Goal: Task Accomplishment & Management: Manage account settings

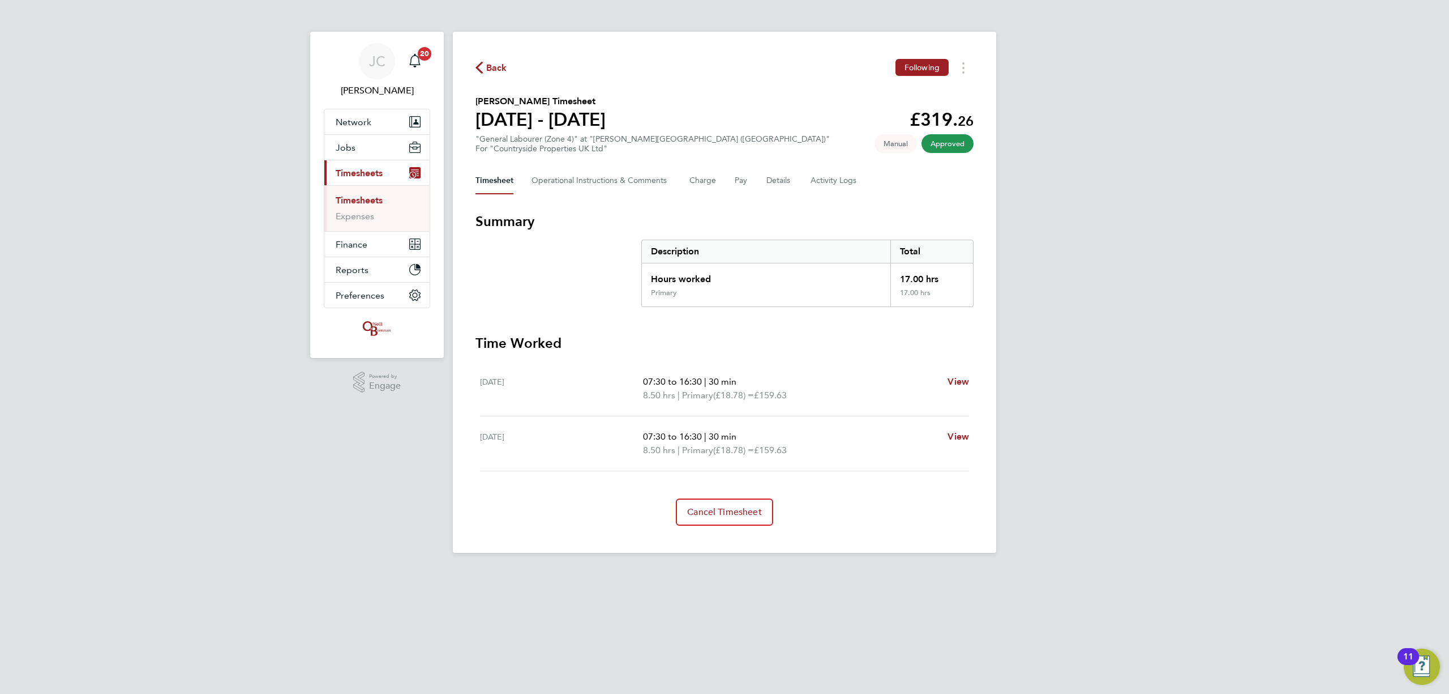
click at [352, 202] on link "Timesheets" at bounding box center [359, 200] width 47 height 11
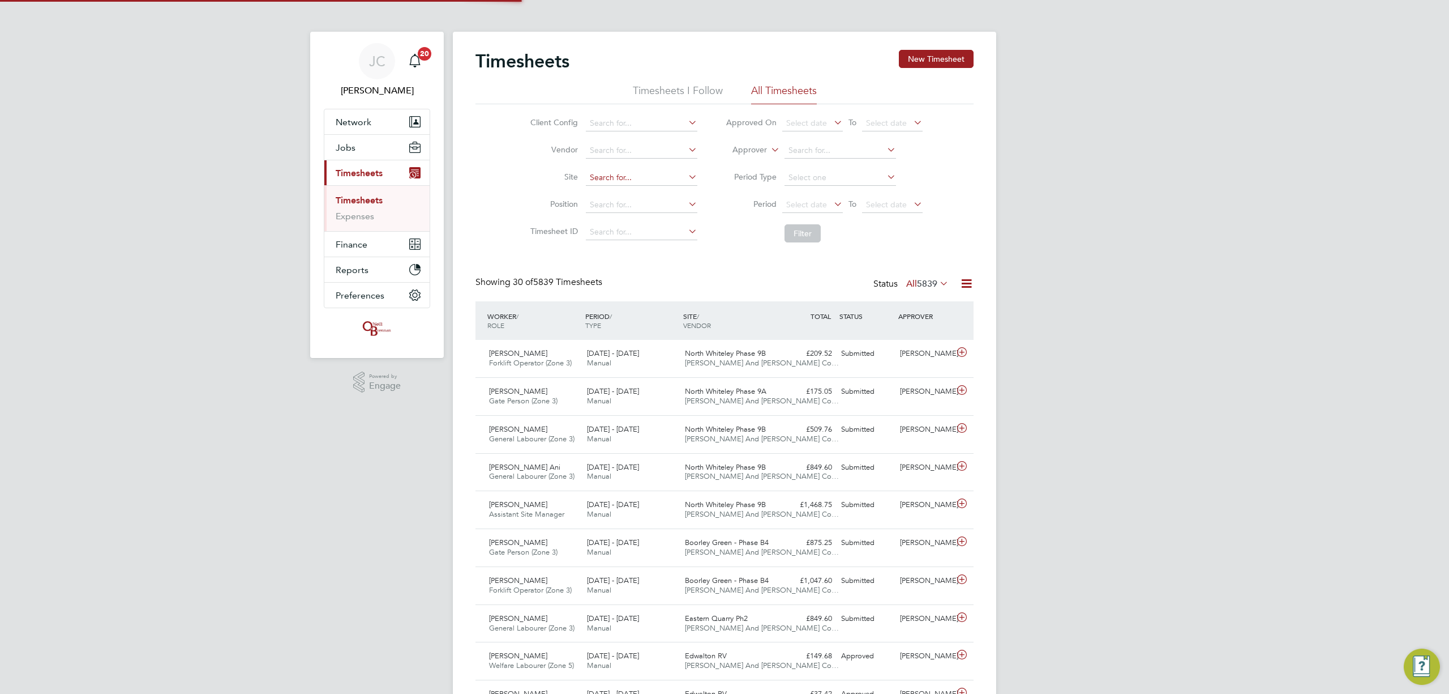
click at [608, 180] on input at bounding box center [642, 178] width 112 height 16
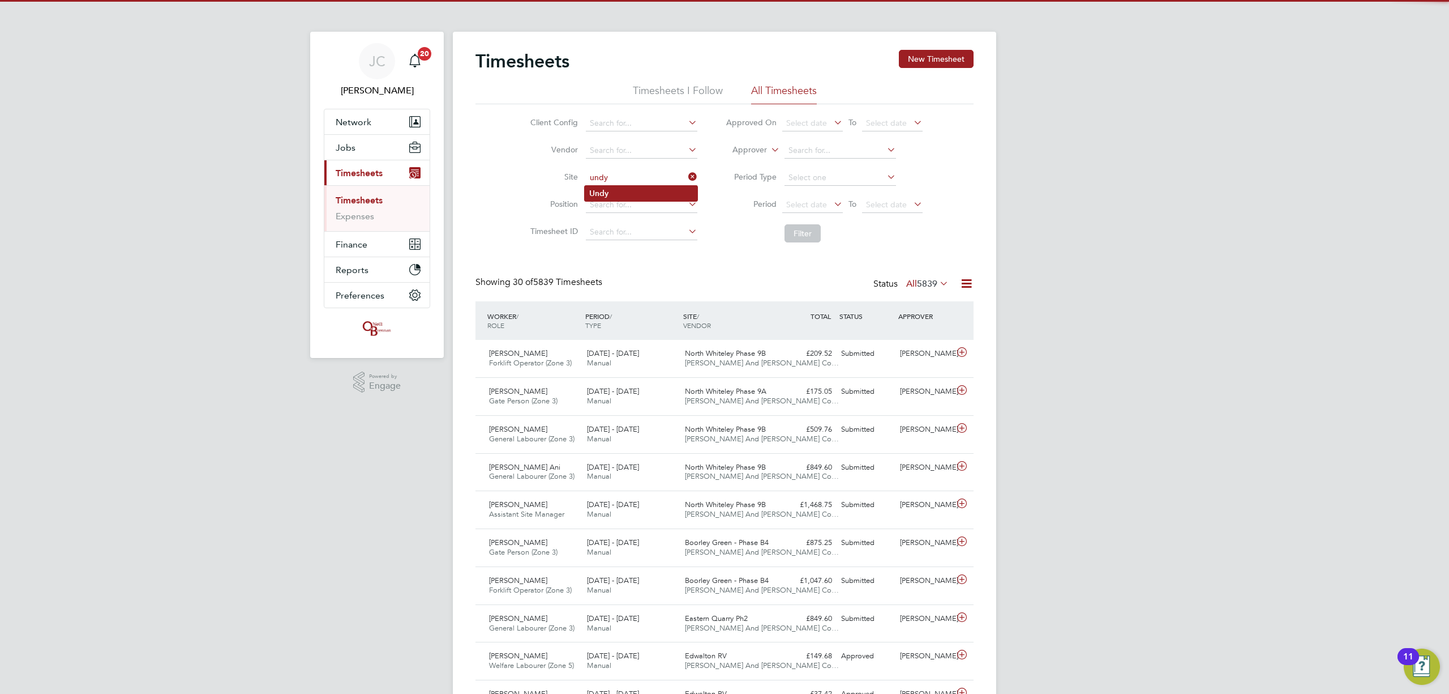
click at [631, 200] on li "Undy" at bounding box center [641, 193] width 113 height 15
type input "Undy"
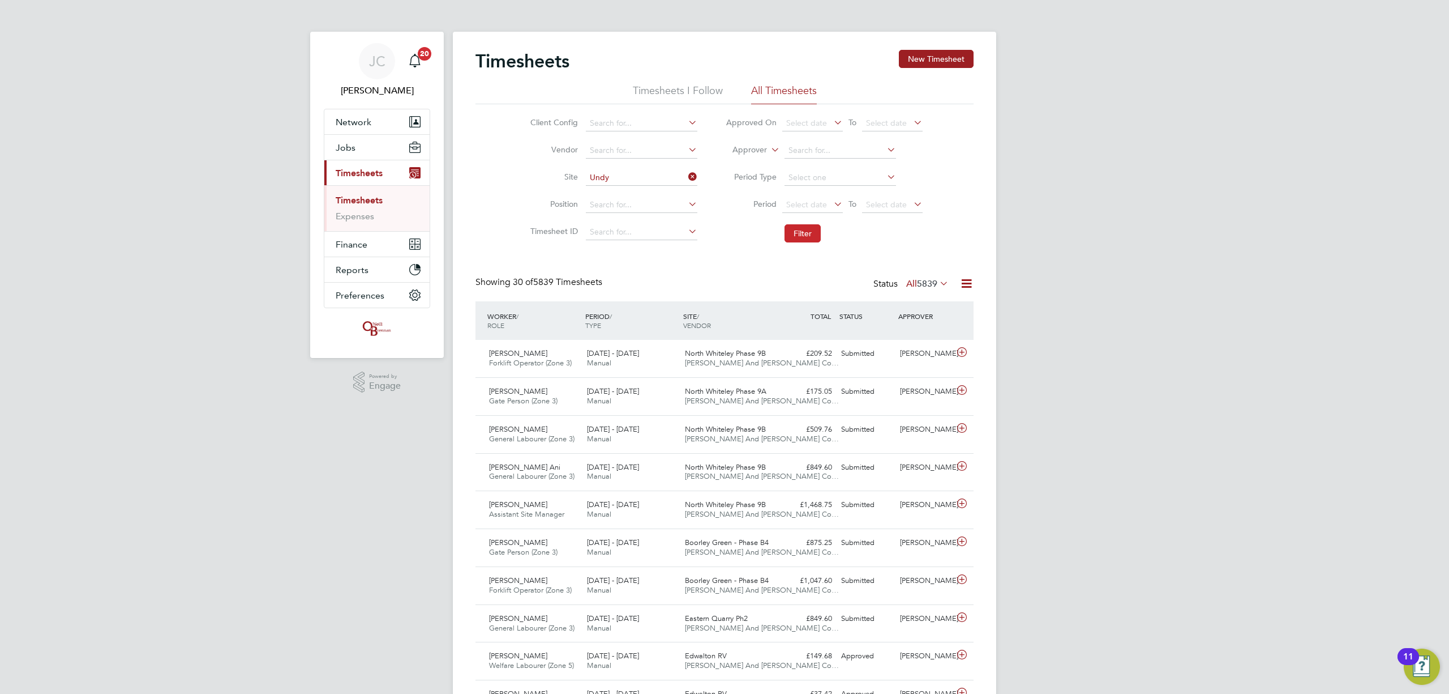
click at [816, 233] on button "Filter" at bounding box center [803, 233] width 36 height 18
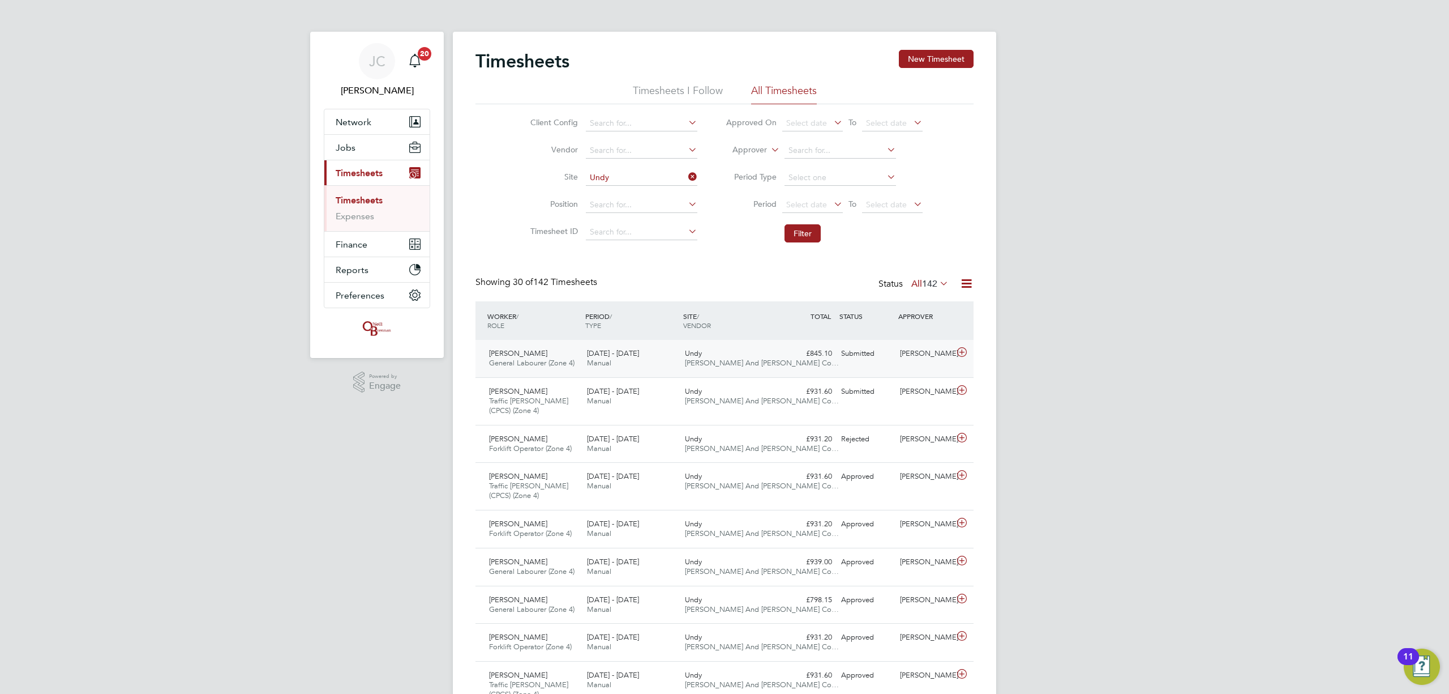
click at [836, 367] on div "Shane Faranham General Labourer (Zone 4) 18 - 24 Aug 2025 18 - 24 Aug 2025 Manu…" at bounding box center [725, 358] width 498 height 37
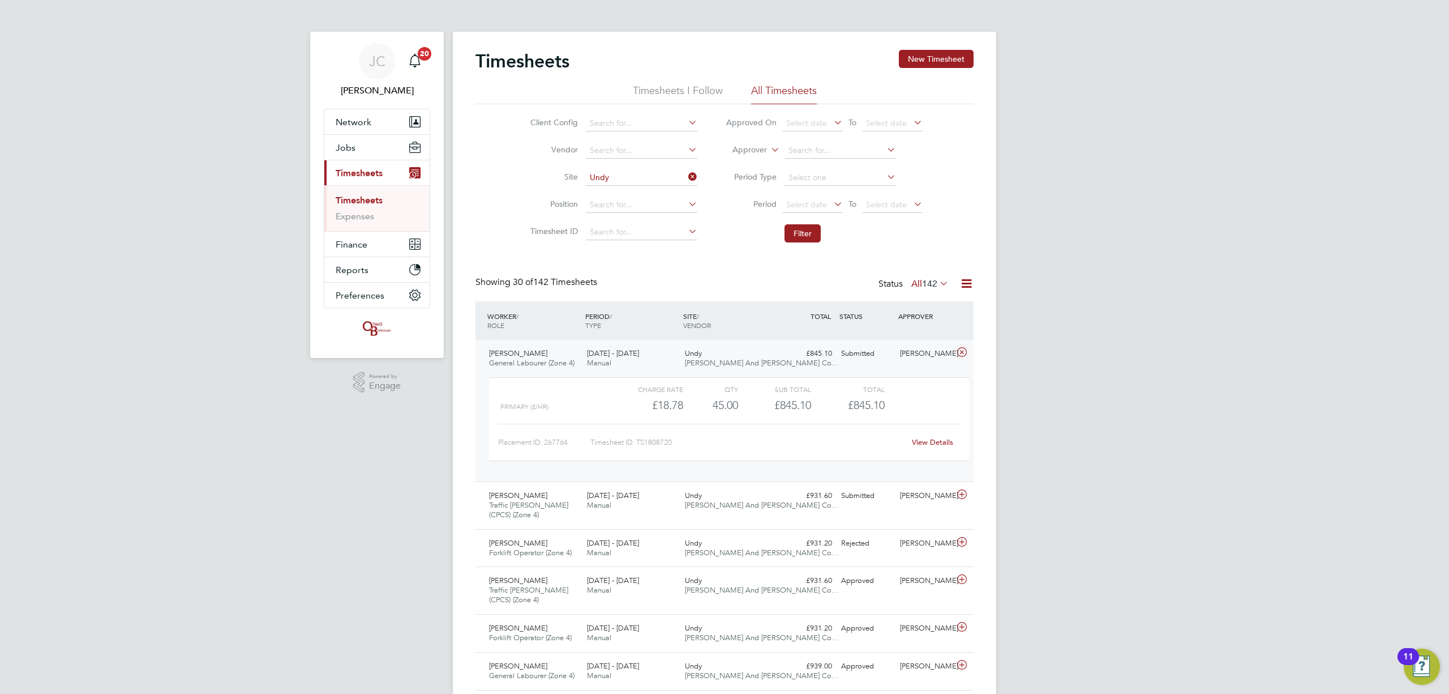
click at [927, 440] on link "View Details" at bounding box center [932, 442] width 41 height 10
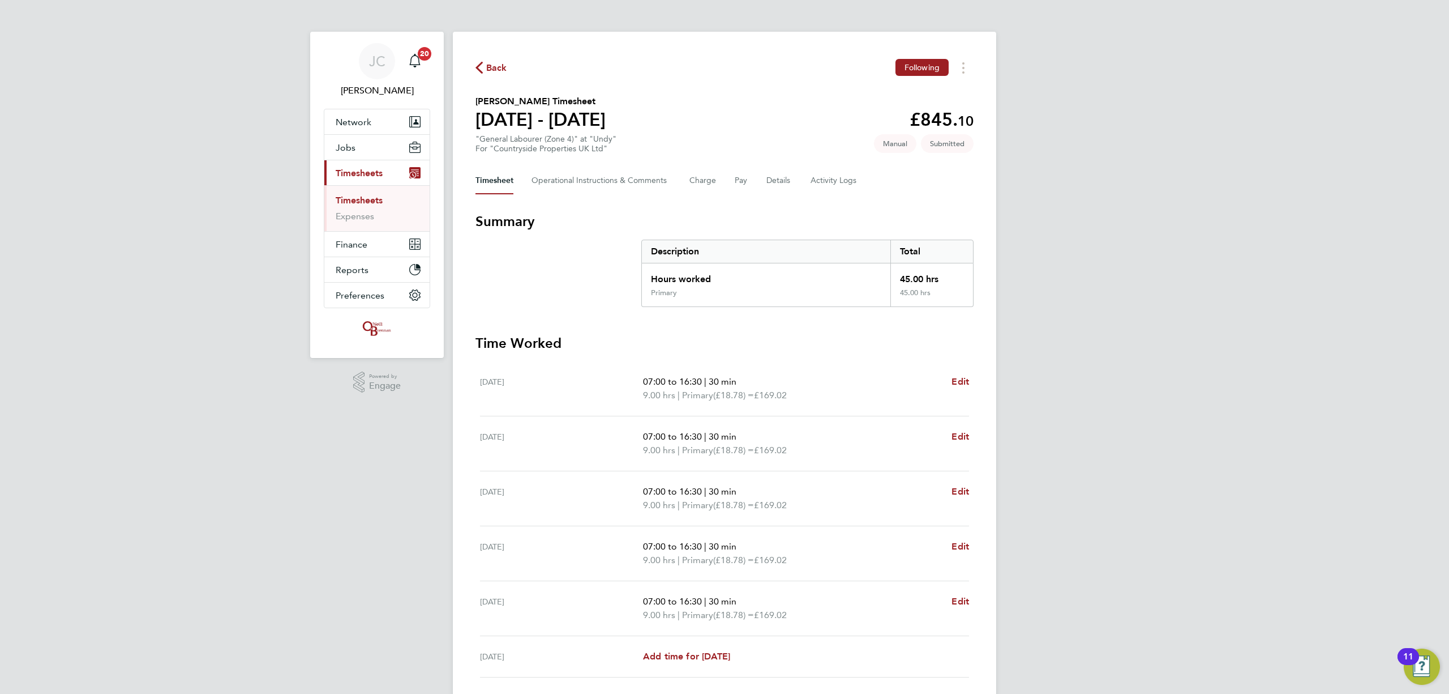
scroll to position [125, 0]
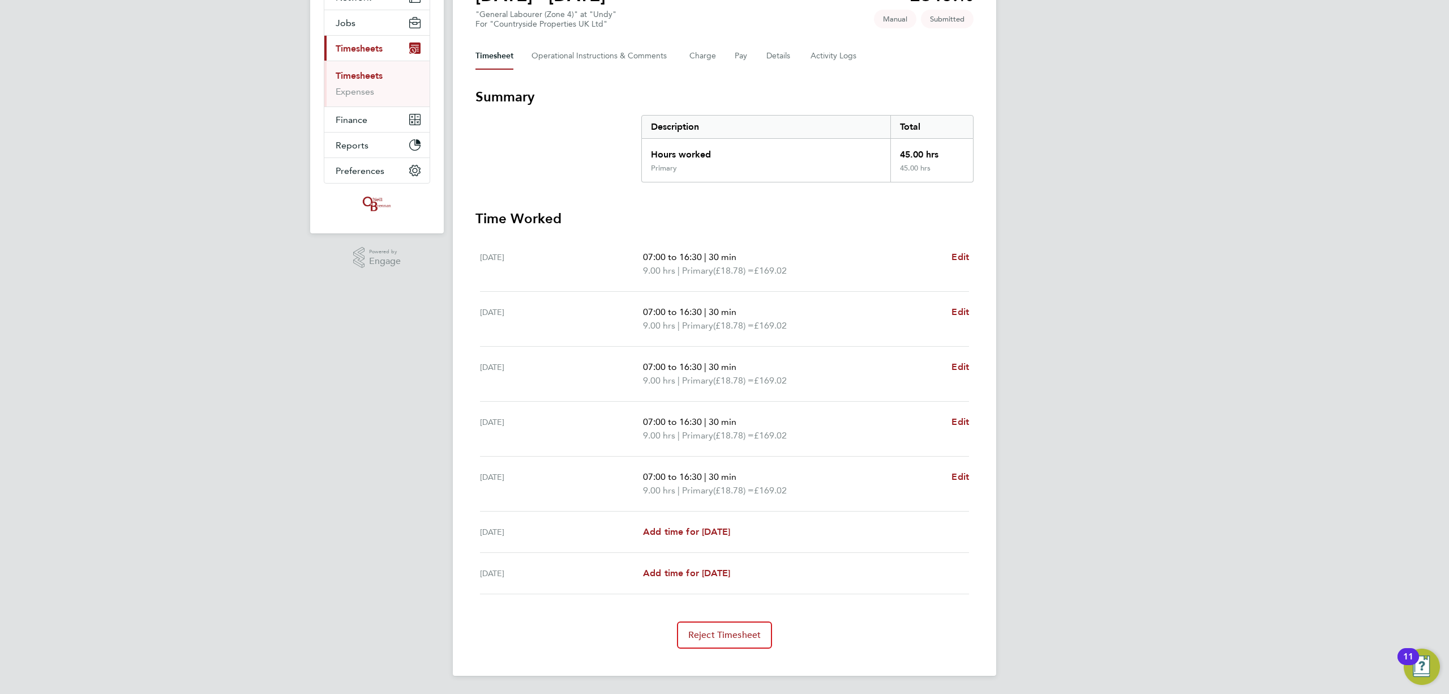
click at [762, 61] on div "Timesheet Operational Instructions & Comments Charge Pay Details Activity Logs" at bounding box center [725, 55] width 498 height 27
click at [752, 637] on span "Reject Timesheet" at bounding box center [724, 634] width 73 height 11
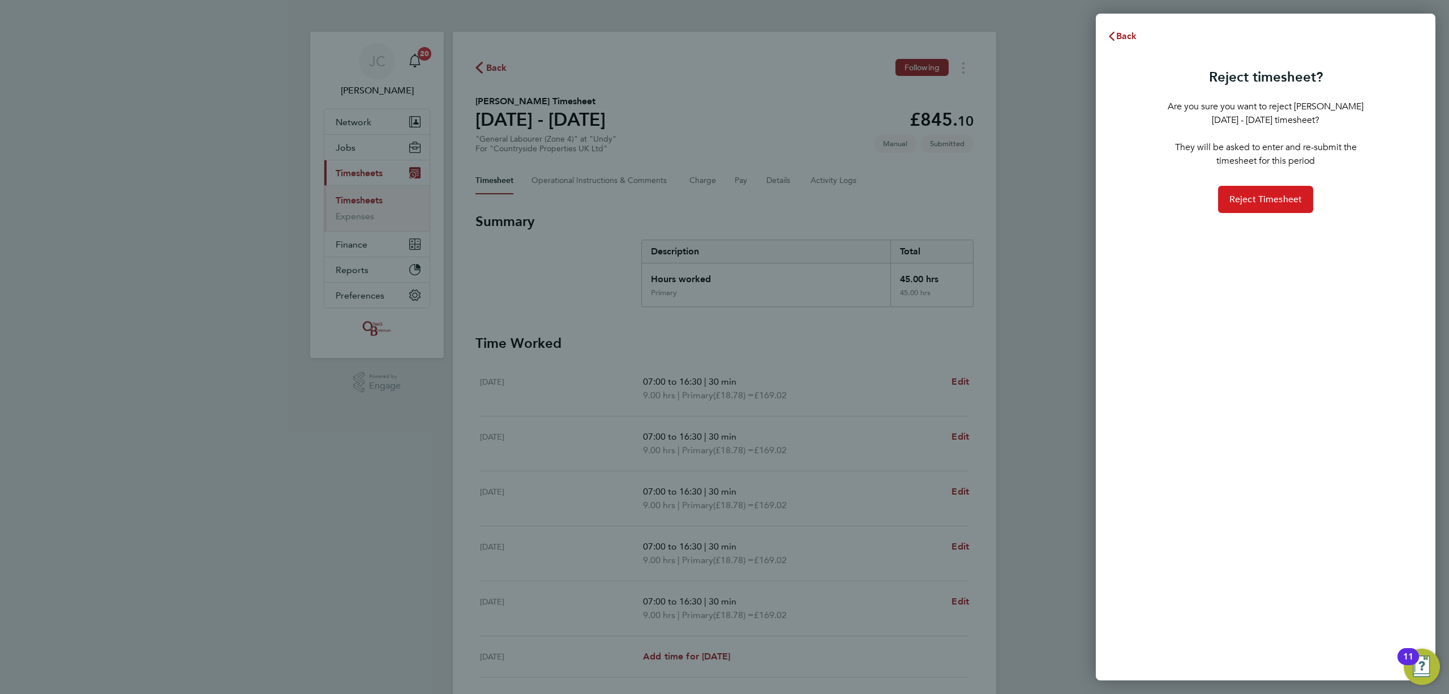
click at [1267, 204] on span "Reject Timesheet" at bounding box center [1266, 199] width 73 height 11
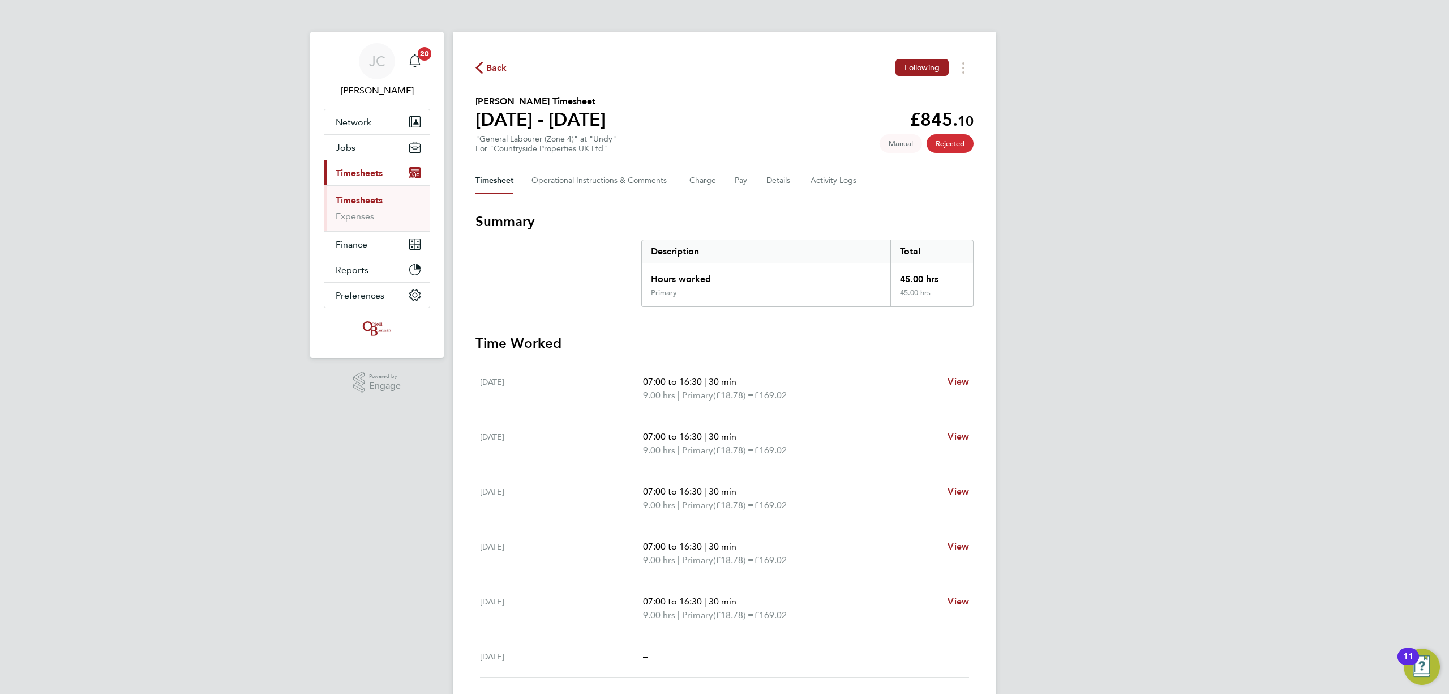
click at [493, 66] on span "Back" at bounding box center [496, 68] width 21 height 14
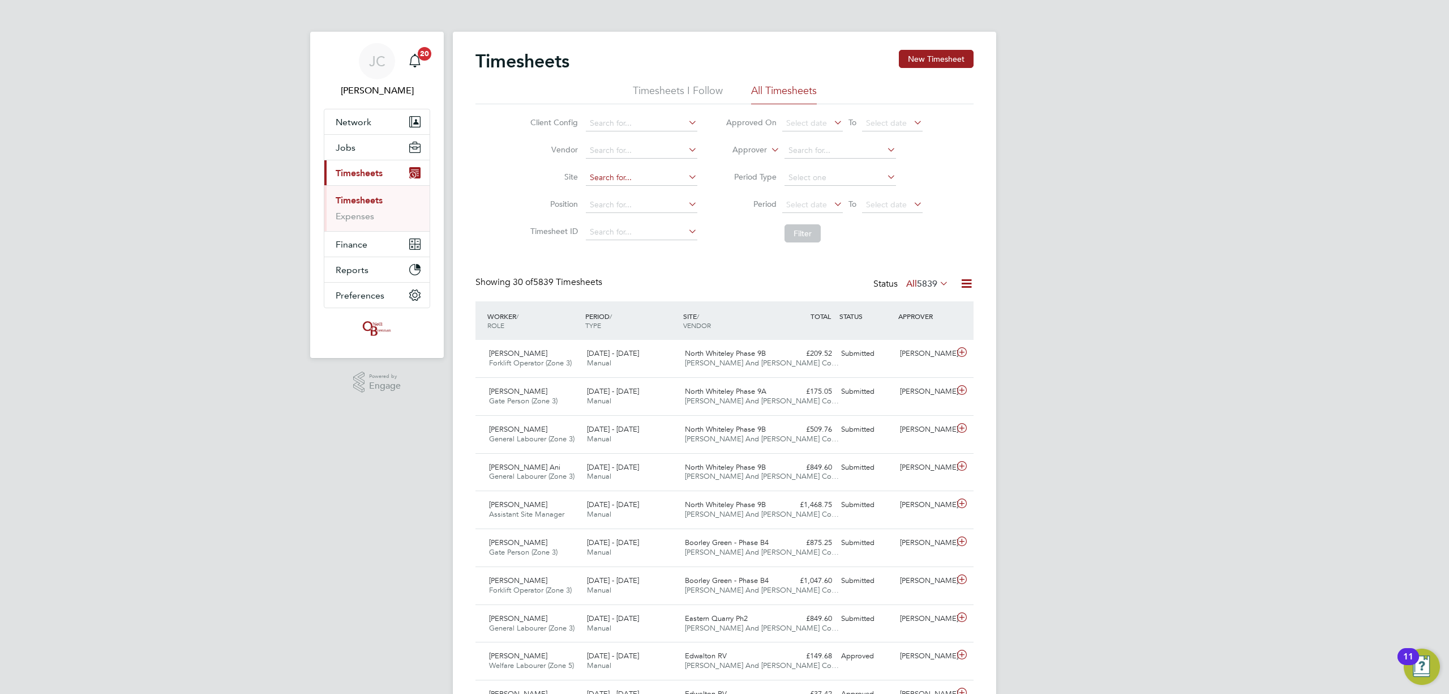
click at [627, 180] on input at bounding box center [642, 178] width 112 height 16
type input "und"
click at [617, 179] on input at bounding box center [642, 178] width 112 height 16
click at [599, 197] on b "Undy" at bounding box center [598, 194] width 19 height 10
type input "Undy"
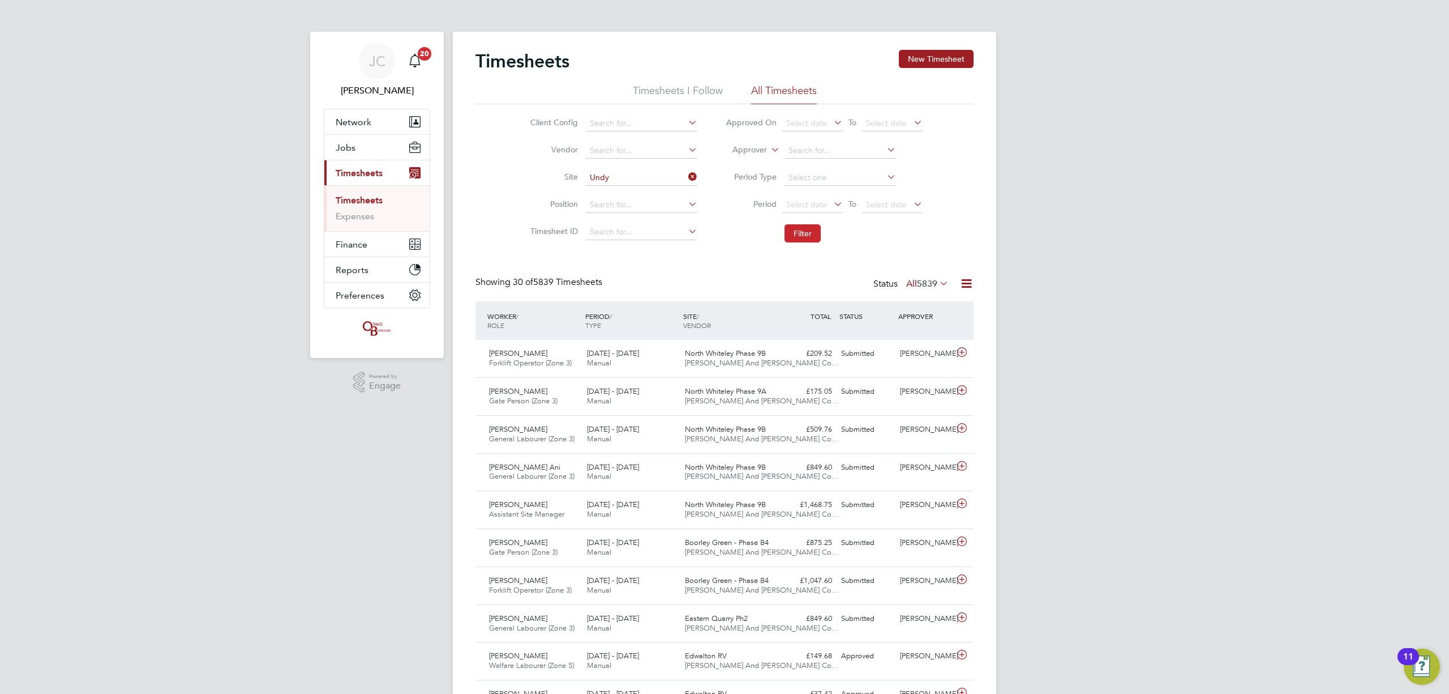
click at [795, 236] on button "Filter" at bounding box center [803, 233] width 36 height 18
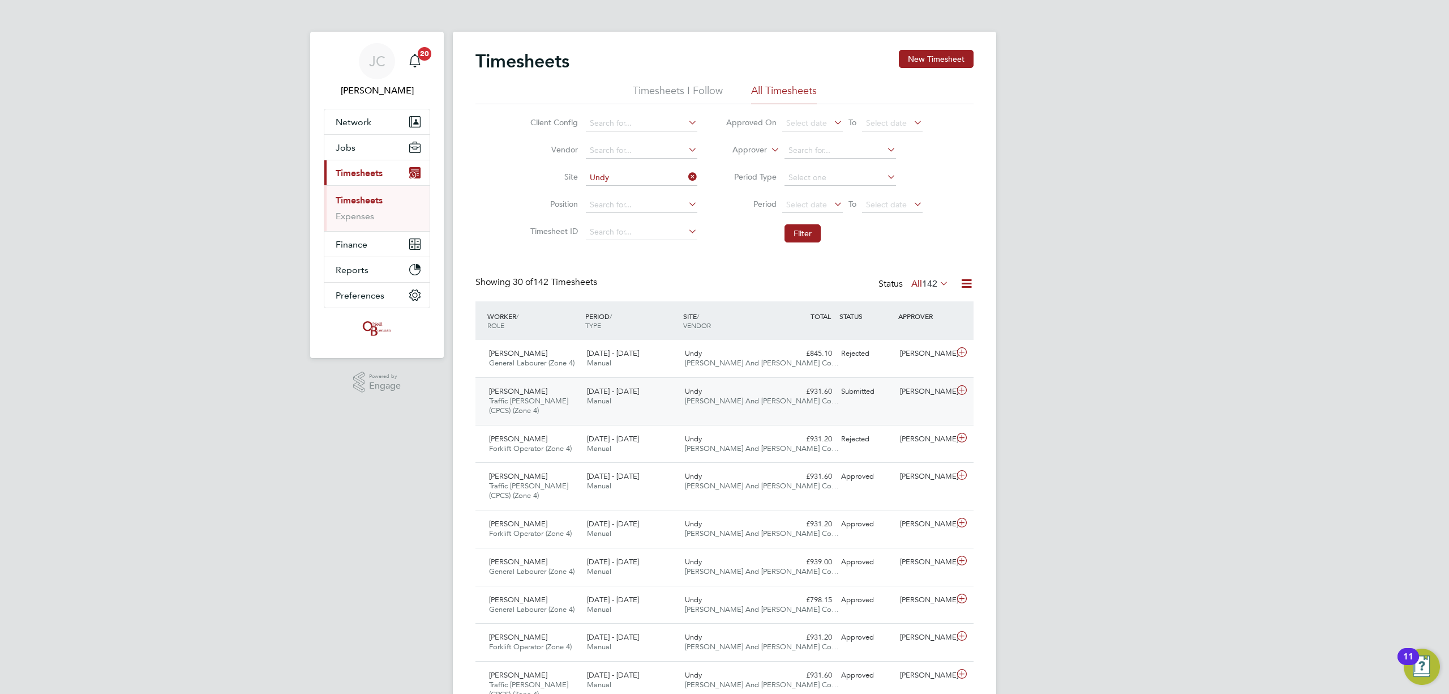
click at [712, 397] on span "[PERSON_NAME] And [PERSON_NAME] Co…" at bounding box center [762, 401] width 154 height 10
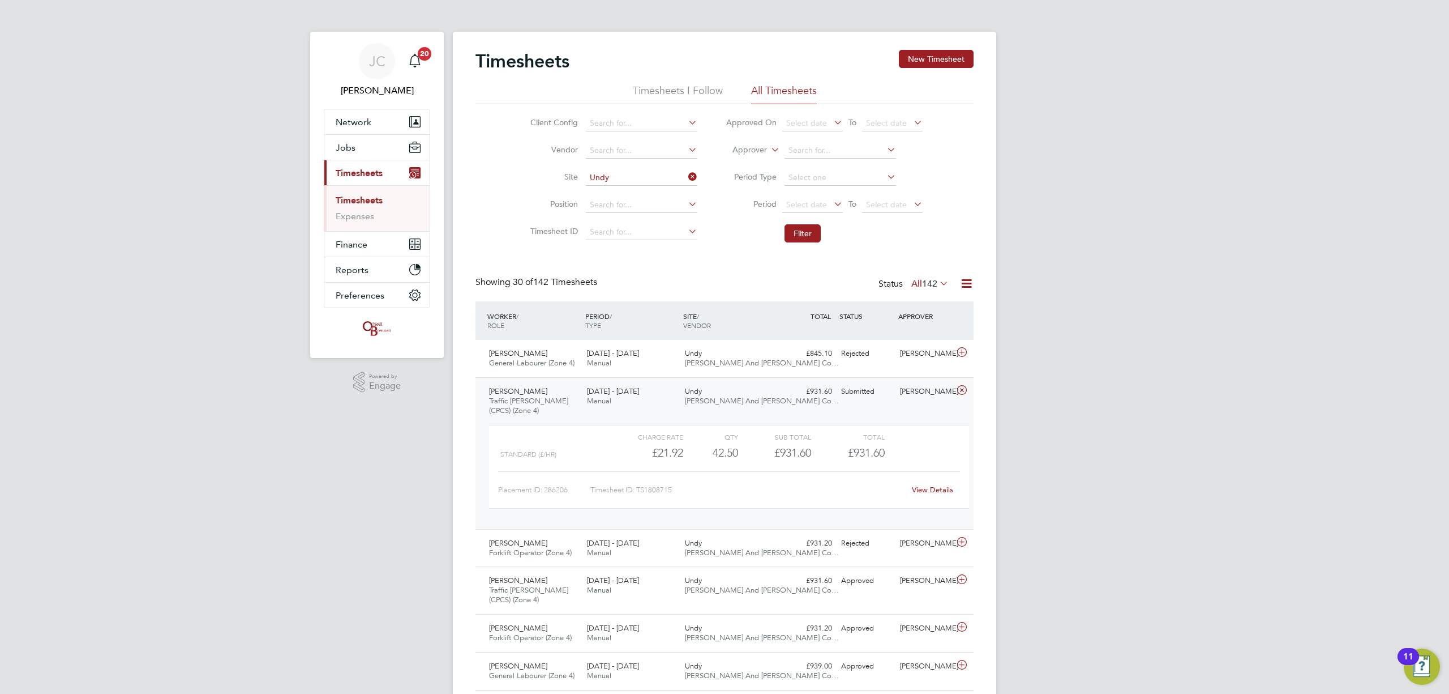
click at [927, 494] on link "View Details" at bounding box center [932, 490] width 41 height 10
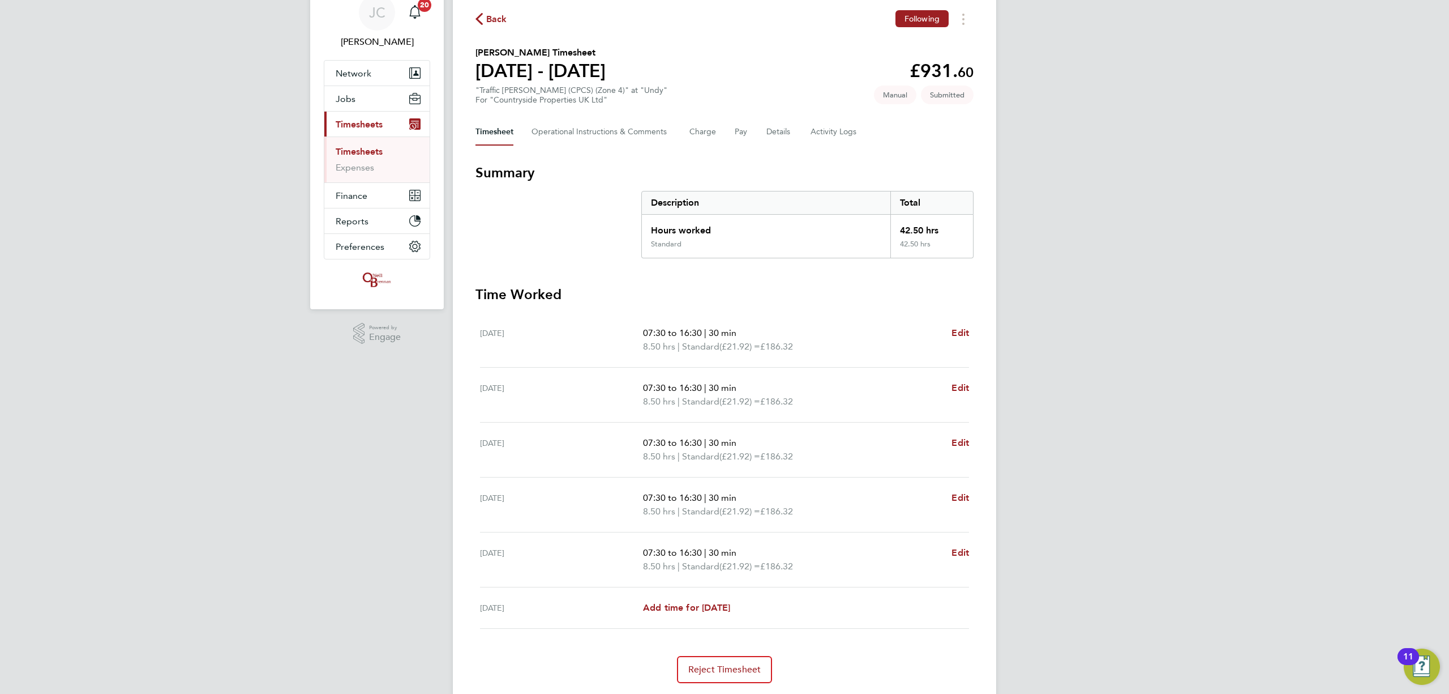
scroll to position [75, 0]
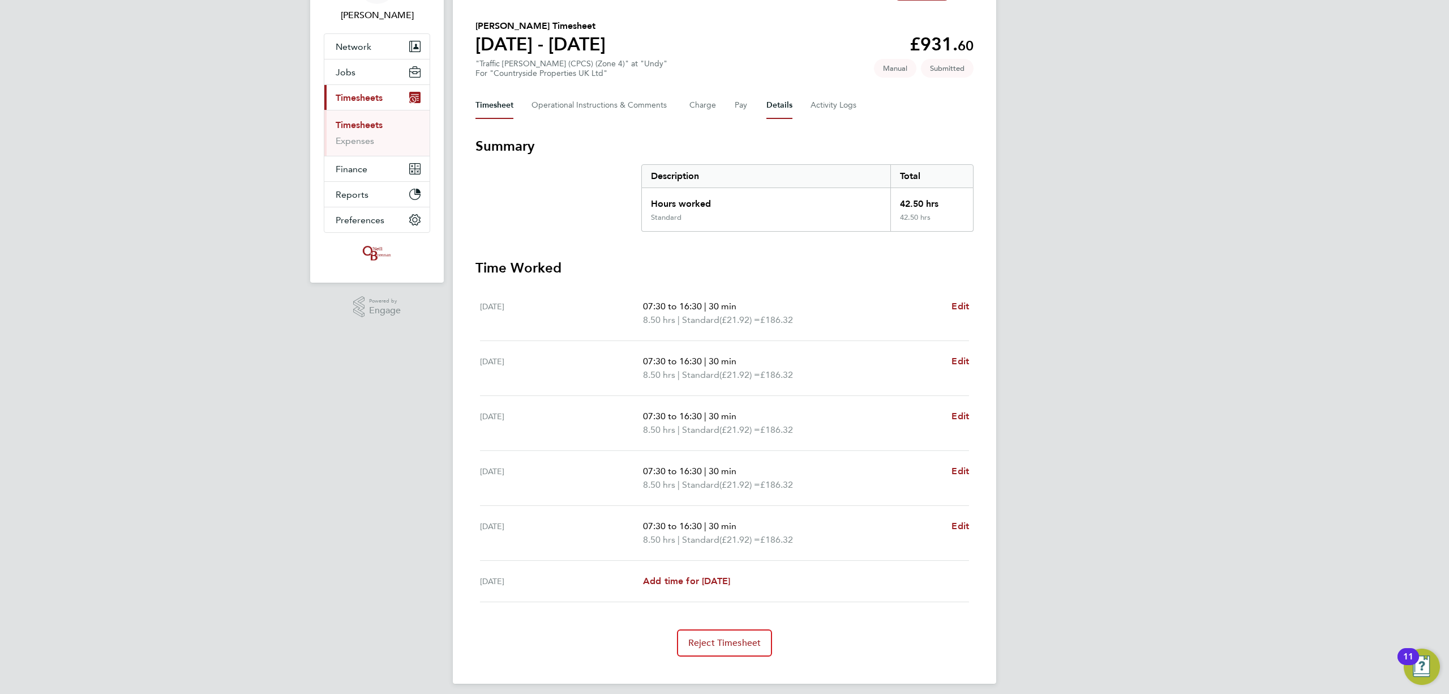
click at [774, 106] on button "Details" at bounding box center [780, 105] width 26 height 27
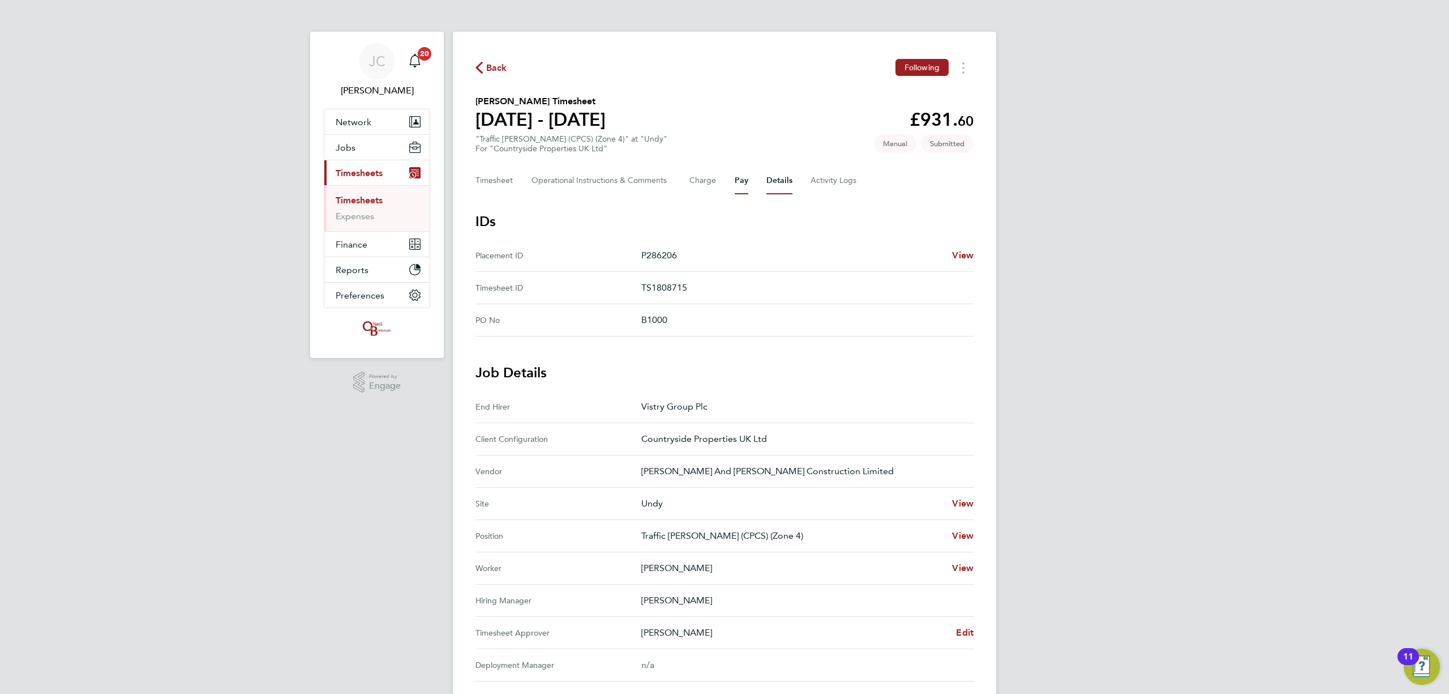
click at [742, 182] on button "Pay" at bounding box center [742, 180] width 14 height 27
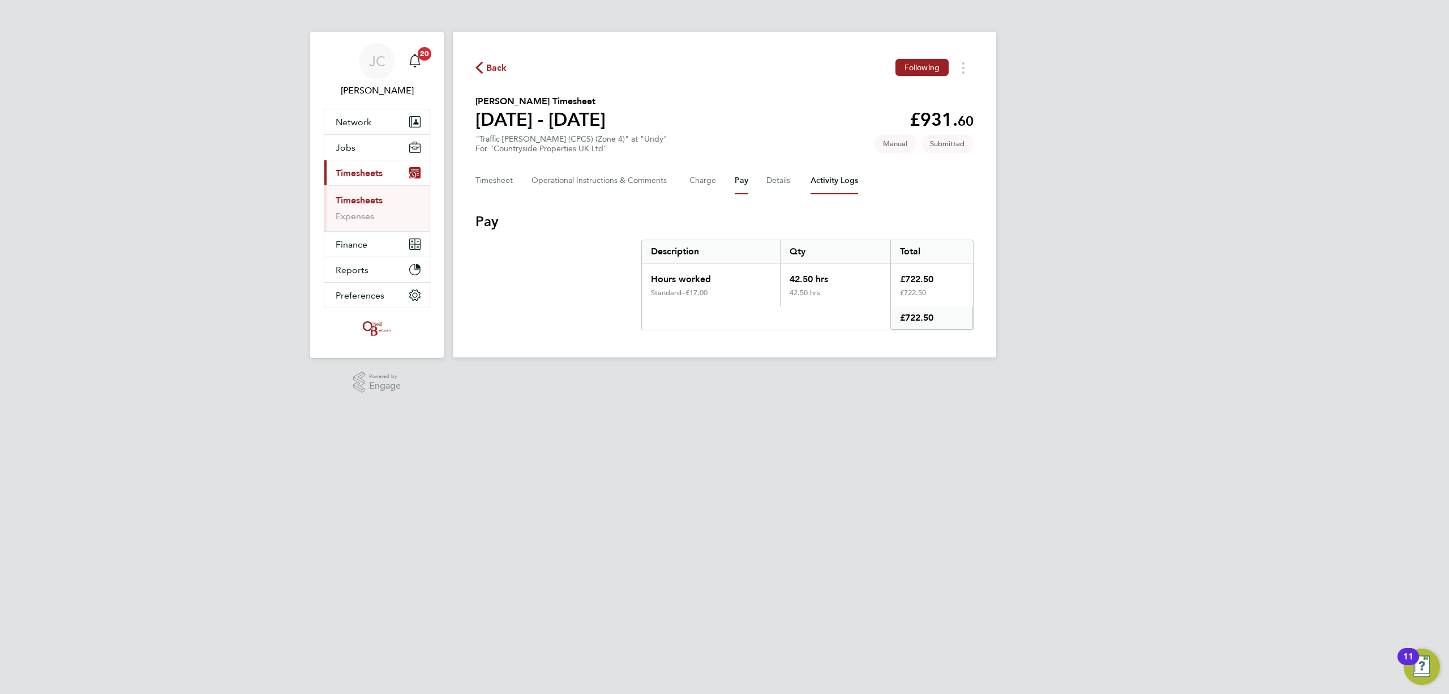
click at [830, 186] on Logs-tab "Activity Logs" at bounding box center [835, 180] width 48 height 27
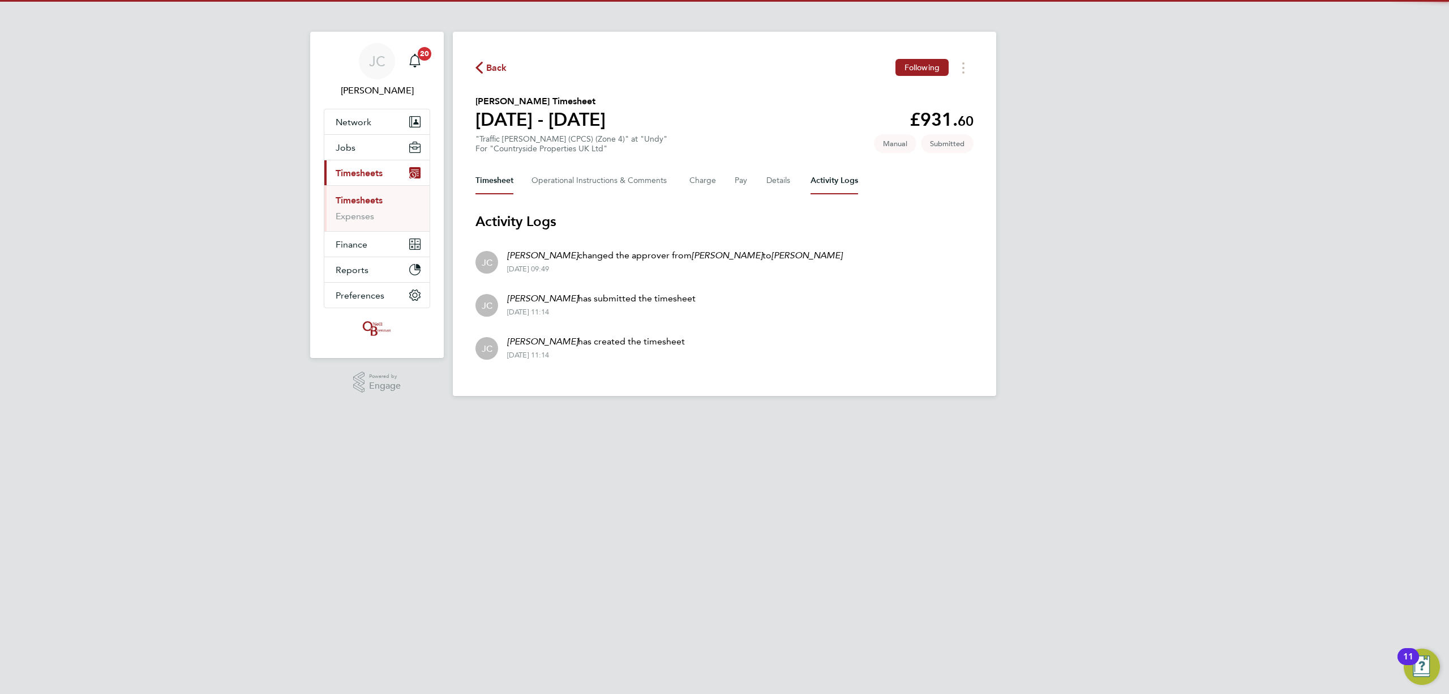
click at [512, 185] on button "Timesheet" at bounding box center [495, 180] width 38 height 27
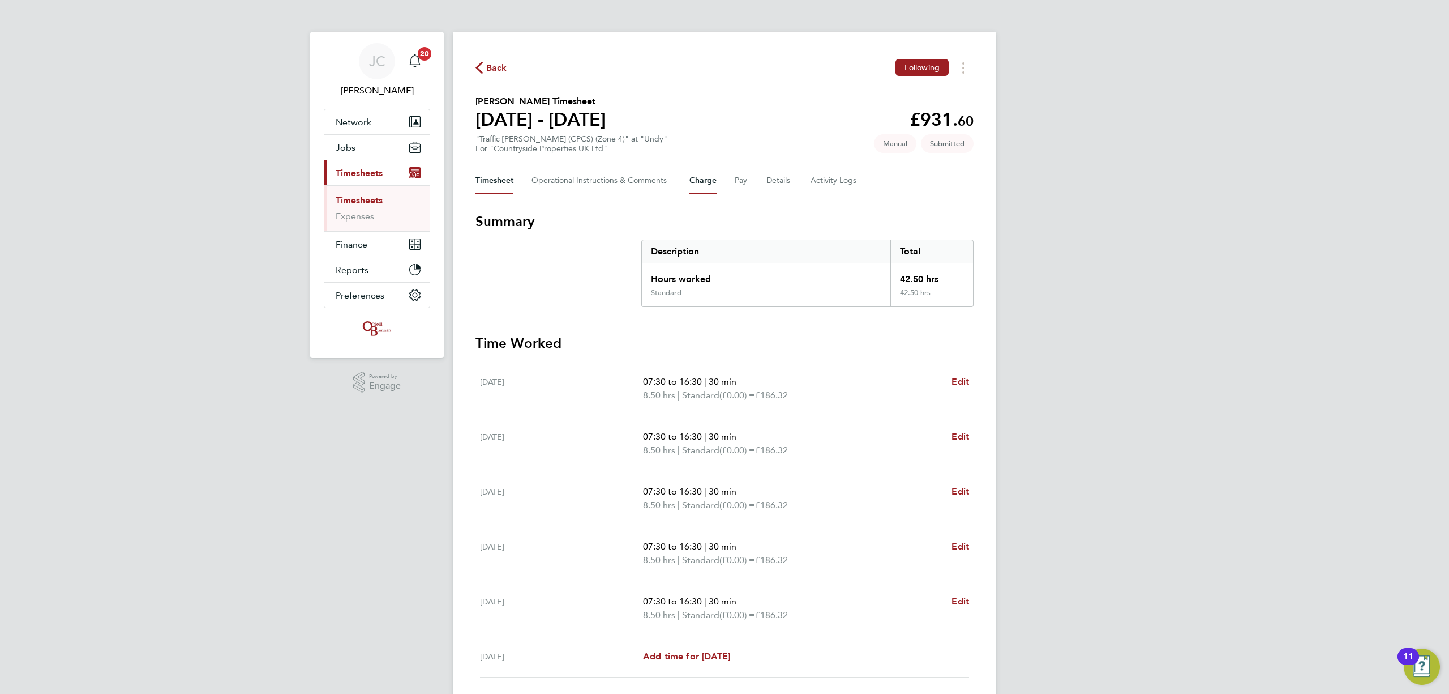
click at [707, 188] on button "Charge" at bounding box center [703, 180] width 27 height 27
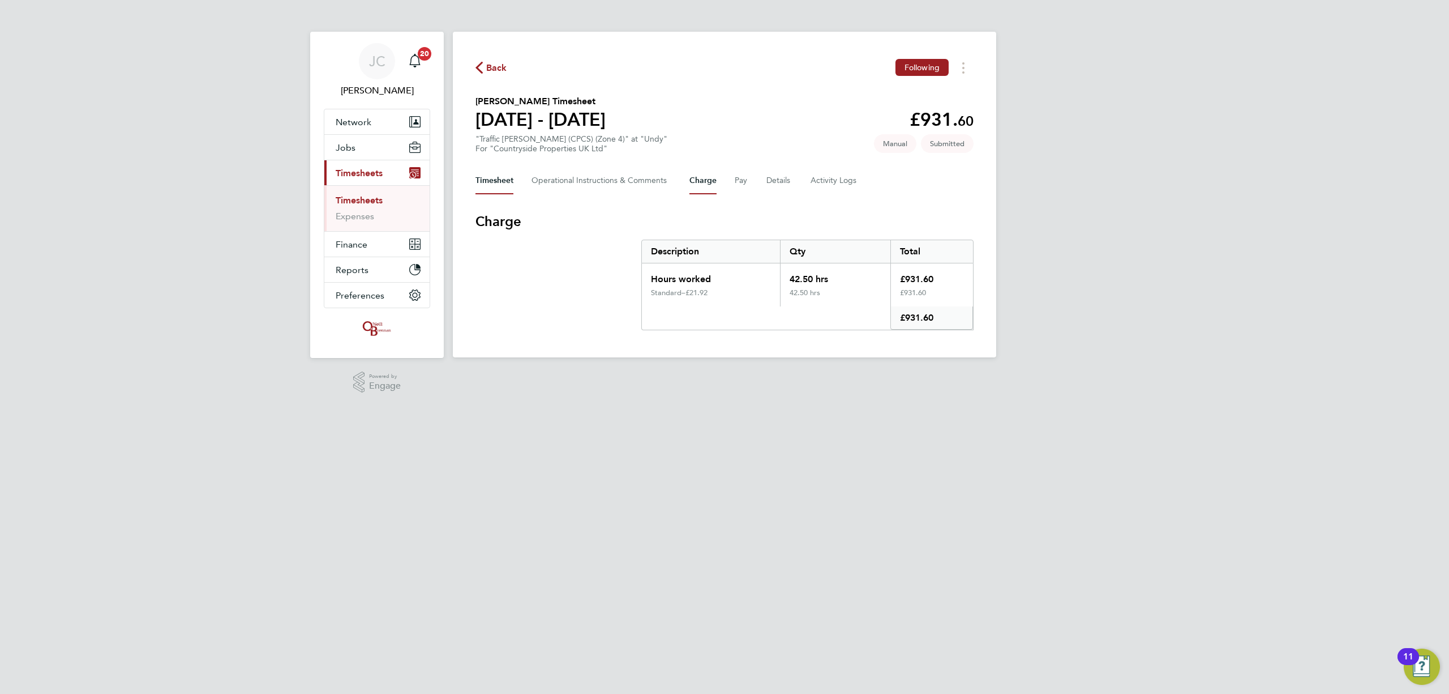
click at [503, 182] on button "Timesheet" at bounding box center [495, 180] width 38 height 27
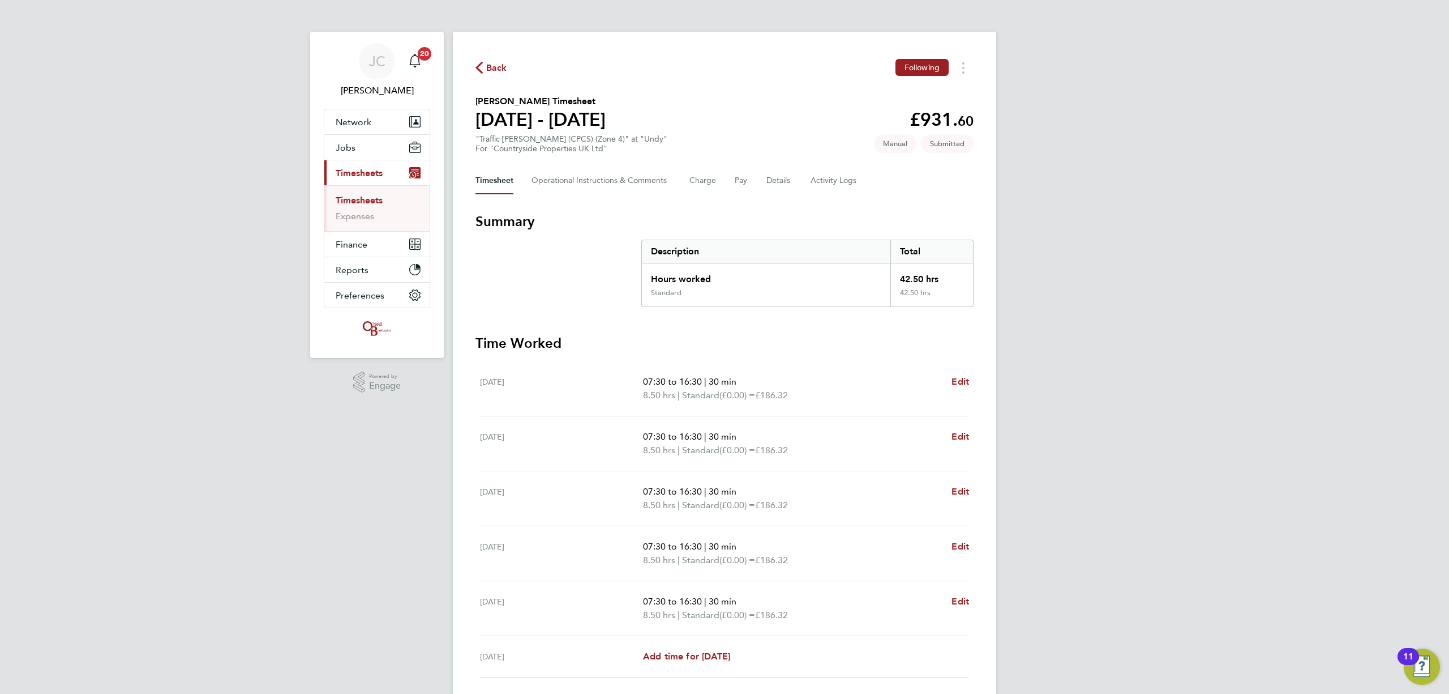
scroll to position [84, 0]
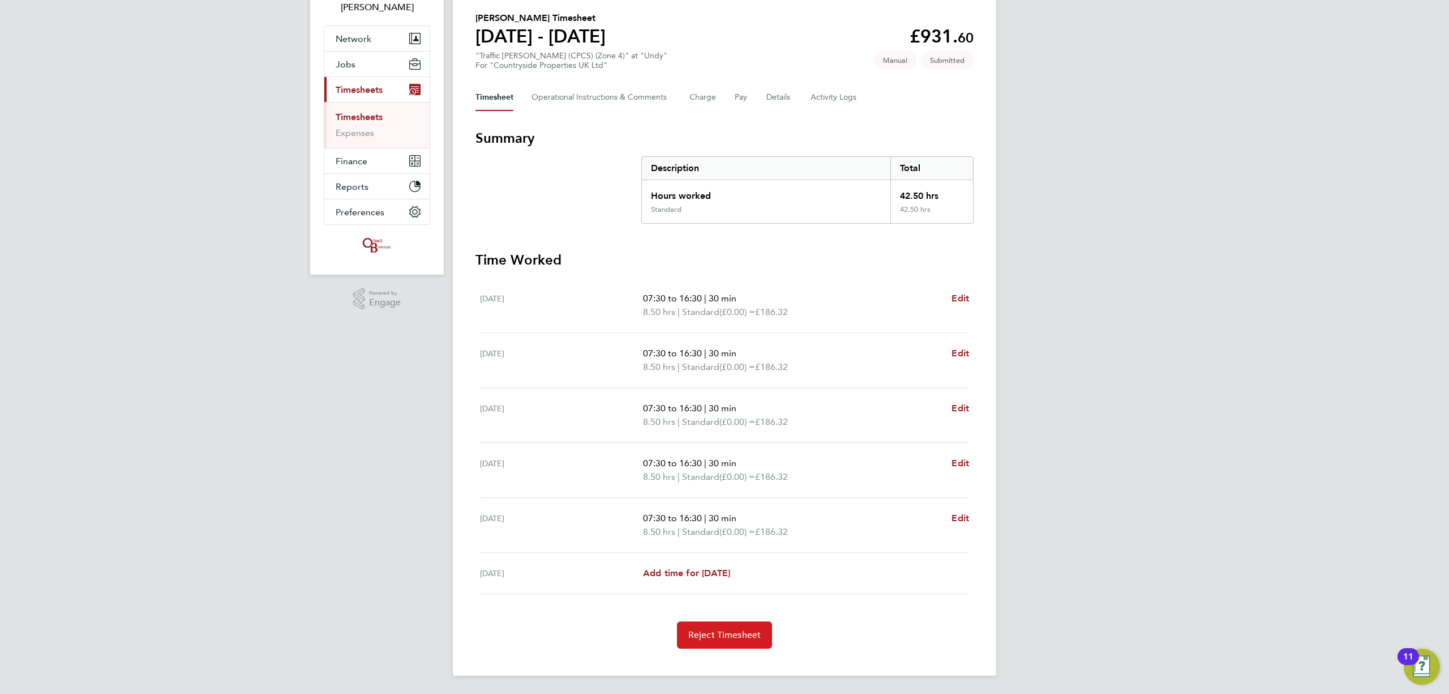
click at [748, 641] on button "Reject Timesheet" at bounding box center [725, 634] width 96 height 27
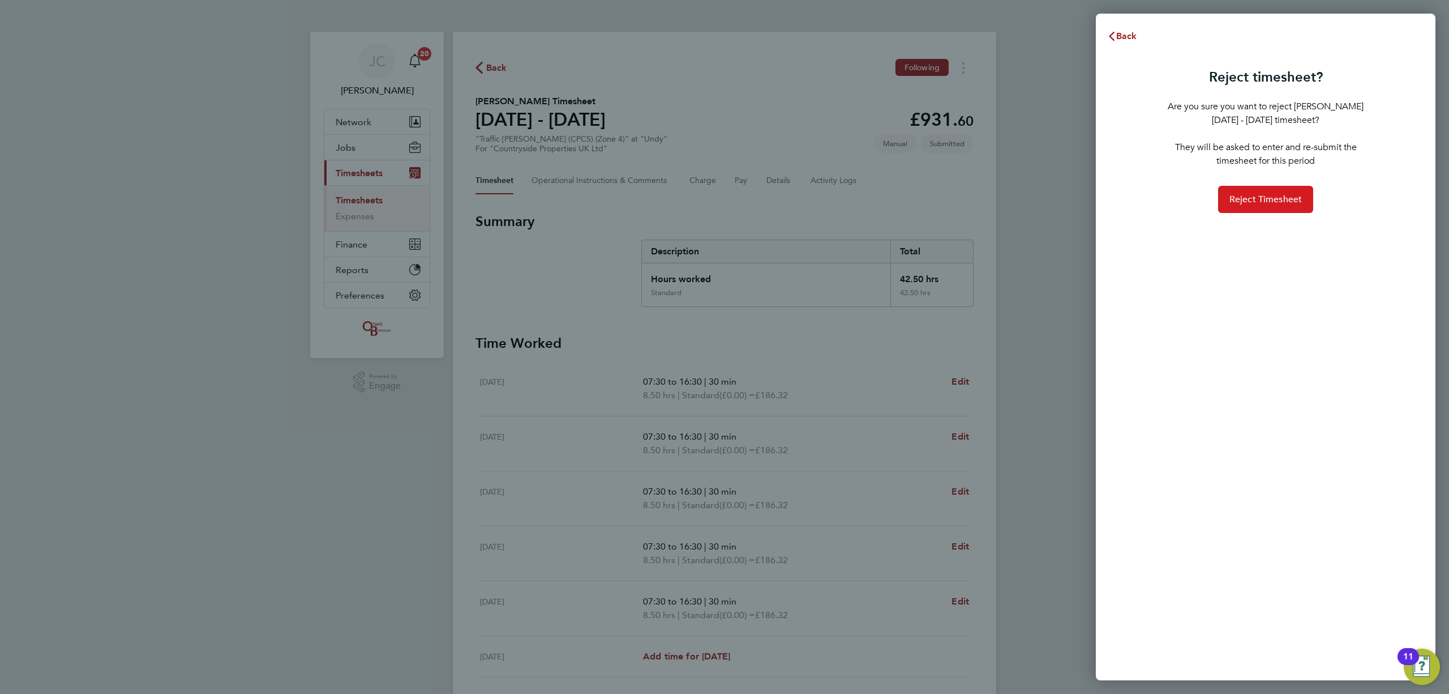
click at [1248, 198] on span "Reject Timesheet" at bounding box center [1266, 199] width 73 height 11
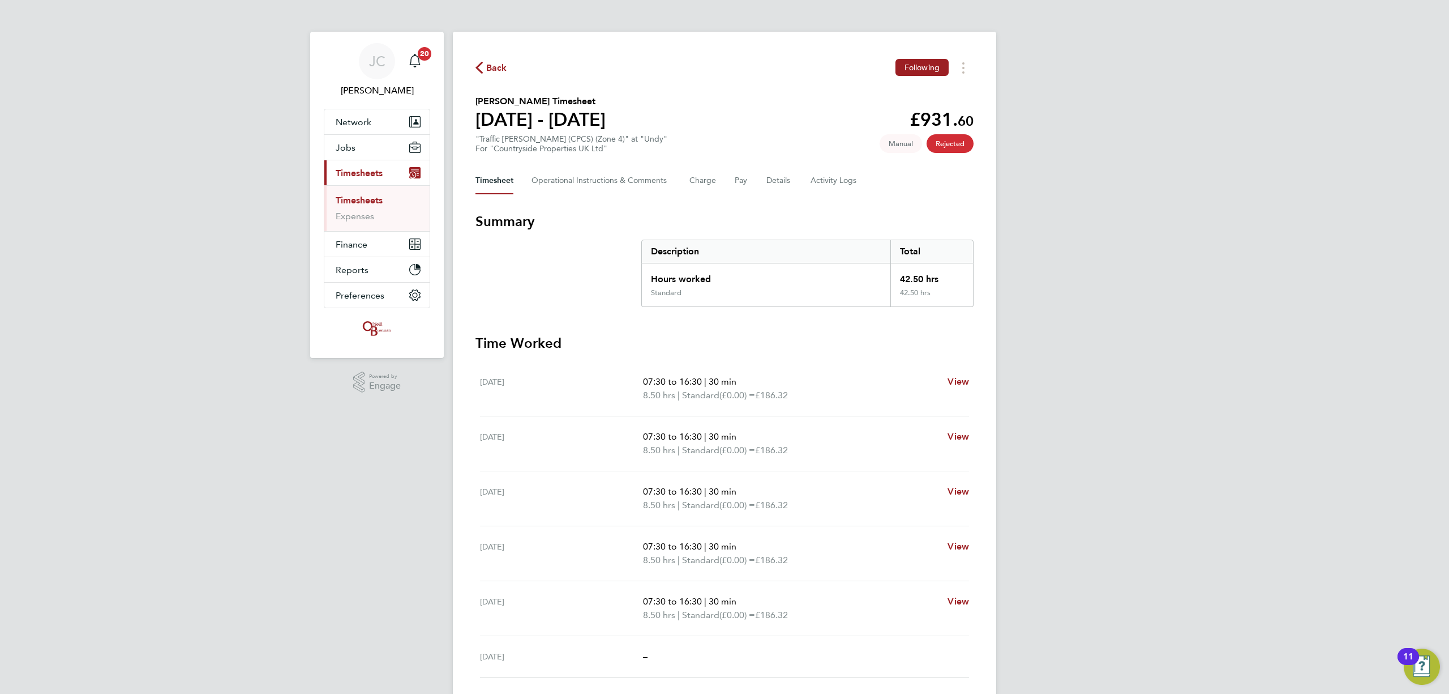
click at [499, 66] on span "Back" at bounding box center [496, 68] width 21 height 14
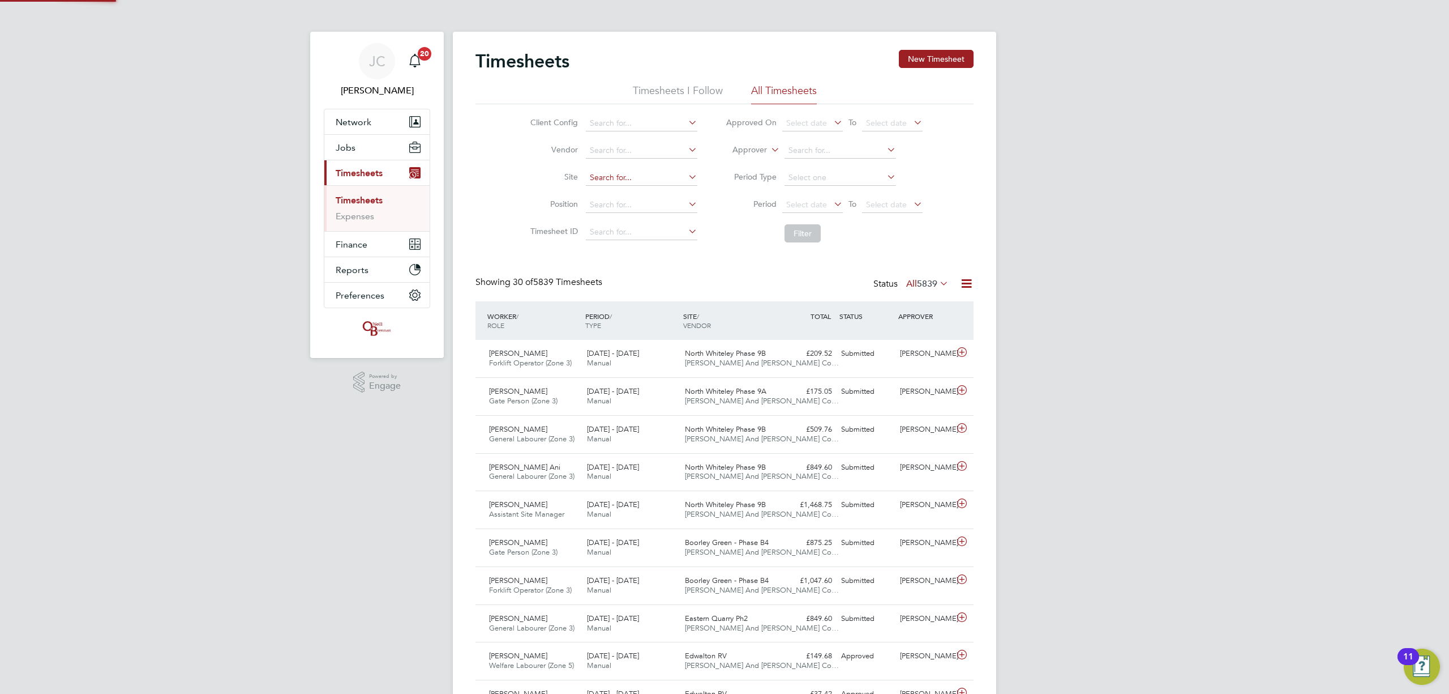
click at [623, 182] on input at bounding box center [642, 178] width 112 height 16
click at [637, 195] on li "A14 EB&WB J47 Haugly-J49 Tothill" at bounding box center [661, 193] width 153 height 15
type input "A14 EB&WB J47 Haugly-J49 Tothill"
click at [686, 178] on icon at bounding box center [686, 177] width 0 height 16
click at [657, 178] on input at bounding box center [642, 178] width 112 height 16
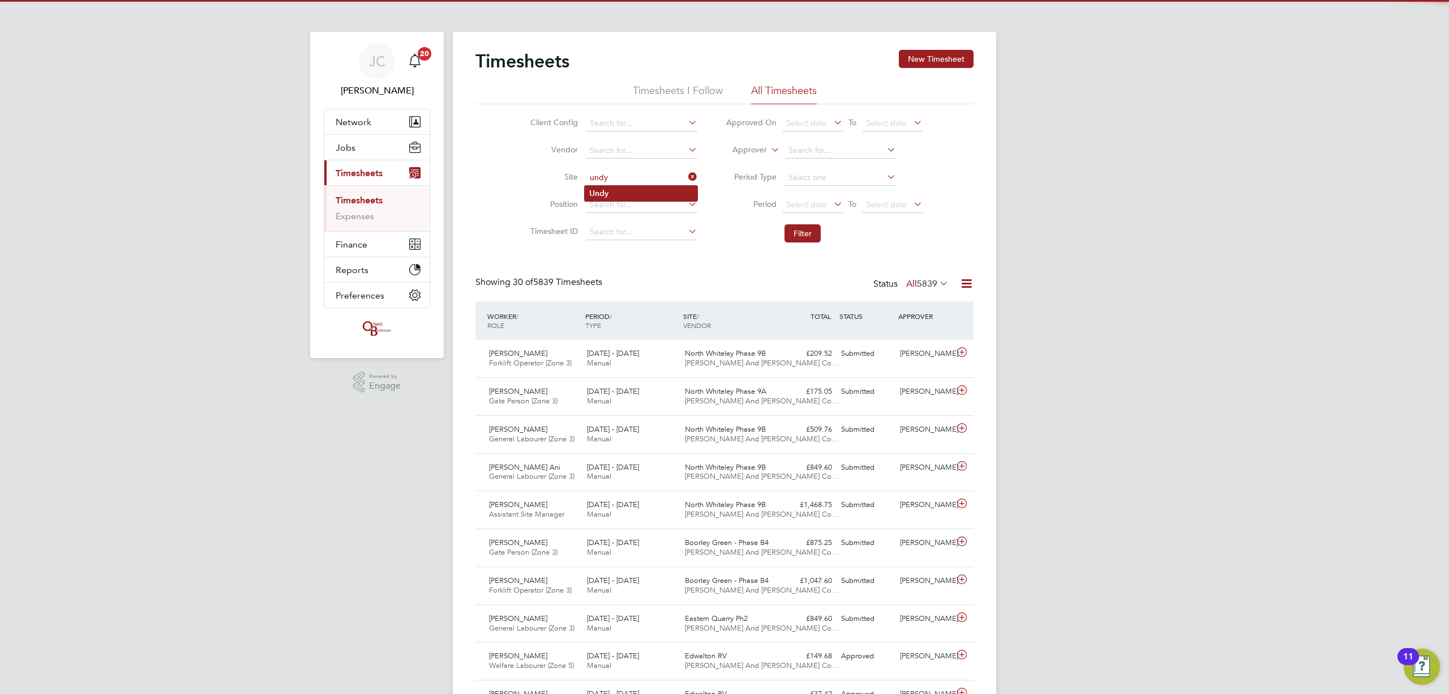
click at [649, 191] on li "Undy" at bounding box center [641, 193] width 113 height 15
type input "Undy"
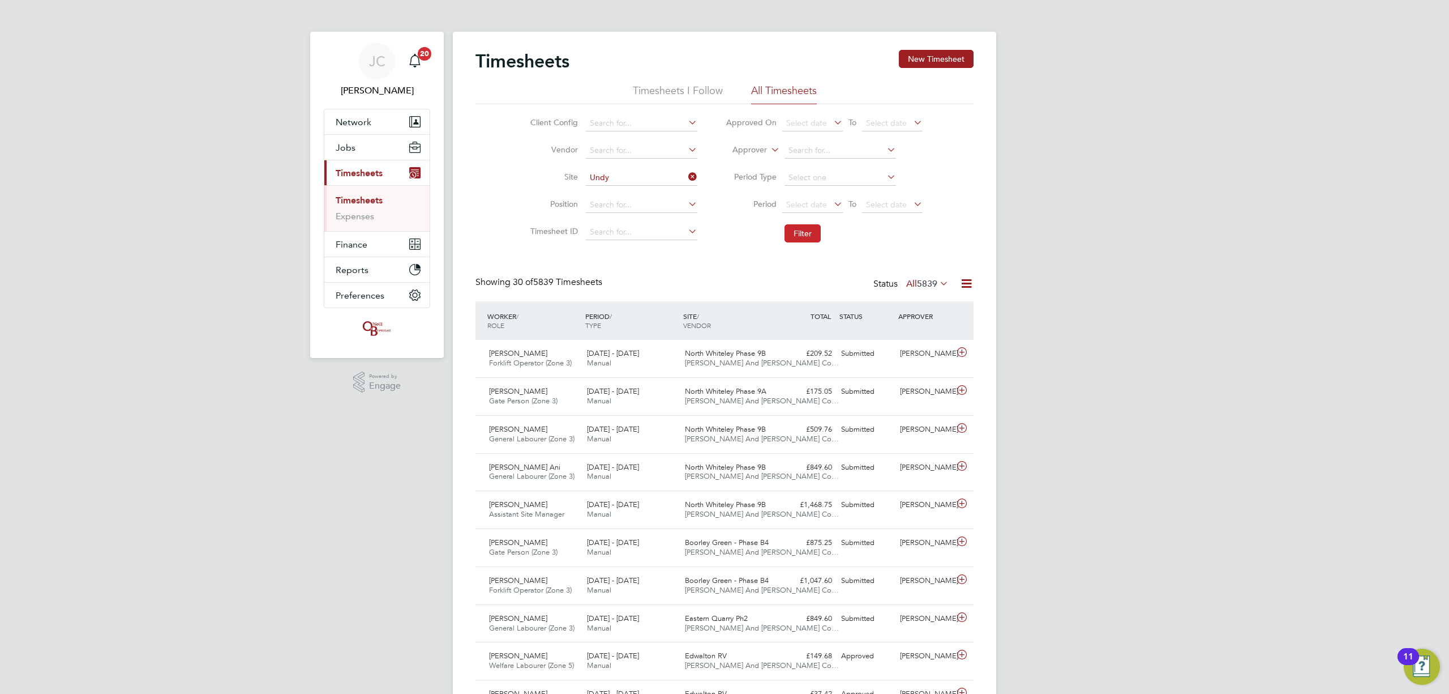
click at [811, 232] on button "Filter" at bounding box center [803, 233] width 36 height 18
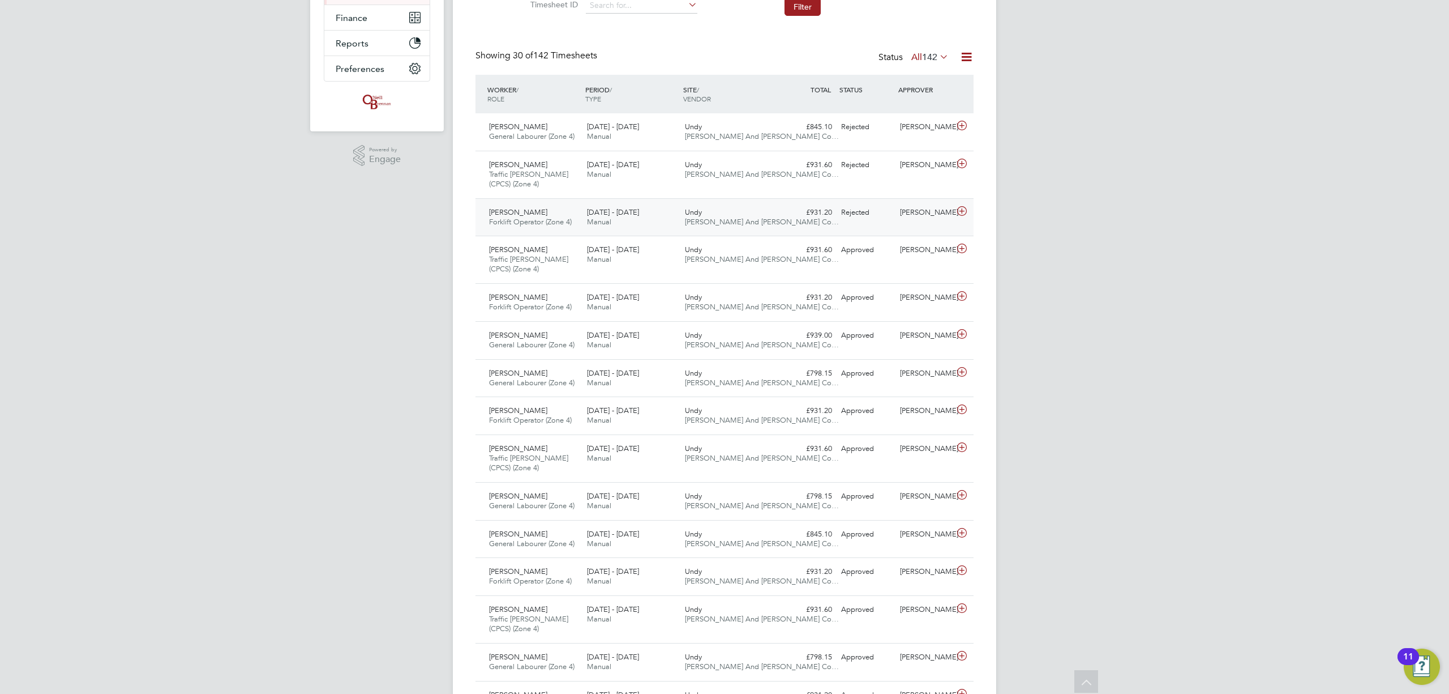
click at [745, 222] on span "[PERSON_NAME] And [PERSON_NAME] Co…" at bounding box center [762, 222] width 154 height 10
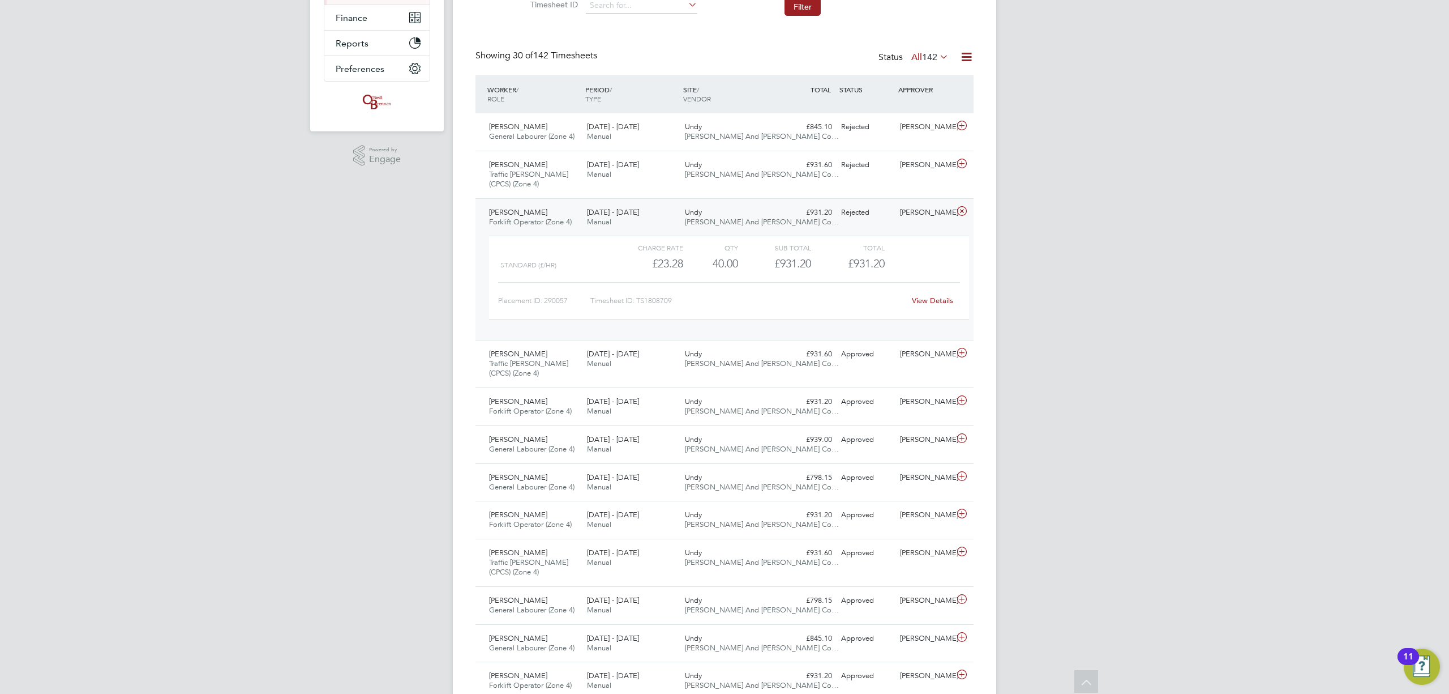
click at [751, 224] on span "[PERSON_NAME] And [PERSON_NAME] Co…" at bounding box center [762, 222] width 154 height 10
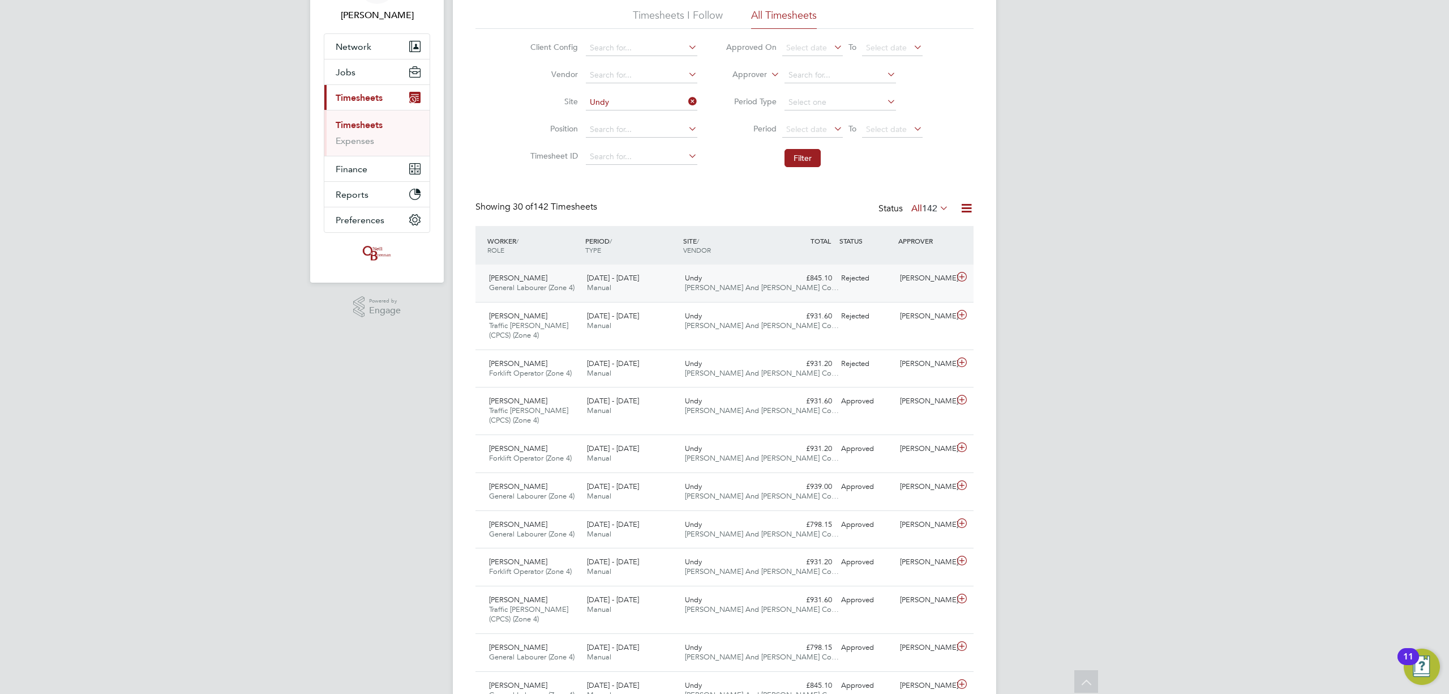
click at [750, 288] on span "[PERSON_NAME] And [PERSON_NAME] Co…" at bounding box center [762, 287] width 154 height 10
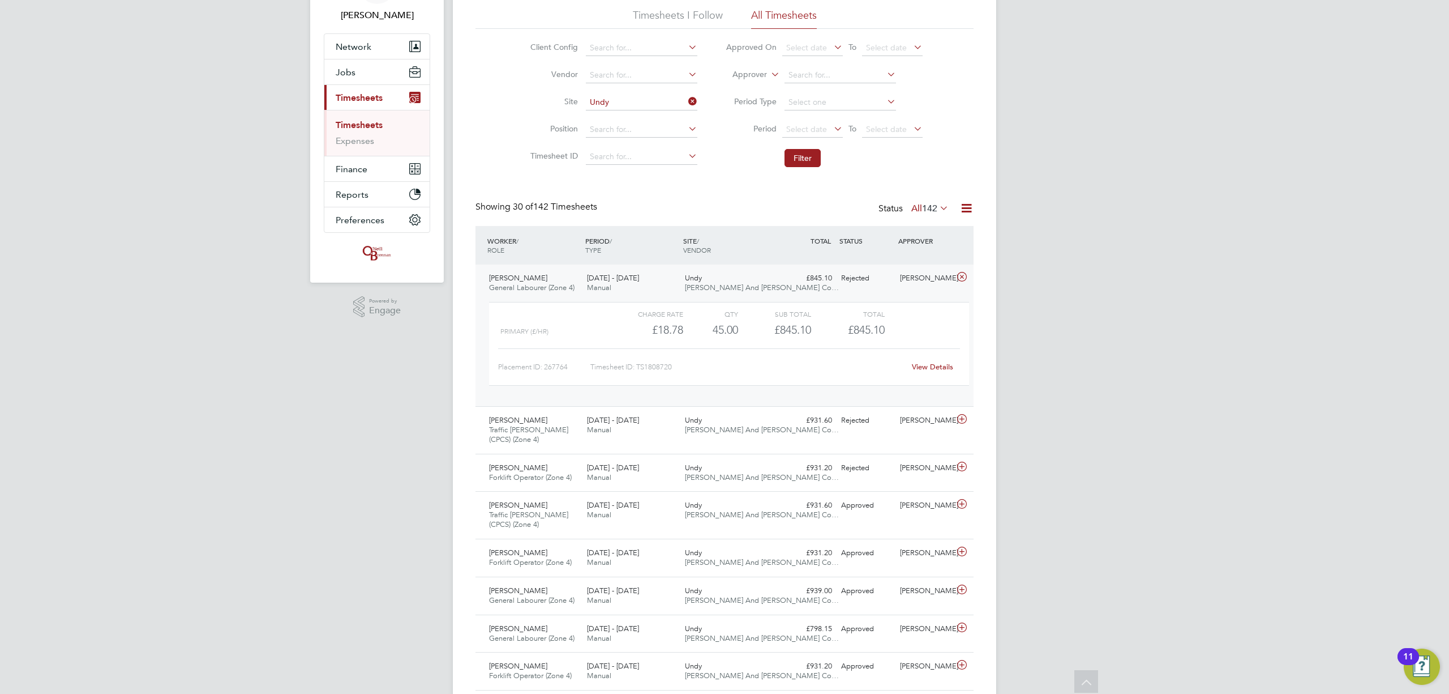
click at [750, 288] on span "[PERSON_NAME] And [PERSON_NAME] Co…" at bounding box center [762, 287] width 154 height 10
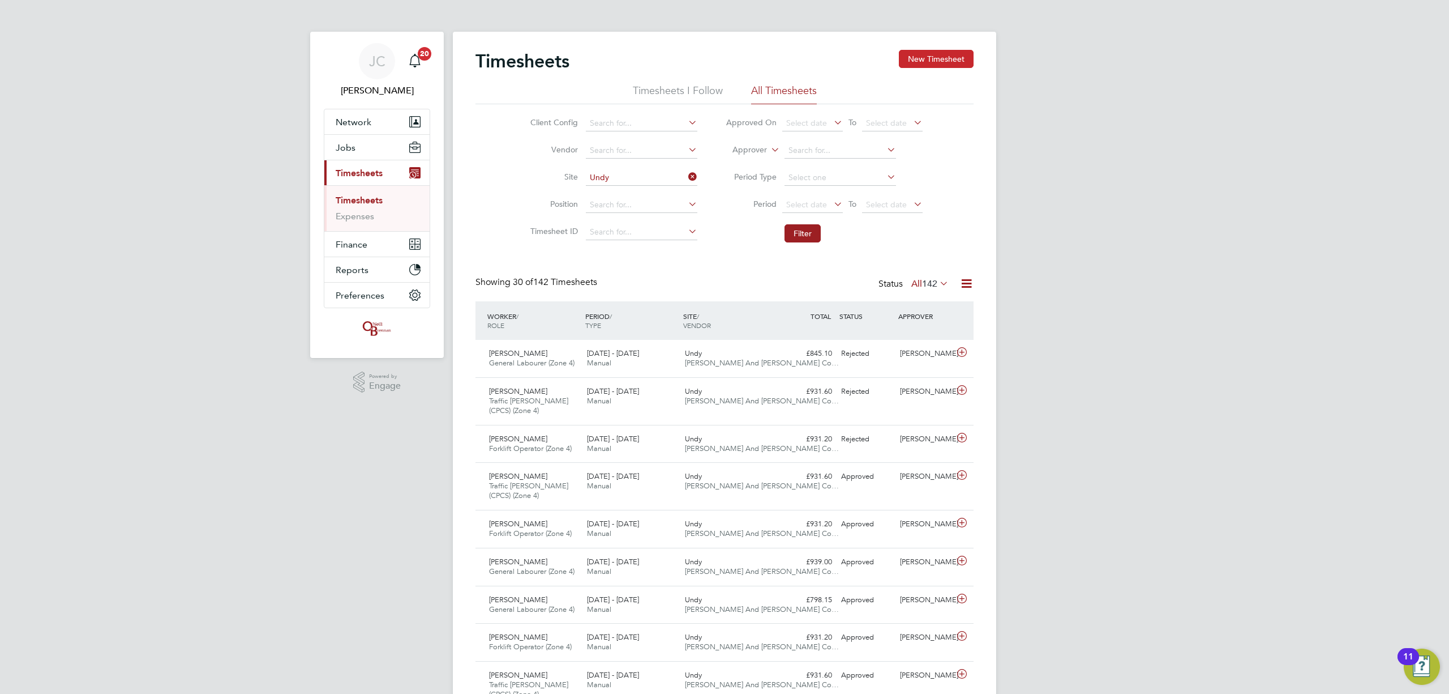
click at [925, 60] on button "New Timesheet" at bounding box center [936, 59] width 75 height 18
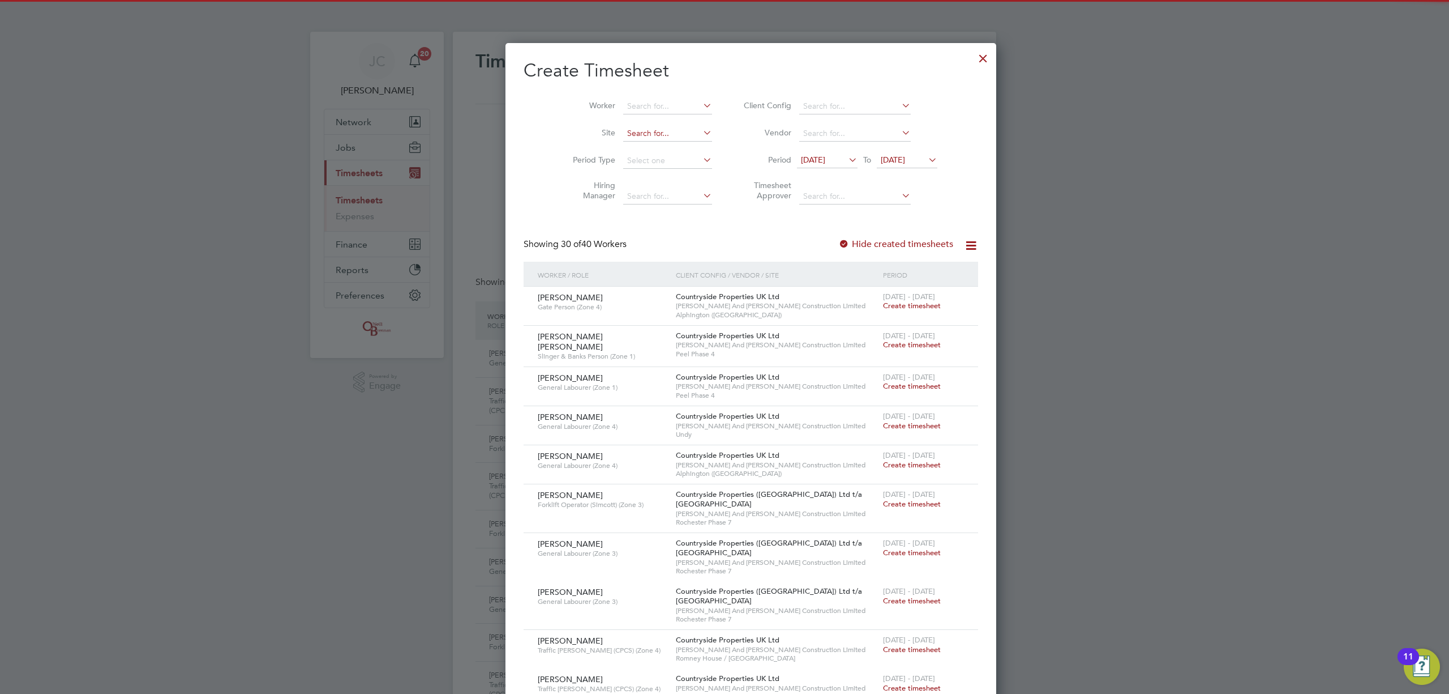
click at [646, 135] on input at bounding box center [667, 134] width 89 height 16
click at [639, 152] on li "Undy" at bounding box center [641, 148] width 90 height 15
type input "Undy"
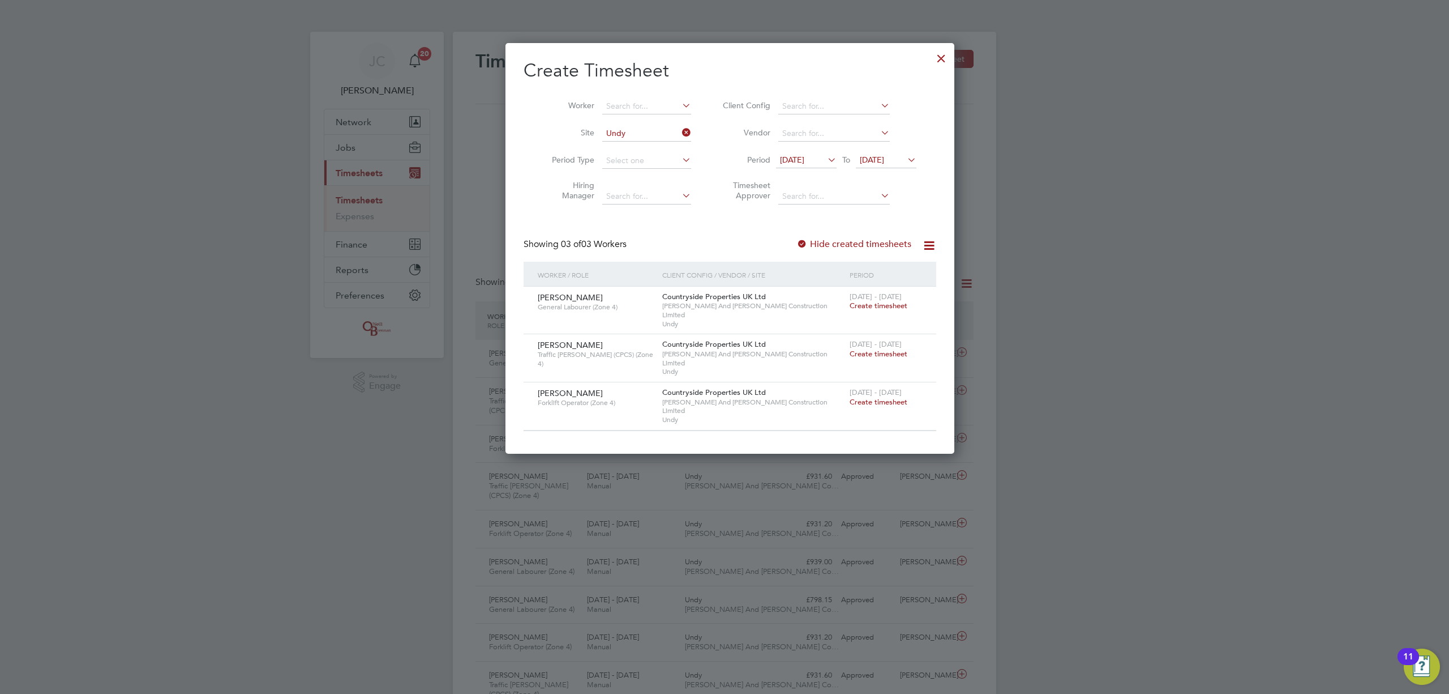
click at [871, 304] on span "Create timesheet" at bounding box center [879, 306] width 58 height 10
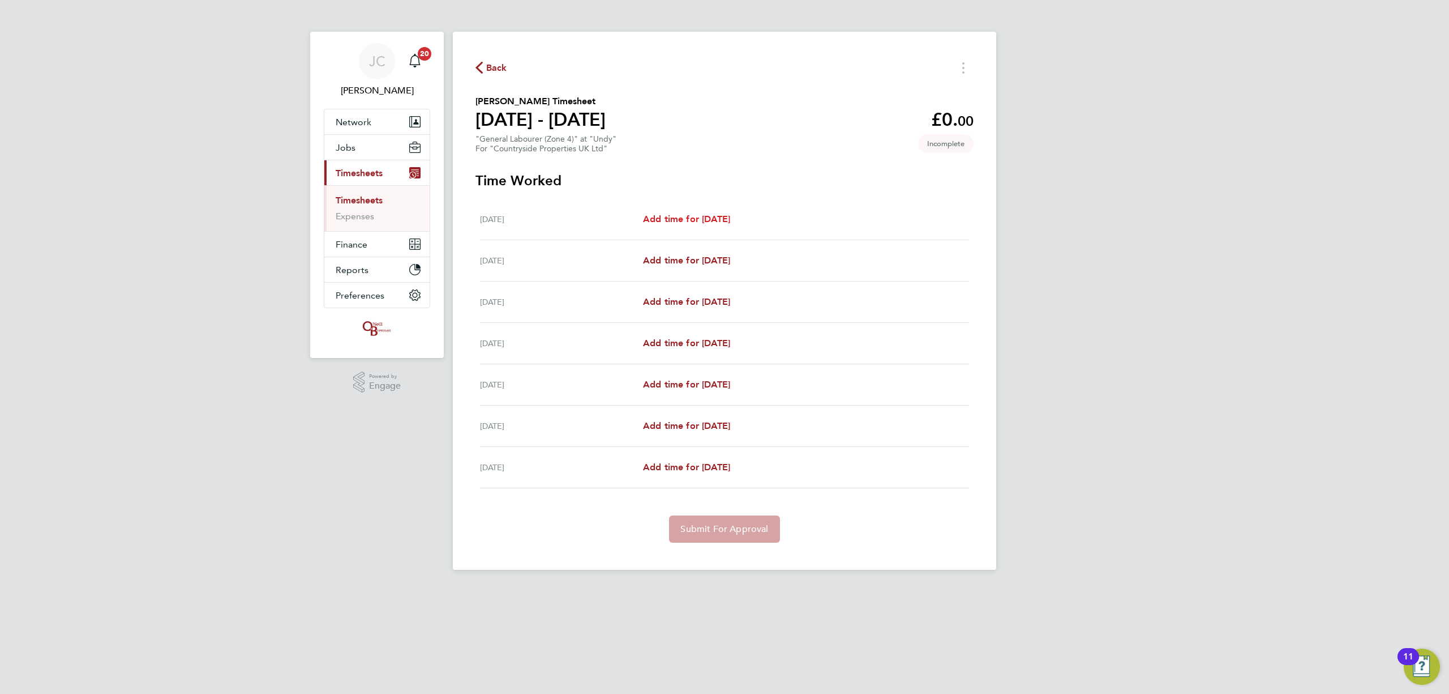
click at [699, 214] on span "Add time for Mon 18 Aug" at bounding box center [686, 218] width 87 height 11
select select "30"
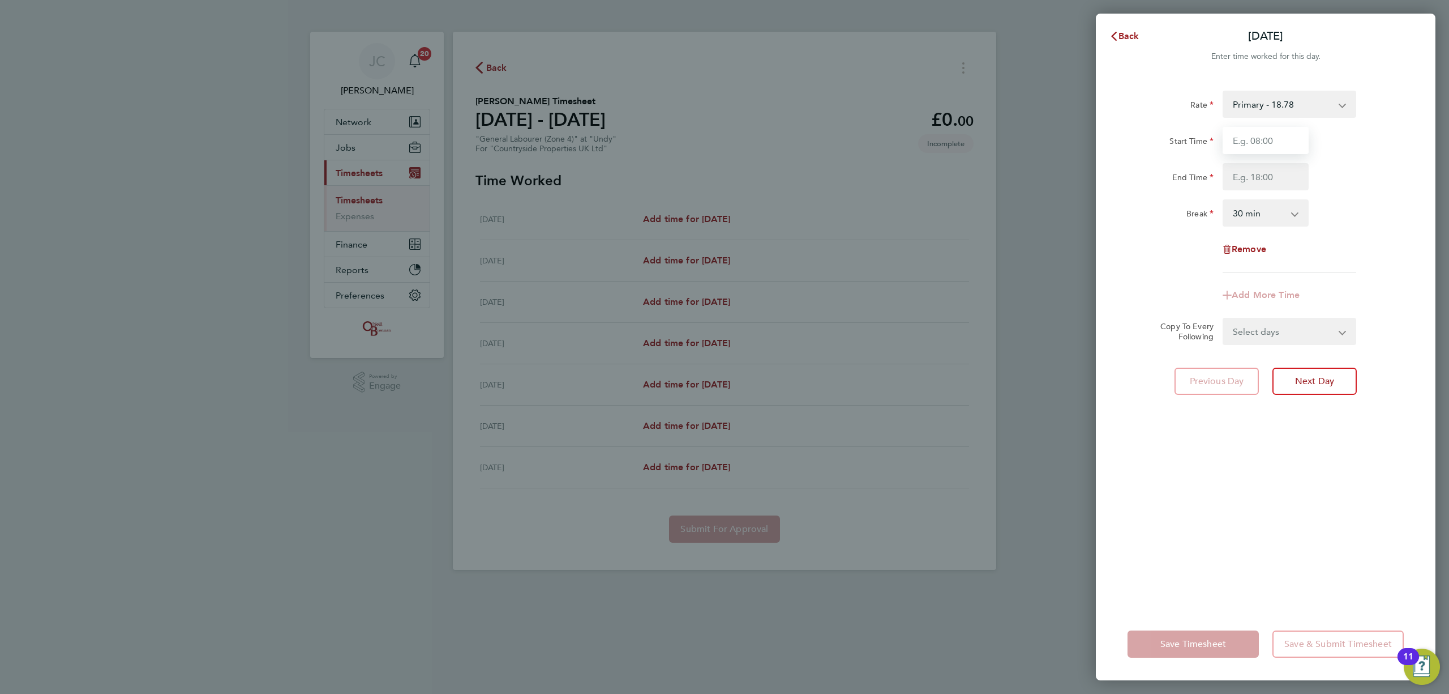
click at [1279, 139] on input "Start Time" at bounding box center [1266, 140] width 86 height 27
type input "08:00"
click at [1264, 173] on input "End Time" at bounding box center [1266, 176] width 86 height 27
type input "16:30"
click at [1355, 225] on div "Break 0 min 15 min 30 min 45 min 60 min 75 min 90 min" at bounding box center [1265, 212] width 285 height 27
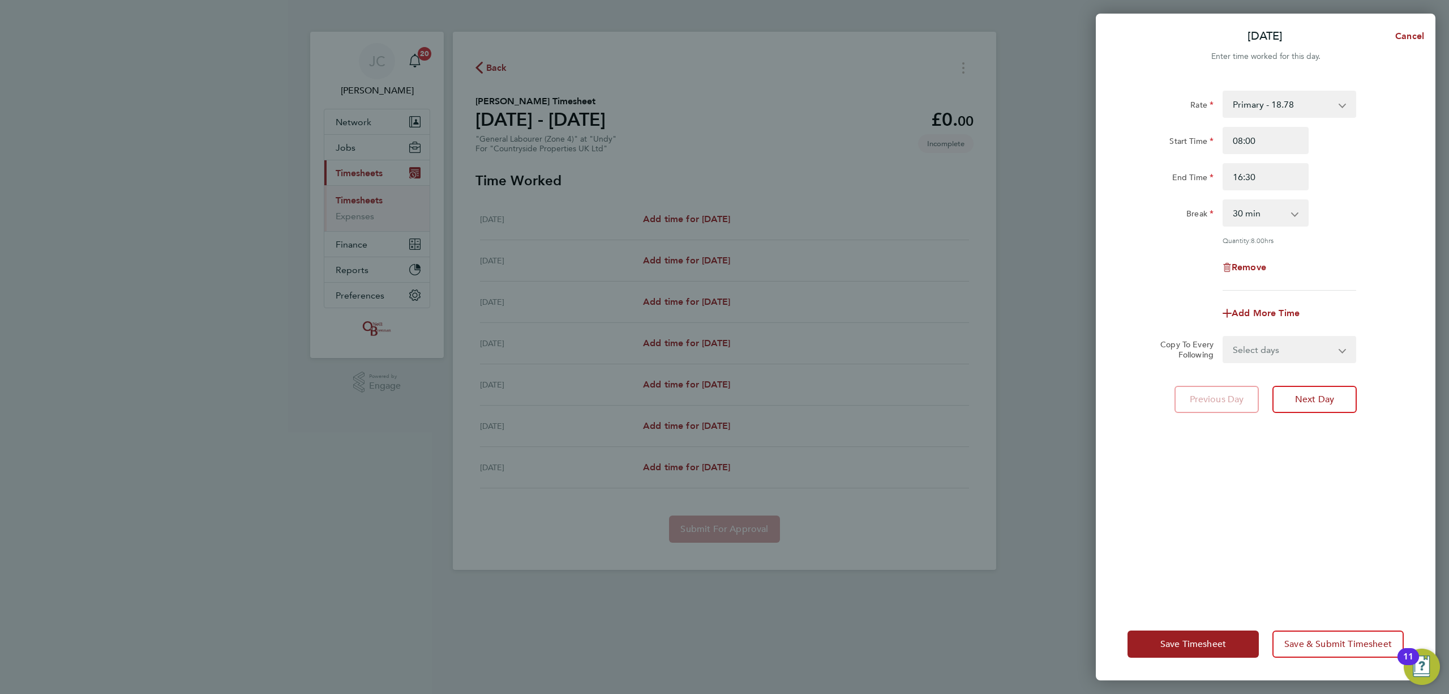
click at [1299, 349] on select "Select days Day Weekday (Mon-Fri) Weekend (Sat-Sun) Tuesday Wednesday Thursday …" at bounding box center [1283, 349] width 119 height 25
select select "DAY"
click at [1224, 337] on select "Select days Day Weekday (Mon-Fri) Weekend (Sat-Sun) Tuesday Wednesday Thursday …" at bounding box center [1283, 349] width 119 height 25
click at [1277, 384] on select "19 Aug 2025 20 Aug 2025 21 Aug 2025 22 Aug 2025 23 Aug 2025 24 Aug 2025" at bounding box center [1283, 385] width 118 height 25
select select "2025-08-22"
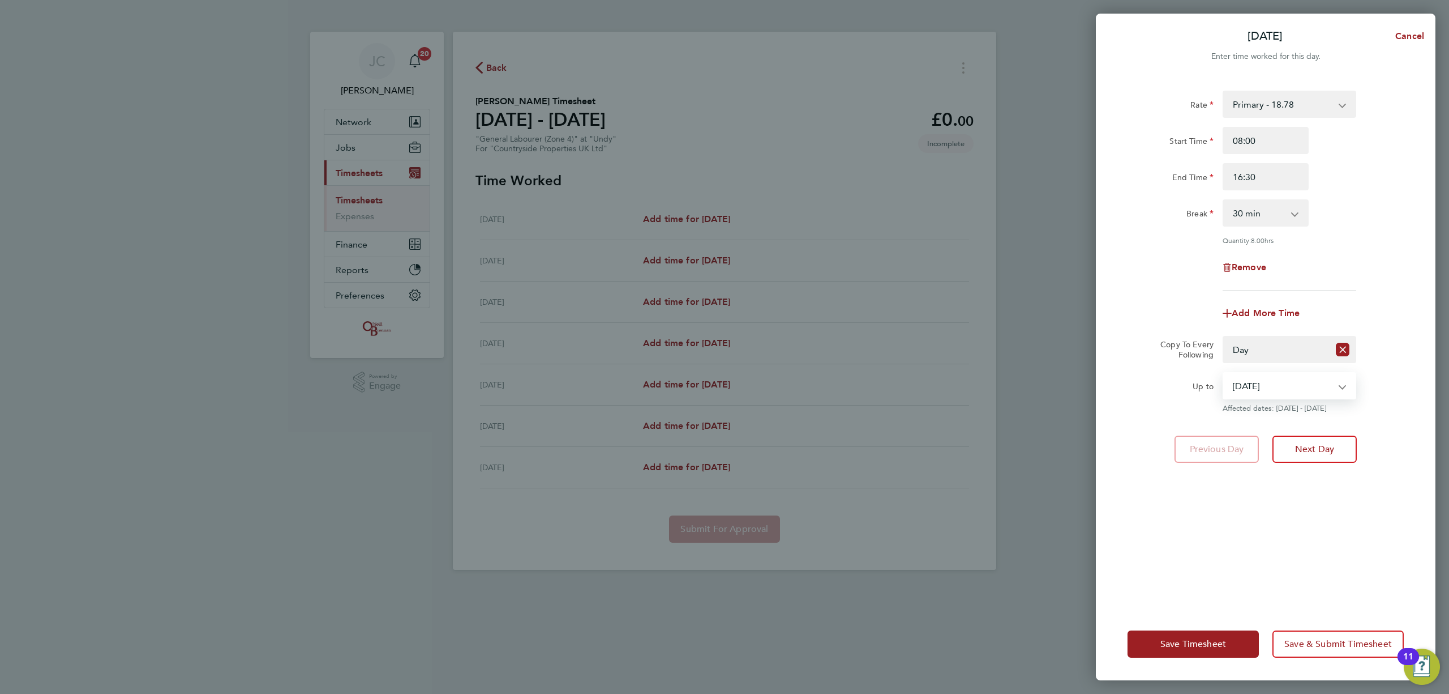
click at [1224, 373] on select "19 Aug 2025 20 Aug 2025 21 Aug 2025 22 Aug 2025 23 Aug 2025 24 Aug 2025" at bounding box center [1283, 385] width 118 height 25
click at [1345, 505] on div "Rate Primary - 18.78 Start Time 08:00 End Time 16:30 Break 0 min 15 min 30 min …" at bounding box center [1266, 342] width 340 height 530
click at [1333, 644] on span "Save & Submit Timesheet" at bounding box center [1339, 643] width 108 height 11
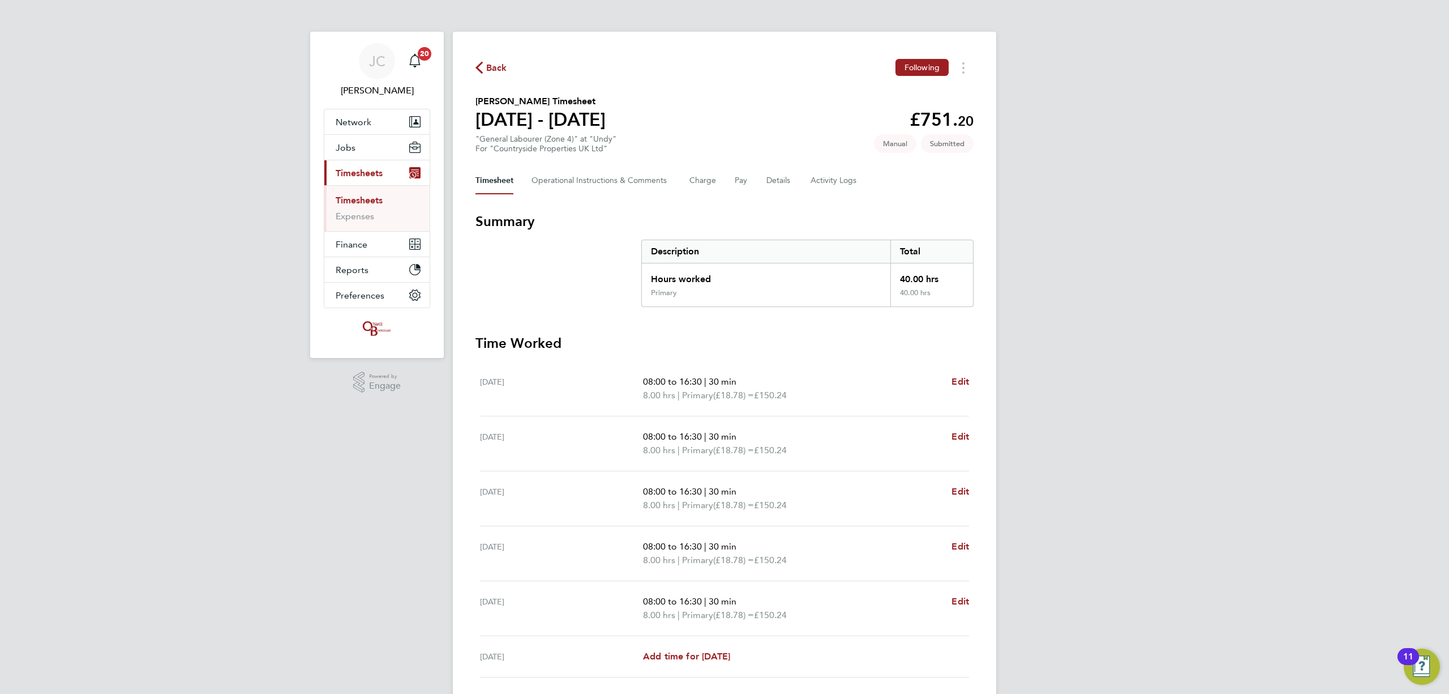
click at [494, 69] on span "Back" at bounding box center [496, 68] width 21 height 14
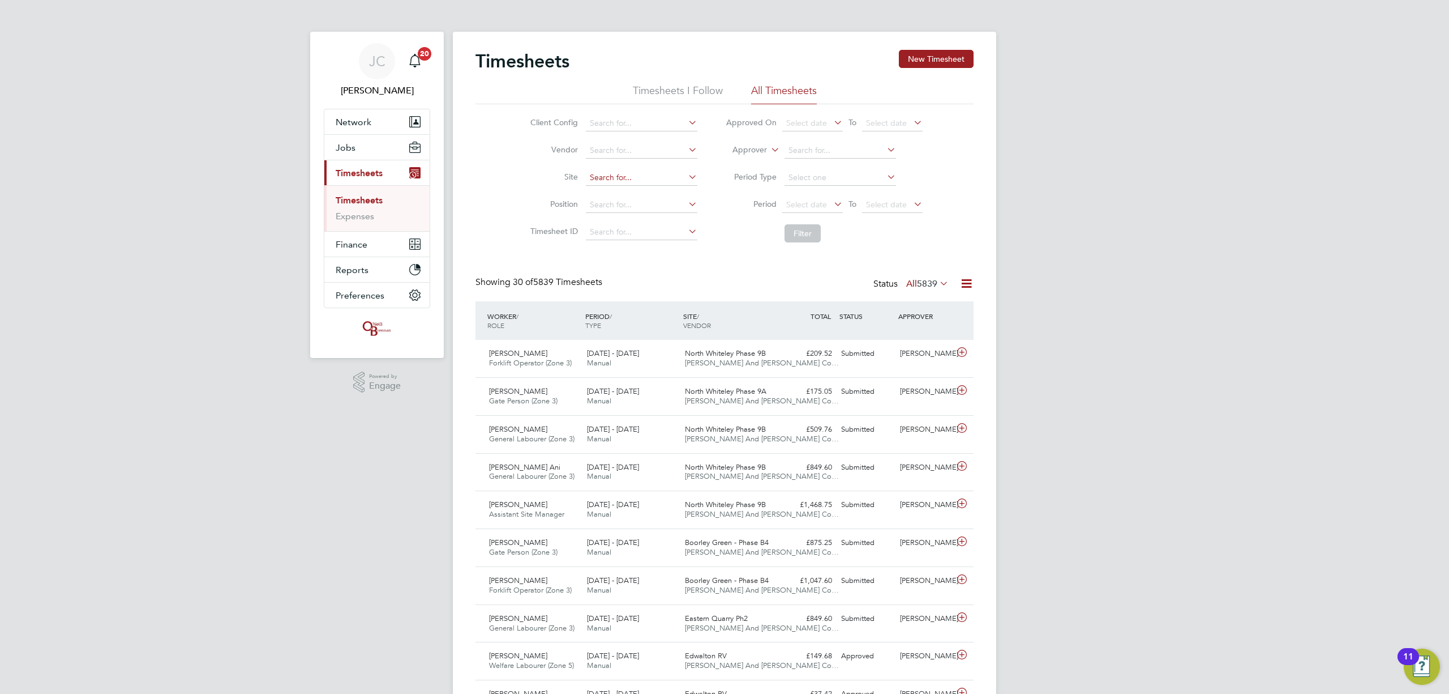
click at [641, 170] on input at bounding box center [642, 178] width 112 height 16
click at [647, 186] on li "Undy" at bounding box center [641, 193] width 113 height 15
type input "Undy"
click at [800, 234] on button "Filter" at bounding box center [803, 233] width 36 height 18
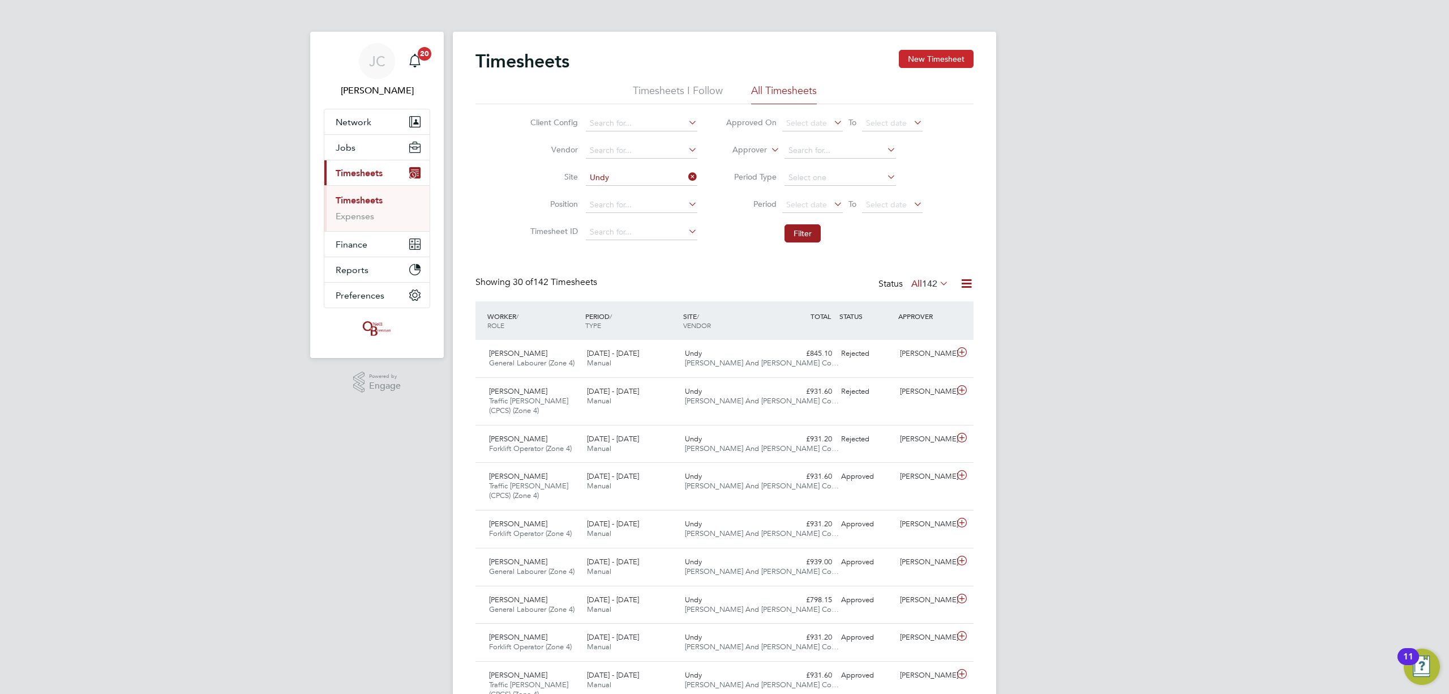
click at [938, 66] on button "New Timesheet" at bounding box center [936, 59] width 75 height 18
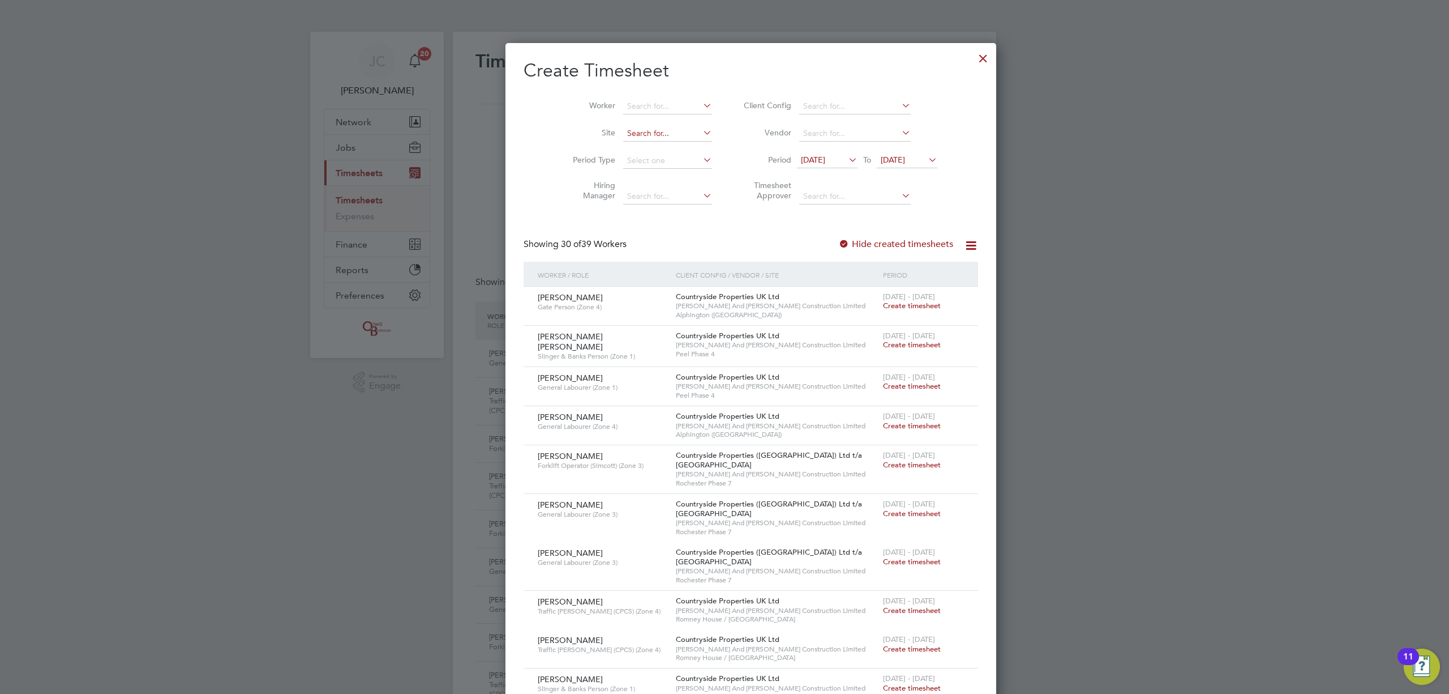
click at [635, 135] on input at bounding box center [667, 134] width 89 height 16
click at [631, 145] on li "Undy" at bounding box center [641, 148] width 90 height 15
type input "Undy"
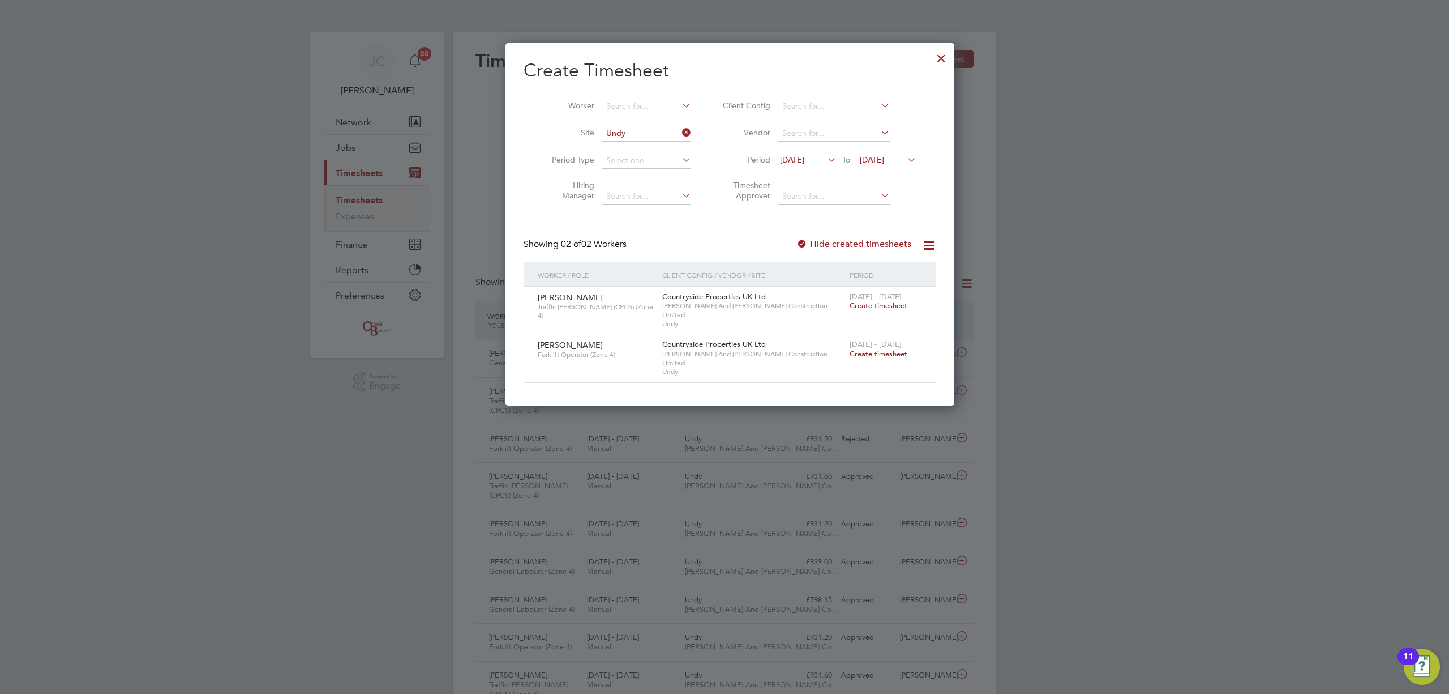
click at [876, 306] on span "Create timesheet" at bounding box center [879, 306] width 58 height 10
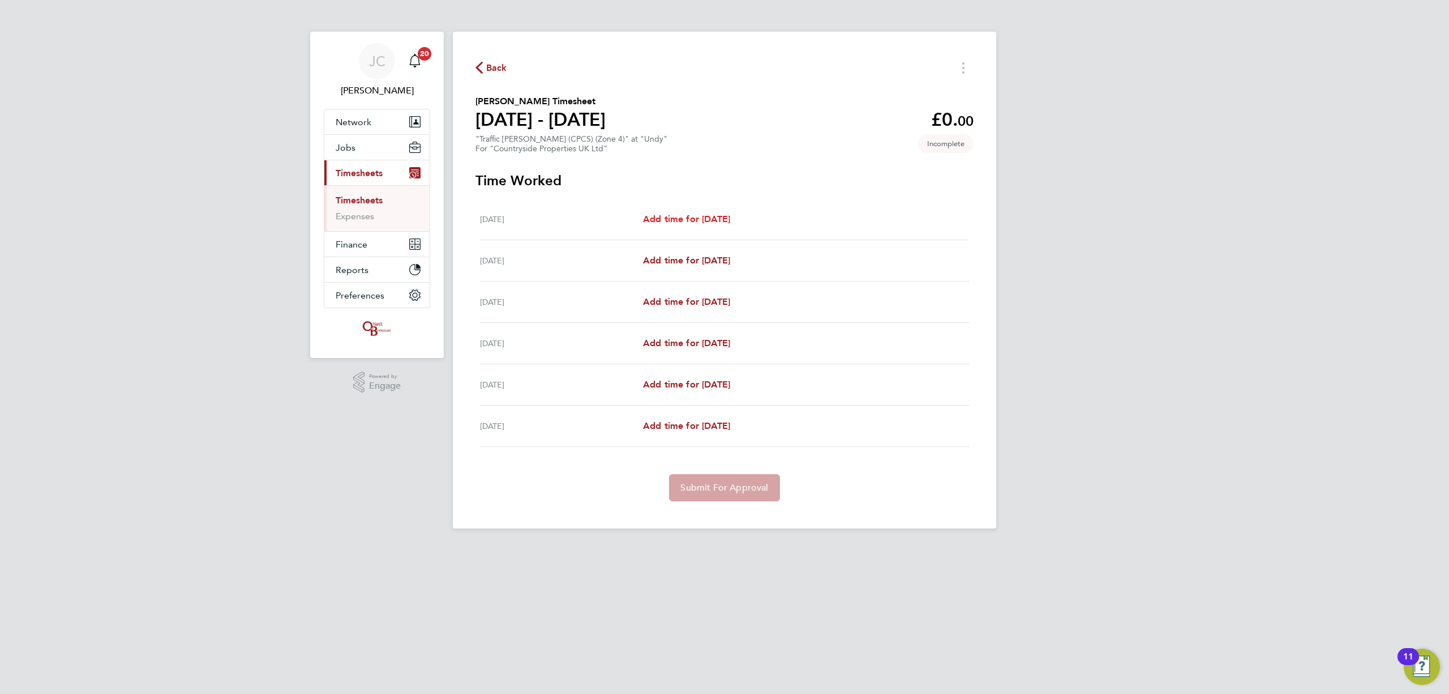
click at [704, 215] on span "Add time for Mon 18 Aug" at bounding box center [686, 218] width 87 height 11
select select "30"
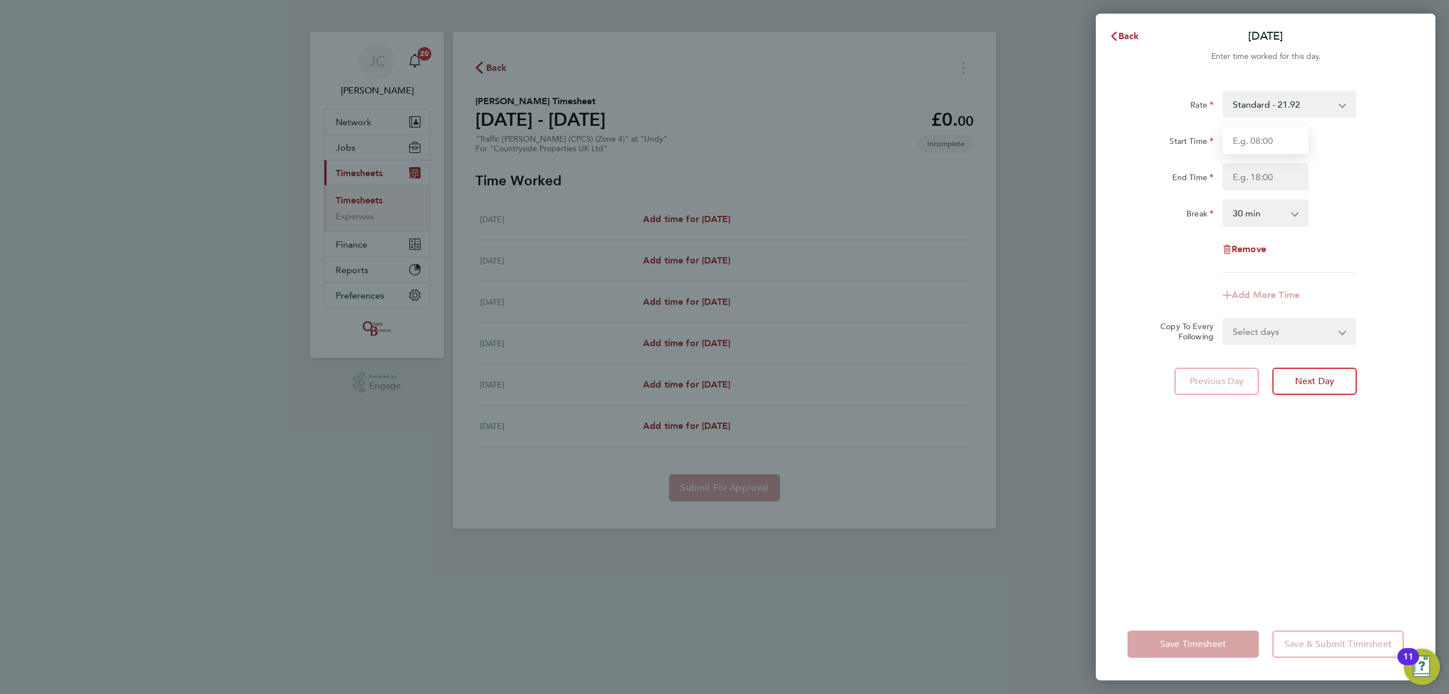
click at [1265, 142] on input "Start Time" at bounding box center [1266, 140] width 86 height 27
type input "08:00"
click at [1266, 178] on input "End Time" at bounding box center [1266, 176] width 86 height 27
type input "16:30"
click at [1357, 236] on div "Rate Standard - 21.92 Start Time 08:00 End Time 16:30 Break 0 min 15 min 30 min…" at bounding box center [1266, 182] width 276 height 182
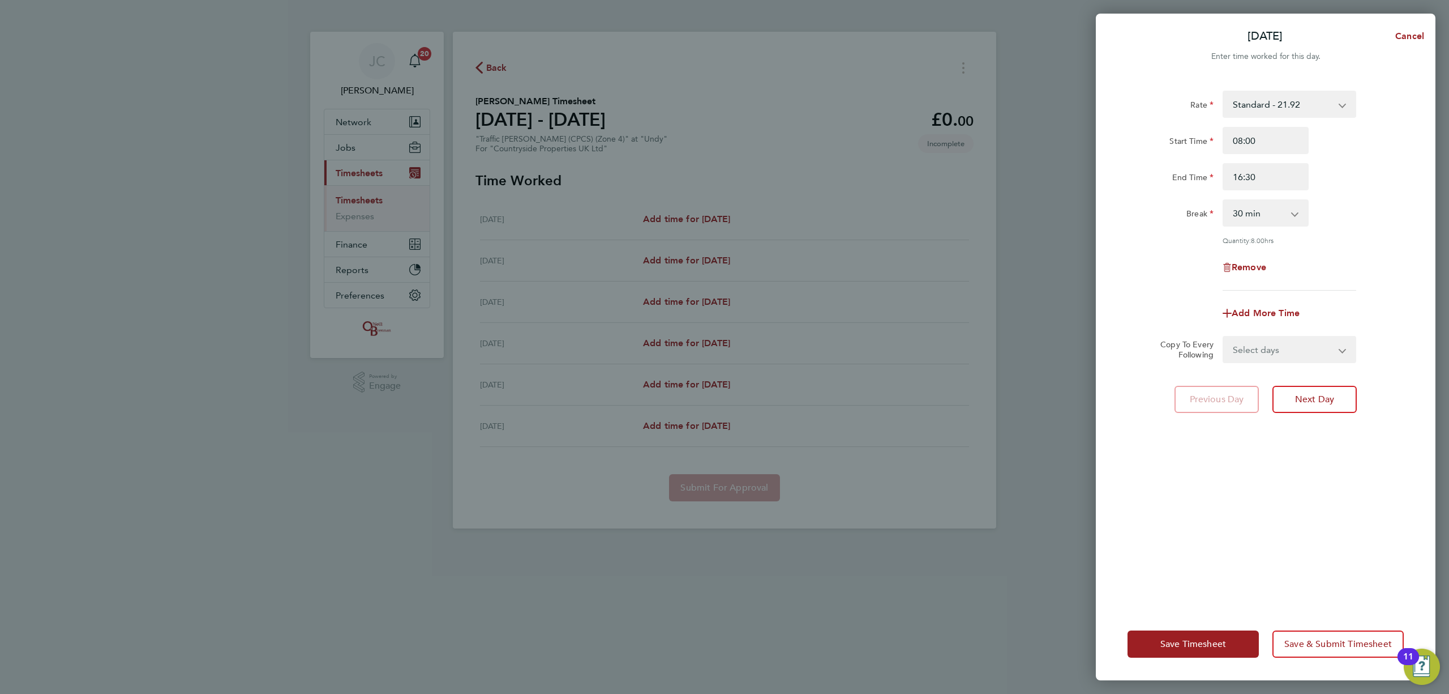
click at [1307, 348] on select "Select days Day Weekday (Mon-Fri) Tuesday Wednesday Thursday Friday Saturday" at bounding box center [1283, 349] width 119 height 25
select select "DAY"
click at [1224, 337] on select "Select days Day Weekday (Mon-Fri) Tuesday Wednesday Thursday Friday Saturday" at bounding box center [1283, 349] width 119 height 25
click at [1314, 399] on div "19 Aug 2025 20 Aug 2025 21 Aug 2025 22 Aug 2025 23 Aug 2025 Affected dates: 19 …" at bounding box center [1289, 392] width 143 height 41
click at [1293, 389] on select "19 Aug 2025 20 Aug 2025 21 Aug 2025 22 Aug 2025 23 Aug 2025" at bounding box center [1283, 385] width 118 height 25
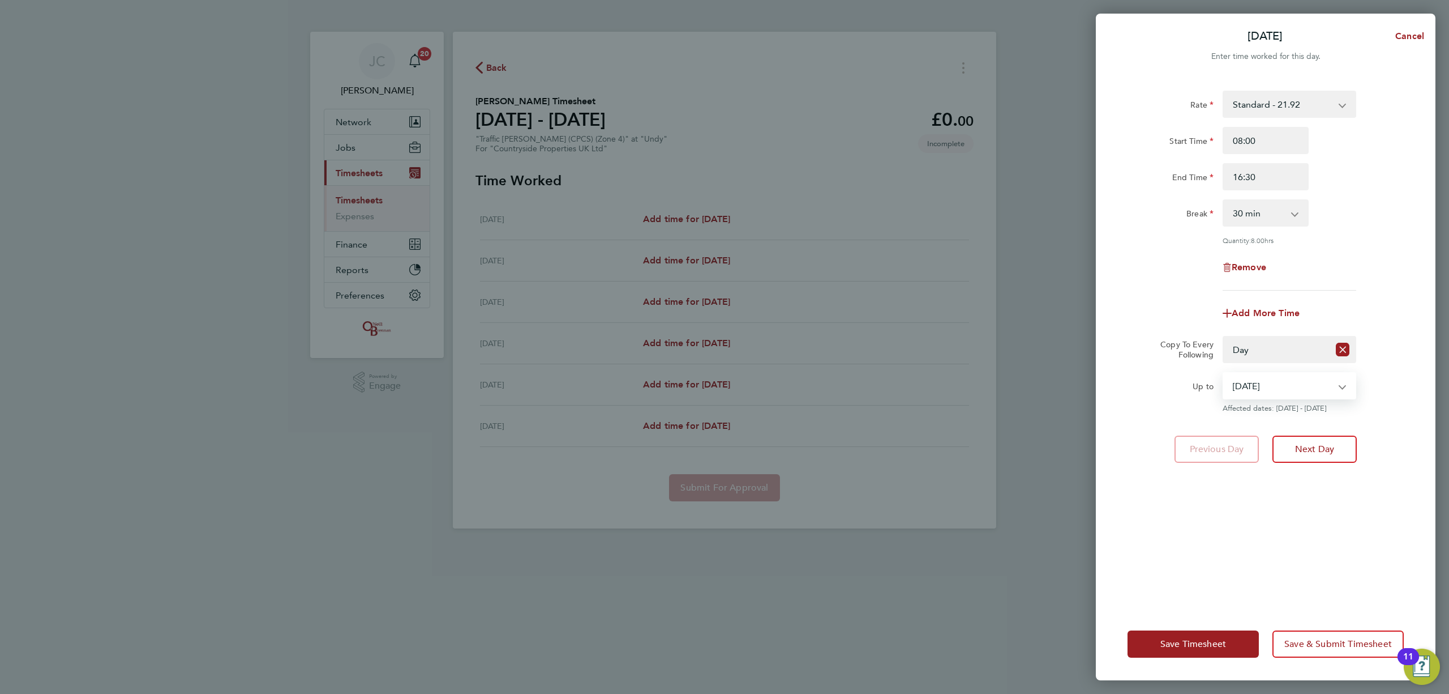
select select "2025-08-22"
click at [1224, 373] on select "19 Aug 2025 20 Aug 2025 21 Aug 2025 22 Aug 2025 23 Aug 2025" at bounding box center [1283, 385] width 118 height 25
click at [1350, 640] on span "Save & Submit Timesheet" at bounding box center [1339, 643] width 108 height 11
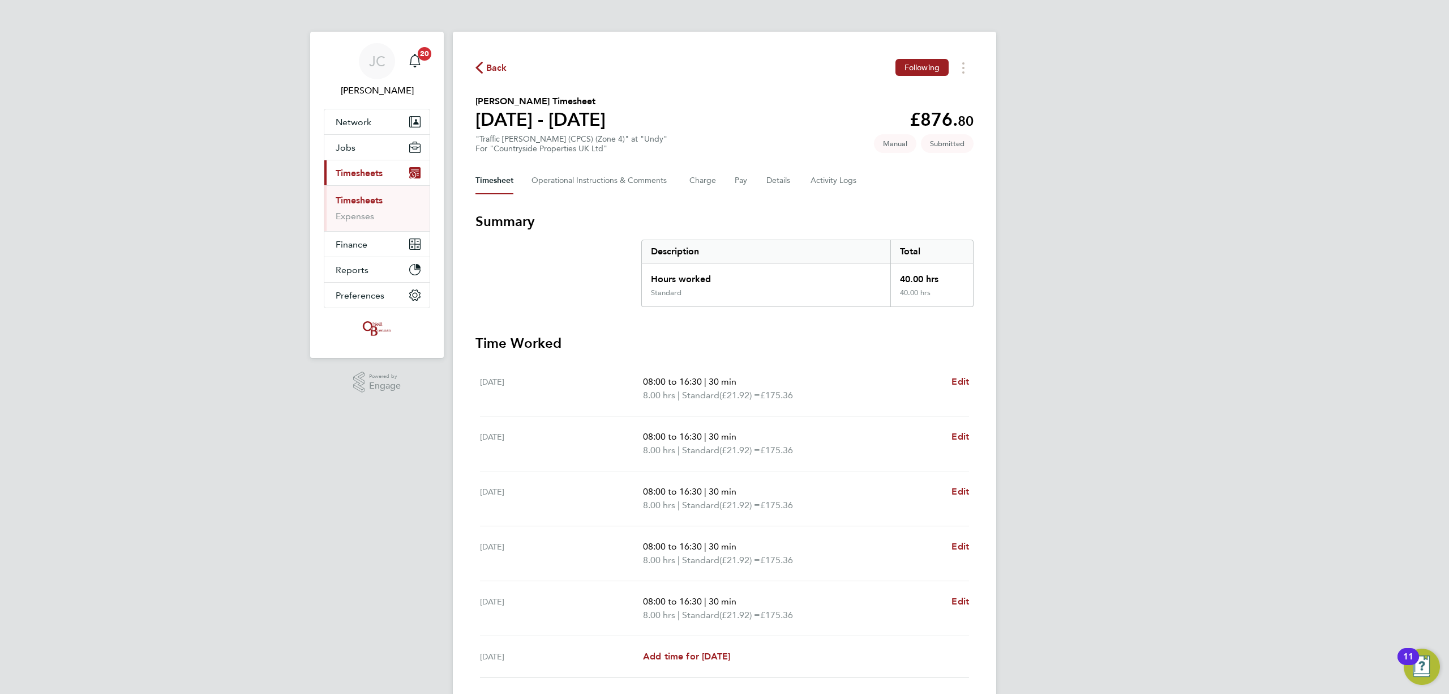
click at [496, 69] on span "Back" at bounding box center [496, 68] width 21 height 14
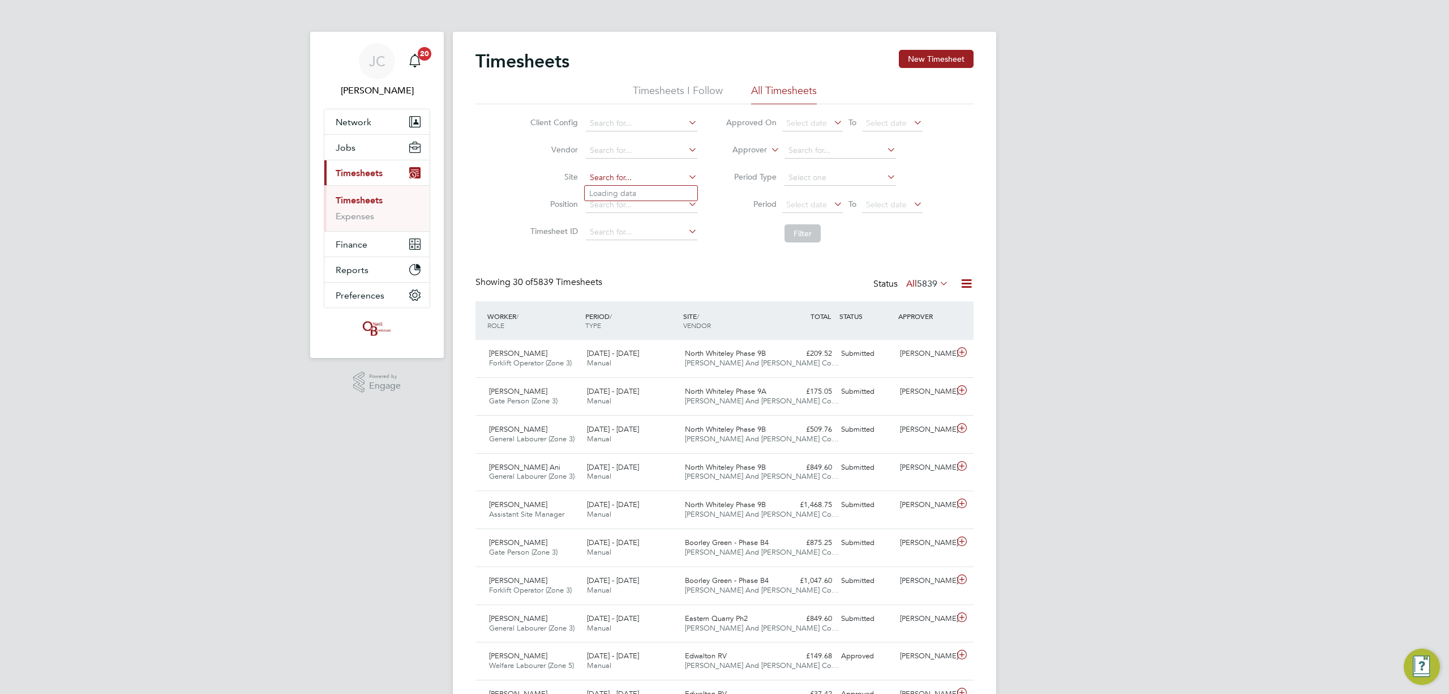
click at [614, 170] on input at bounding box center [642, 178] width 112 height 16
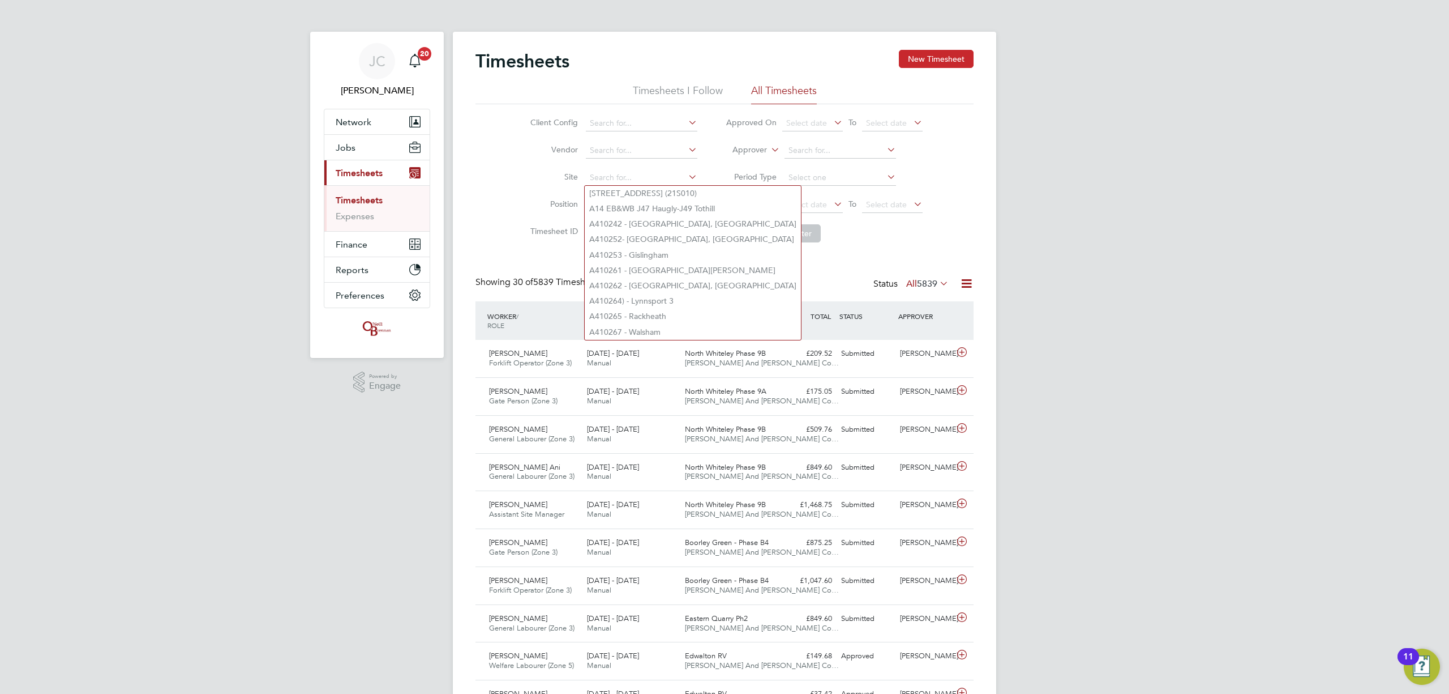
click at [915, 63] on button "New Timesheet" at bounding box center [936, 59] width 75 height 18
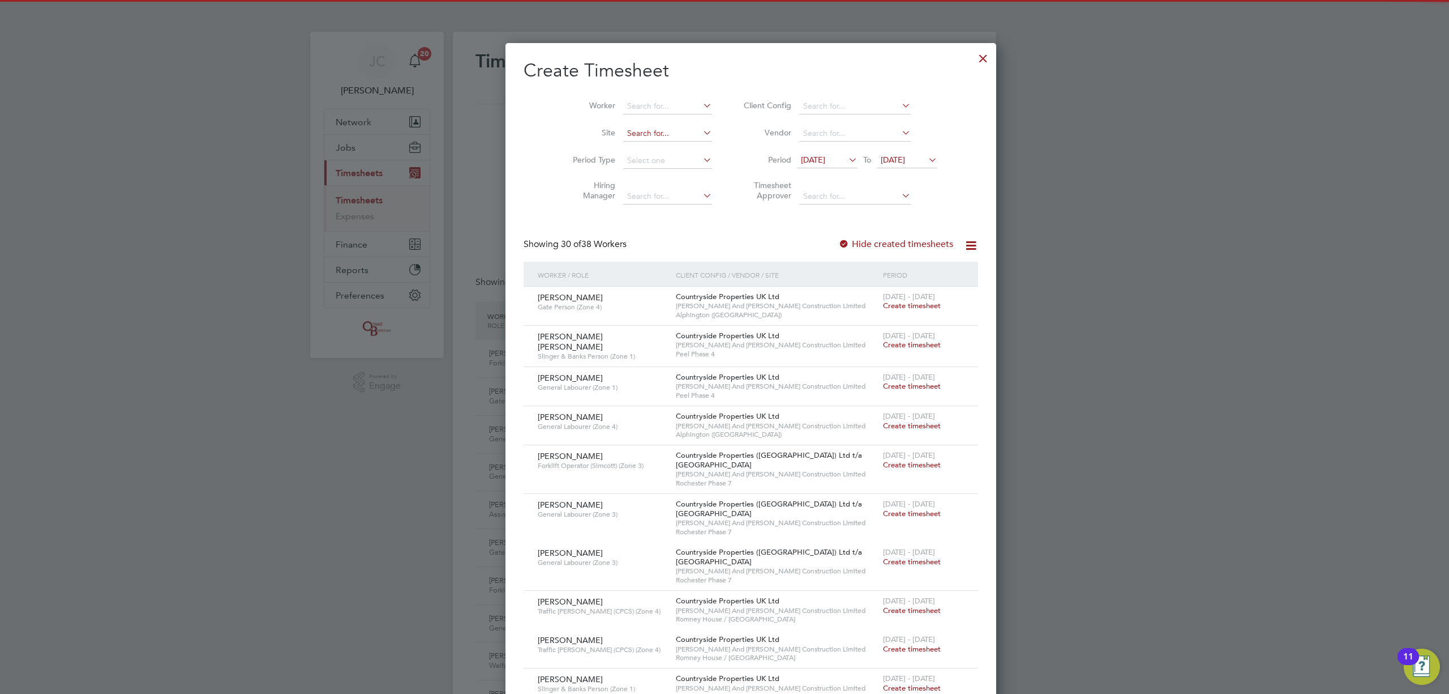
click at [628, 128] on input at bounding box center [667, 134] width 89 height 16
click at [628, 148] on li "Undy" at bounding box center [641, 148] width 90 height 15
type input "Undy"
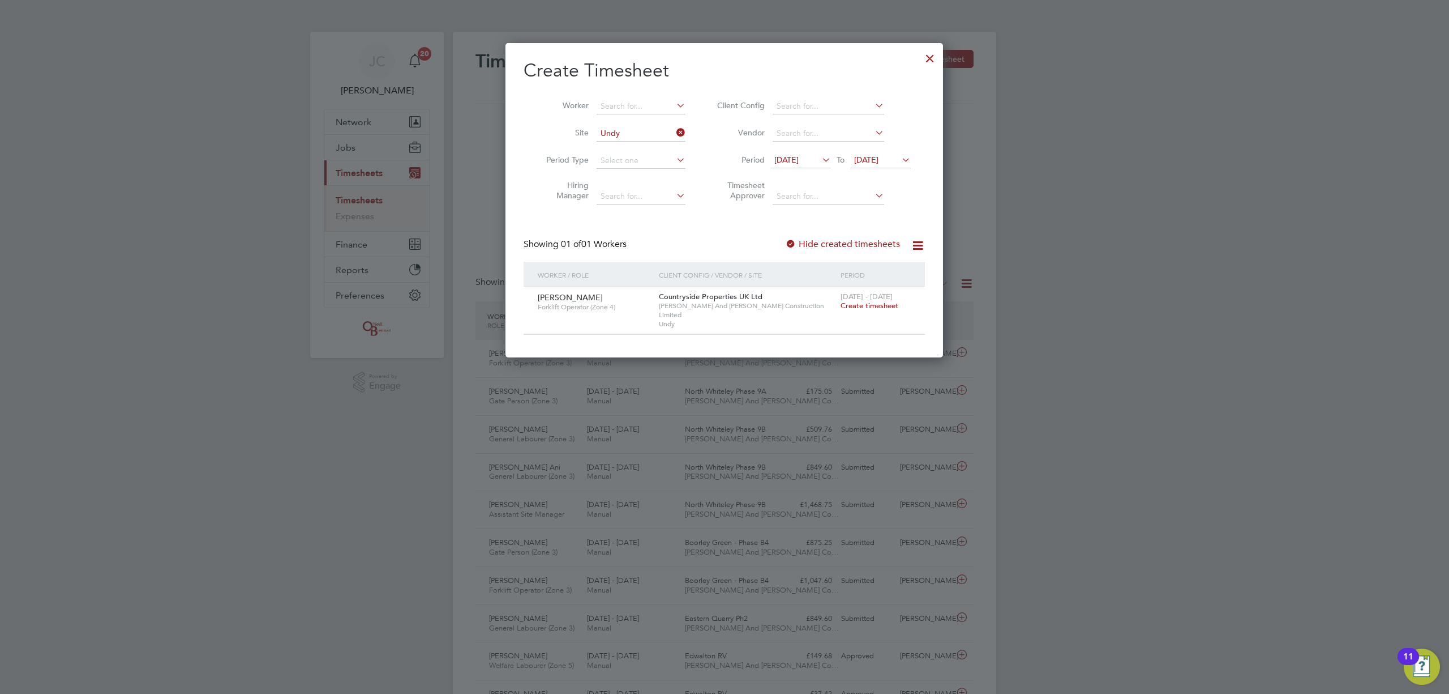
click at [886, 309] on span "Create timesheet" at bounding box center [870, 306] width 58 height 10
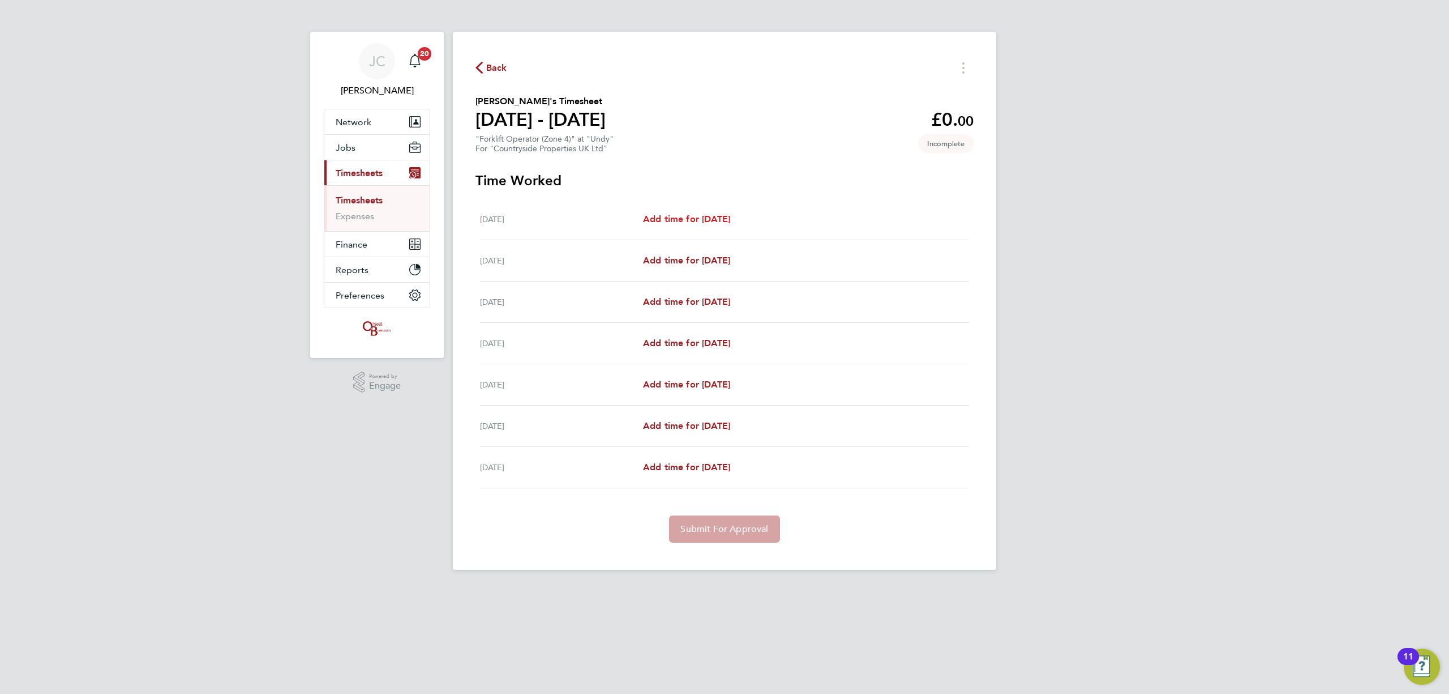
click at [687, 221] on span "Add time for Mon 18 Aug" at bounding box center [686, 218] width 87 height 11
select select "30"
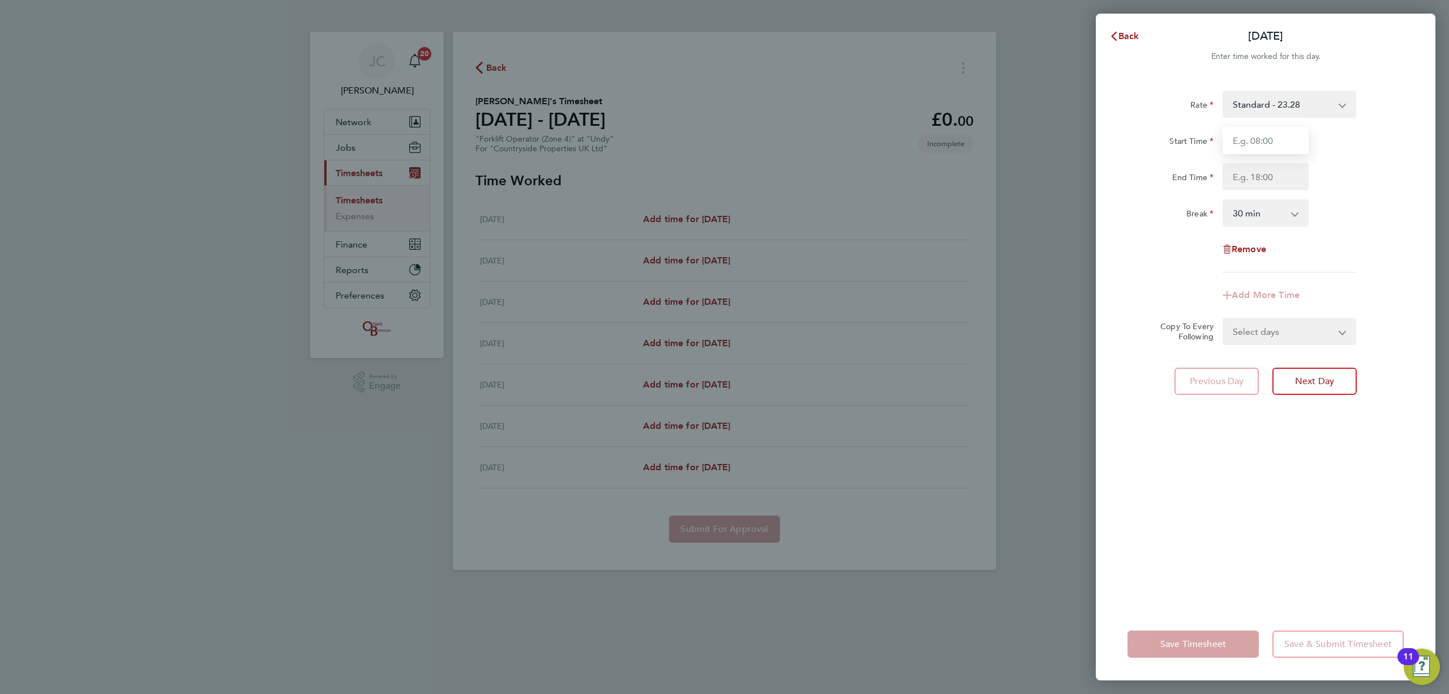
click at [1291, 151] on input "Start Time" at bounding box center [1266, 140] width 86 height 27
type input "08:00"
drag, startPoint x: 1273, startPoint y: 182, endPoint x: 1278, endPoint y: 190, distance: 9.1
click at [1273, 182] on input "End Time" at bounding box center [1266, 176] width 86 height 27
type input "16:30"
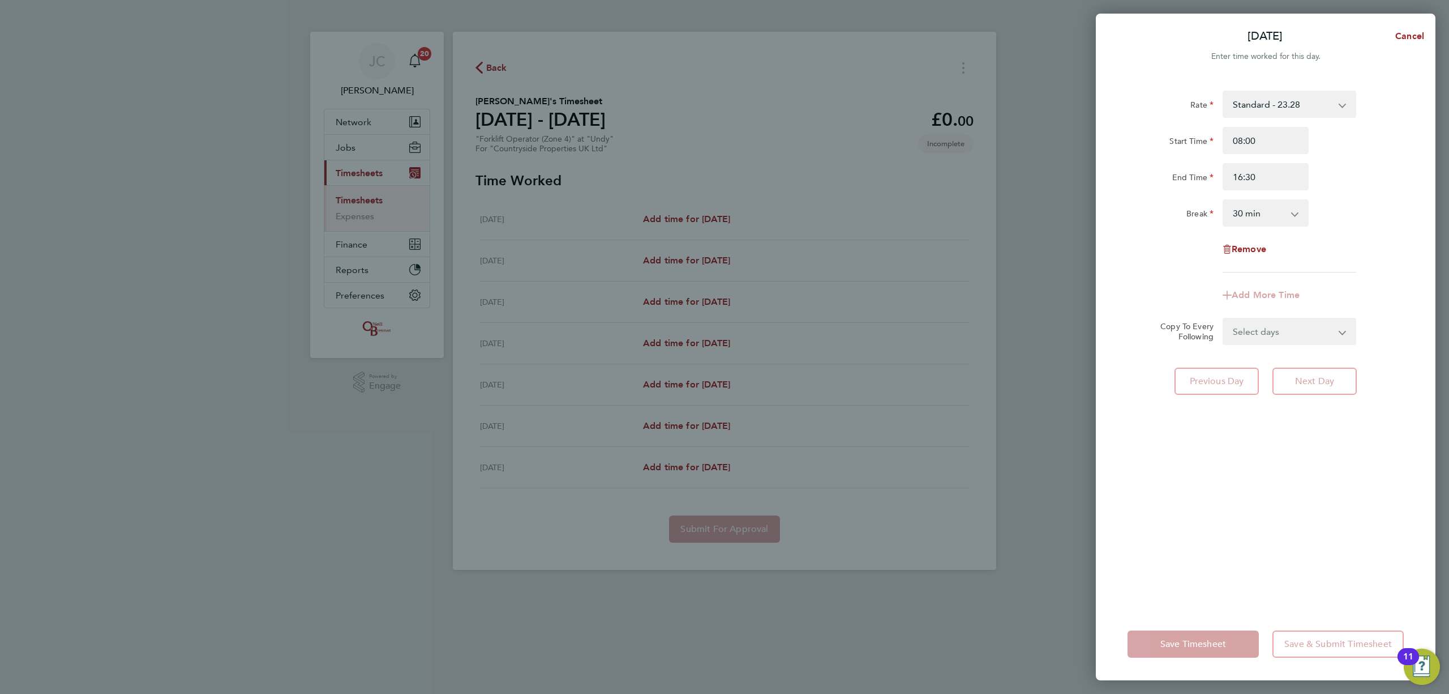
click at [1368, 262] on div "Remove" at bounding box center [1265, 249] width 285 height 27
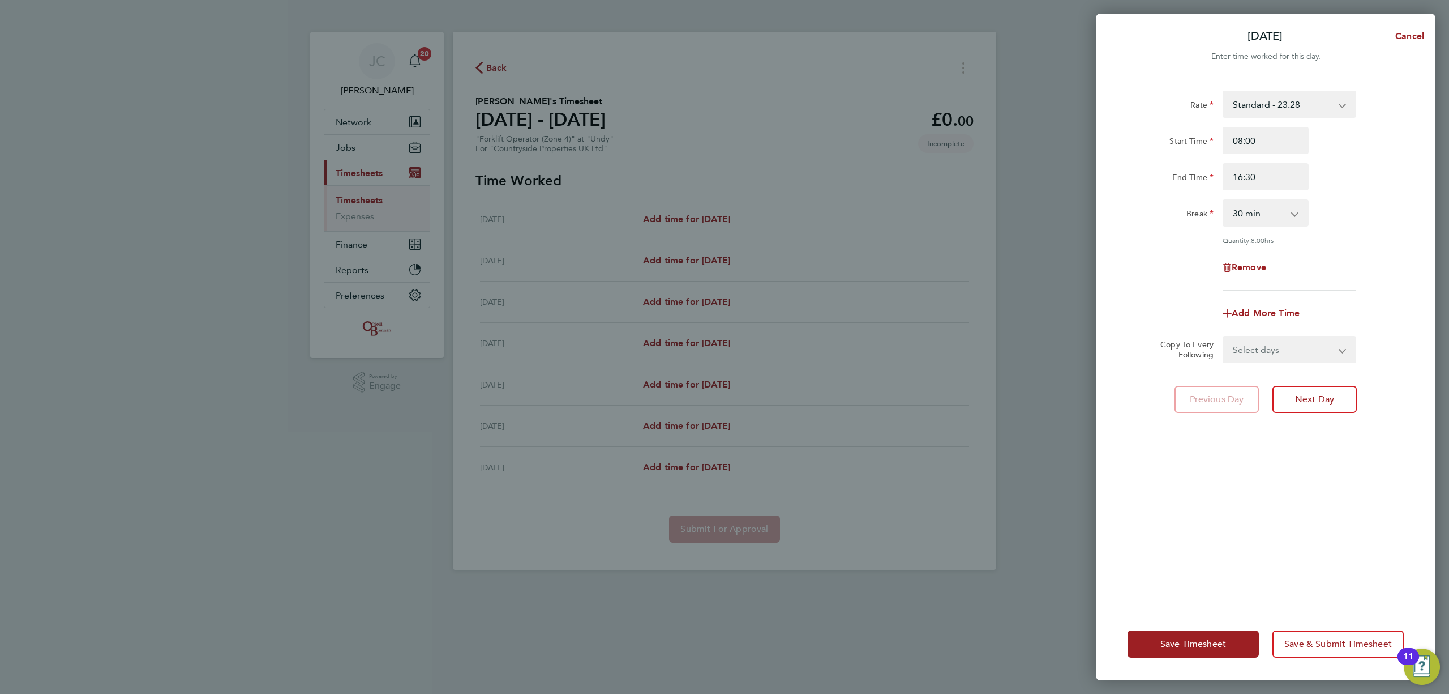
click at [1309, 353] on select "Select days Day Weekday (Mon-Fri) Weekend (Sat-Sun) Tuesday Wednesday Thursday …" at bounding box center [1283, 349] width 119 height 25
select select "DAY"
click at [1224, 337] on select "Select days Day Weekday (Mon-Fri) Weekend (Sat-Sun) Tuesday Wednesday Thursday …" at bounding box center [1283, 349] width 119 height 25
click at [1269, 390] on select "19 Aug 2025 20 Aug 2025 21 Aug 2025 22 Aug 2025 23 Aug 2025 24 Aug 2025" at bounding box center [1283, 385] width 118 height 25
select select "2025-08-22"
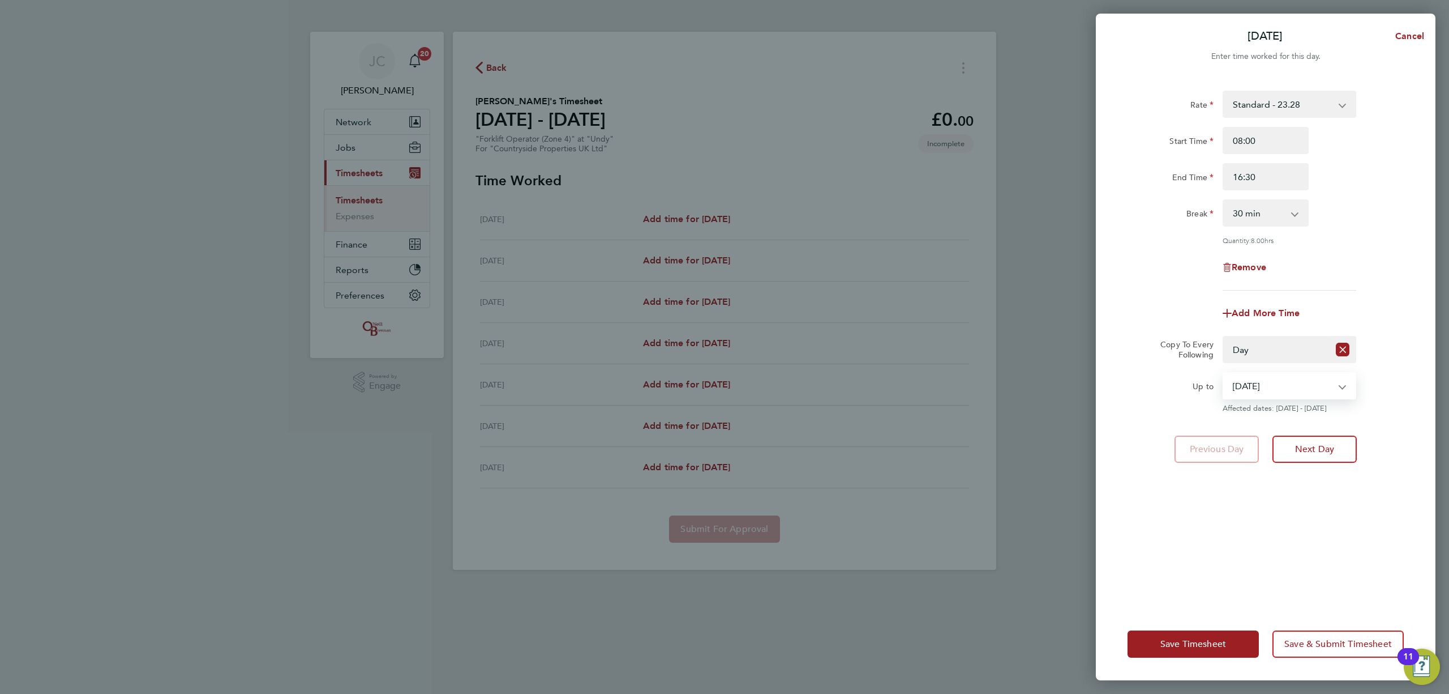
click at [1224, 373] on select "19 Aug 2025 20 Aug 2025 21 Aug 2025 22 Aug 2025 23 Aug 2025 24 Aug 2025" at bounding box center [1283, 385] width 118 height 25
click at [1339, 646] on span "Save & Submit Timesheet" at bounding box center [1339, 643] width 108 height 11
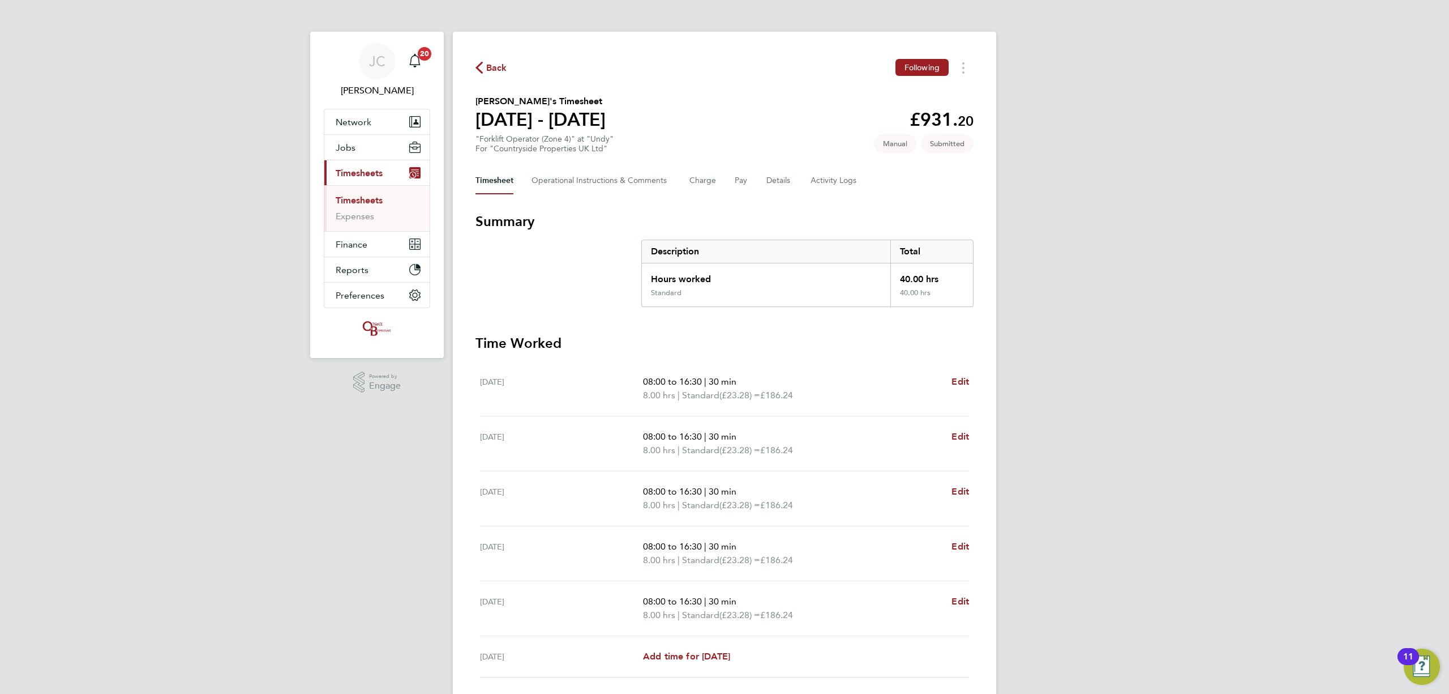
click at [367, 192] on ul "Timesheets Expenses" at bounding box center [376, 208] width 105 height 46
click at [370, 198] on link "Timesheets" at bounding box center [359, 200] width 47 height 11
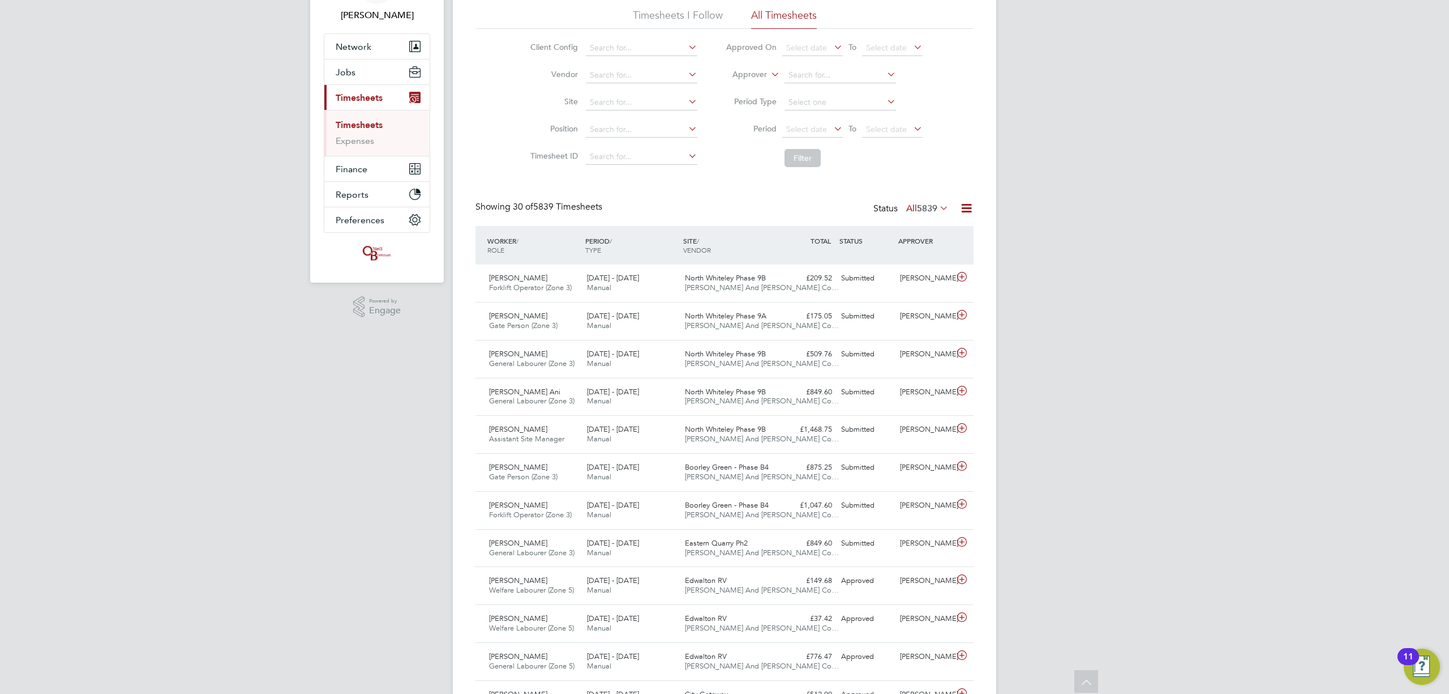
click at [385, 128] on li "Timesheets" at bounding box center [378, 127] width 85 height 16
click at [383, 127] on link "Timesheets" at bounding box center [359, 124] width 47 height 11
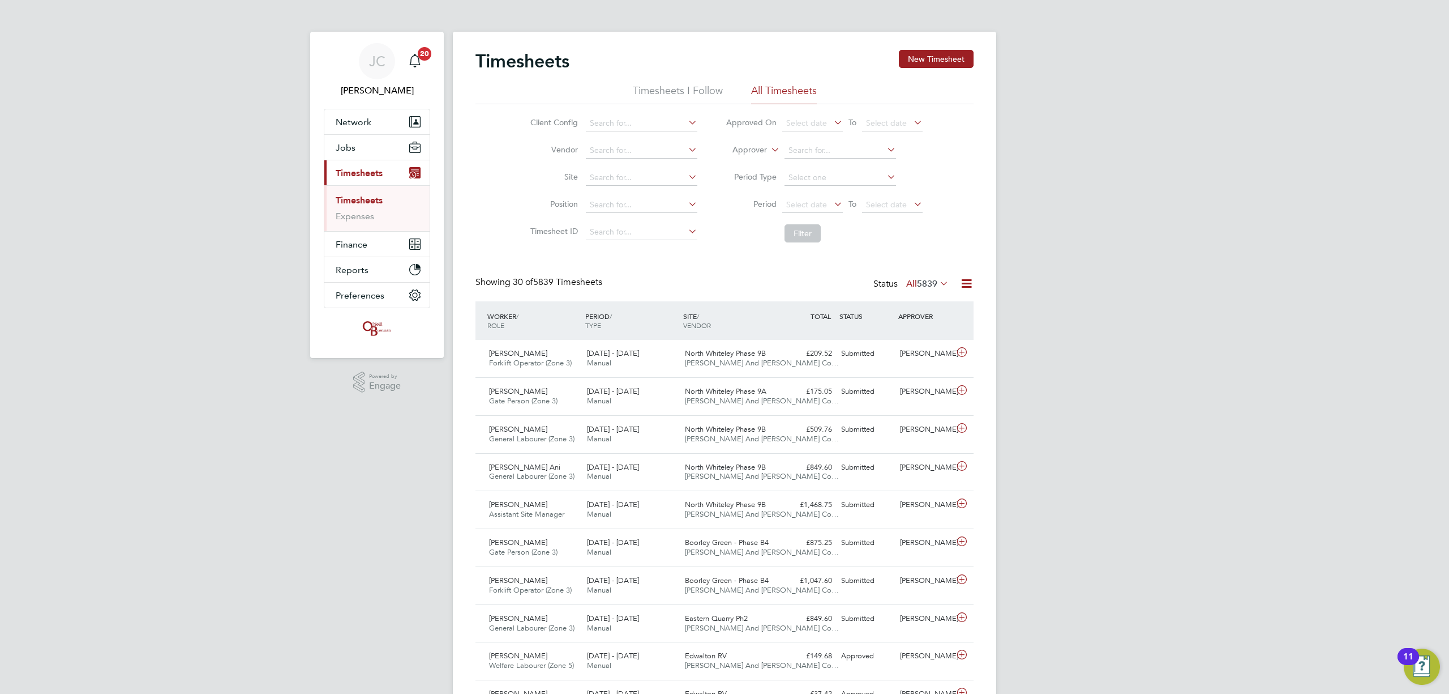
click at [358, 203] on link "Timesheets" at bounding box center [359, 200] width 47 height 11
click at [354, 217] on link "Expenses" at bounding box center [355, 216] width 38 height 11
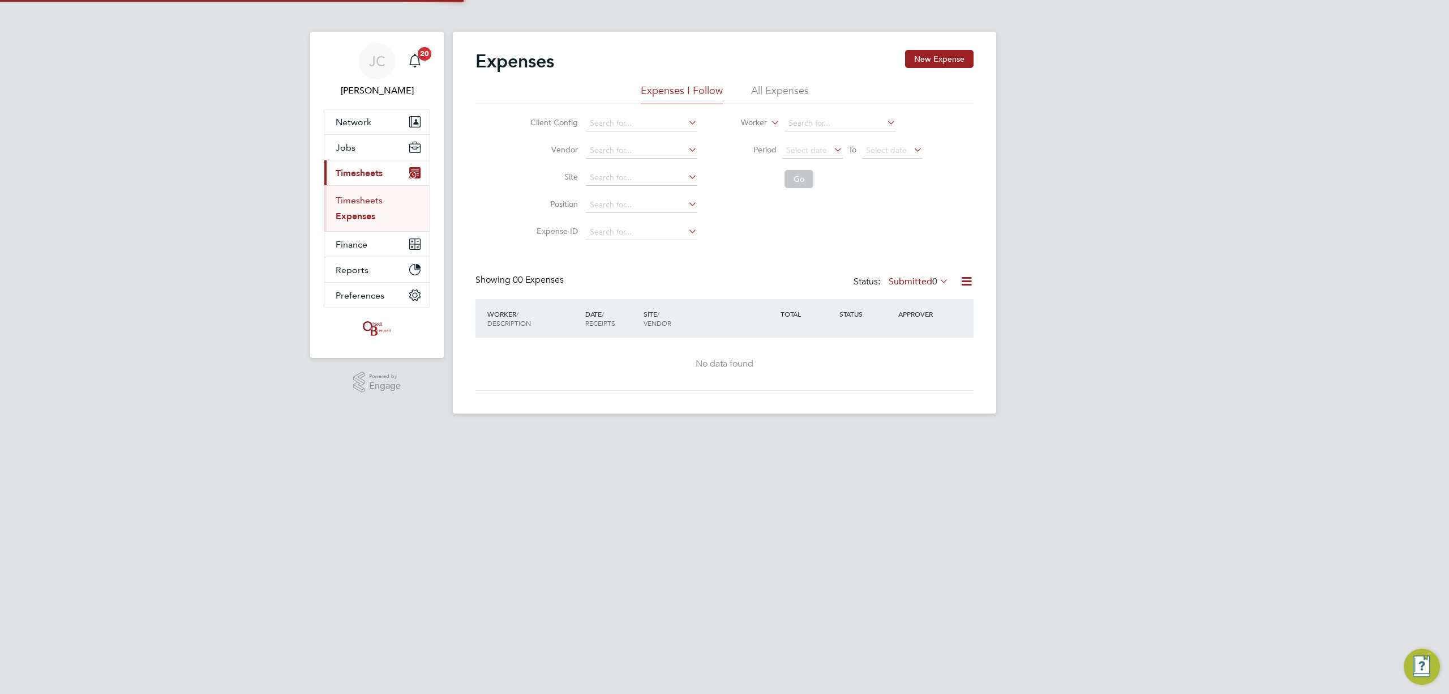
click at [367, 203] on link "Timesheets" at bounding box center [359, 200] width 47 height 11
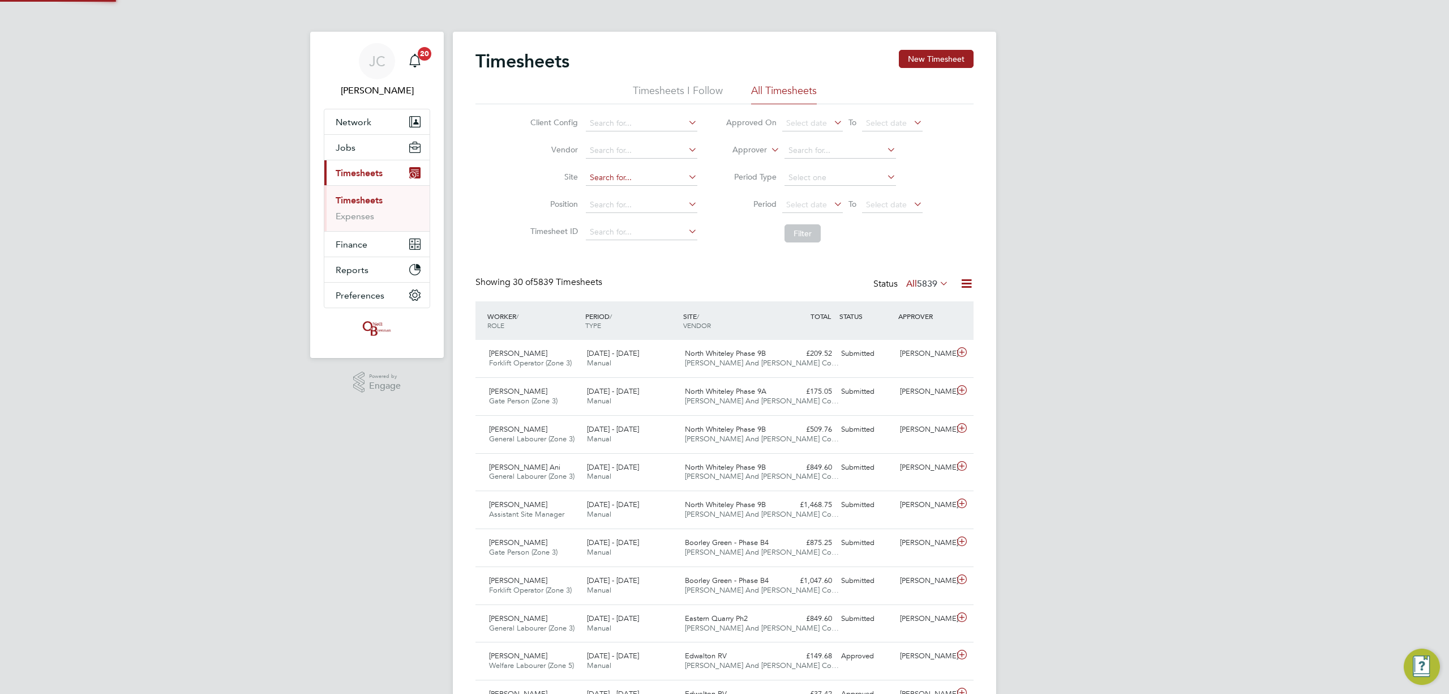
click at [649, 177] on input at bounding box center [642, 178] width 112 height 16
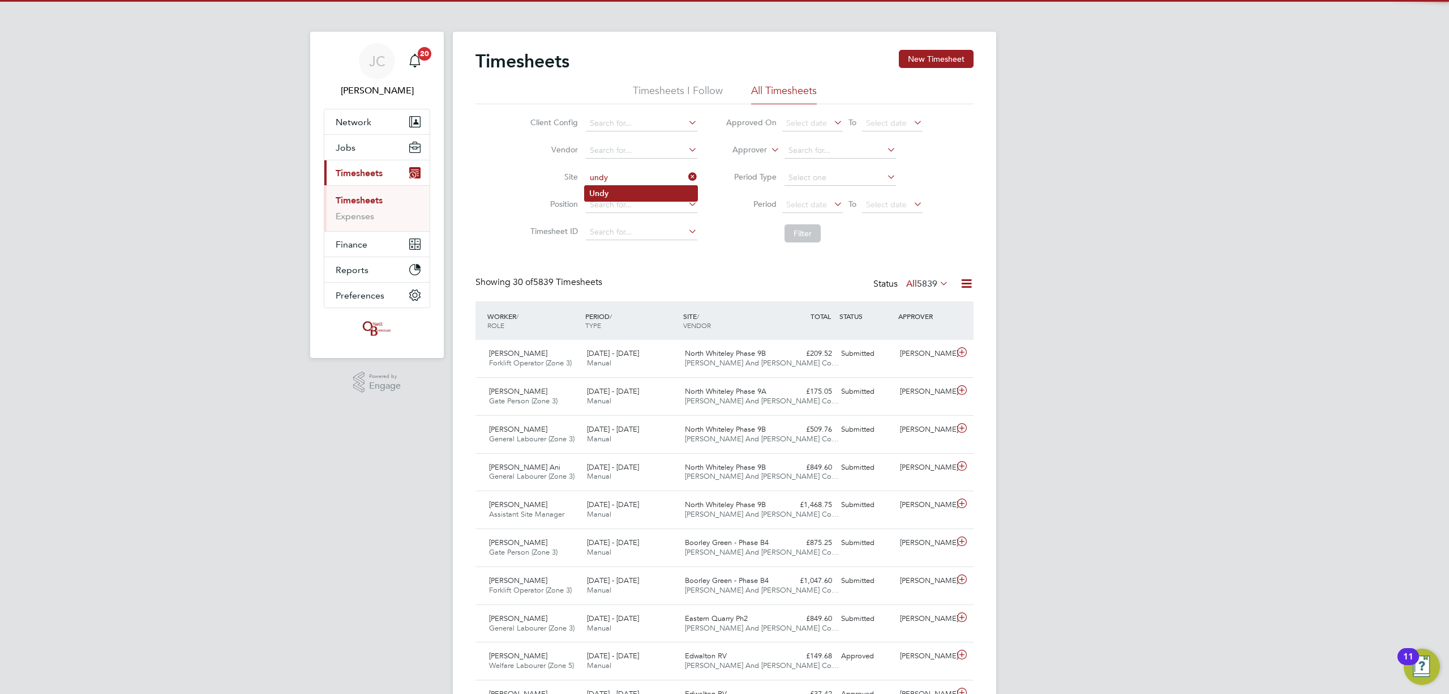
click at [630, 198] on li "Undy" at bounding box center [641, 193] width 113 height 15
type input "Undy"
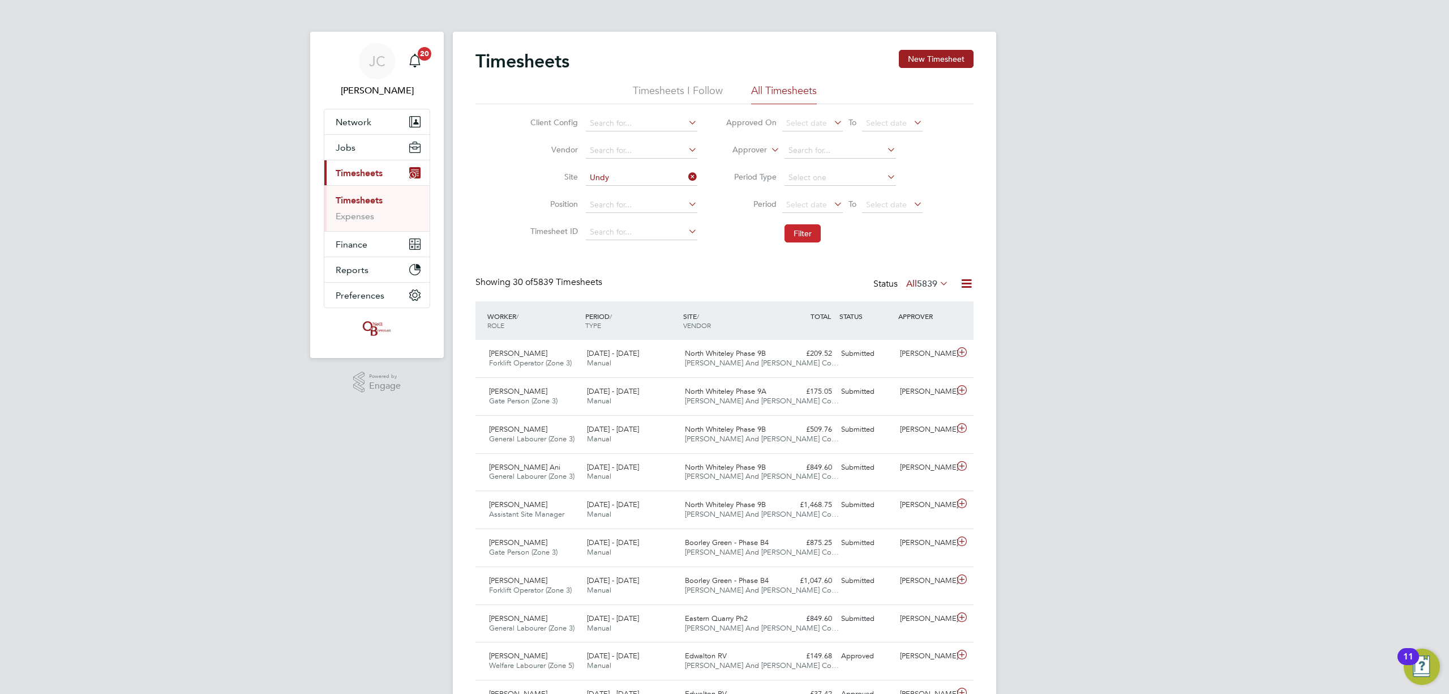
click at [791, 236] on button "Filter" at bounding box center [803, 233] width 36 height 18
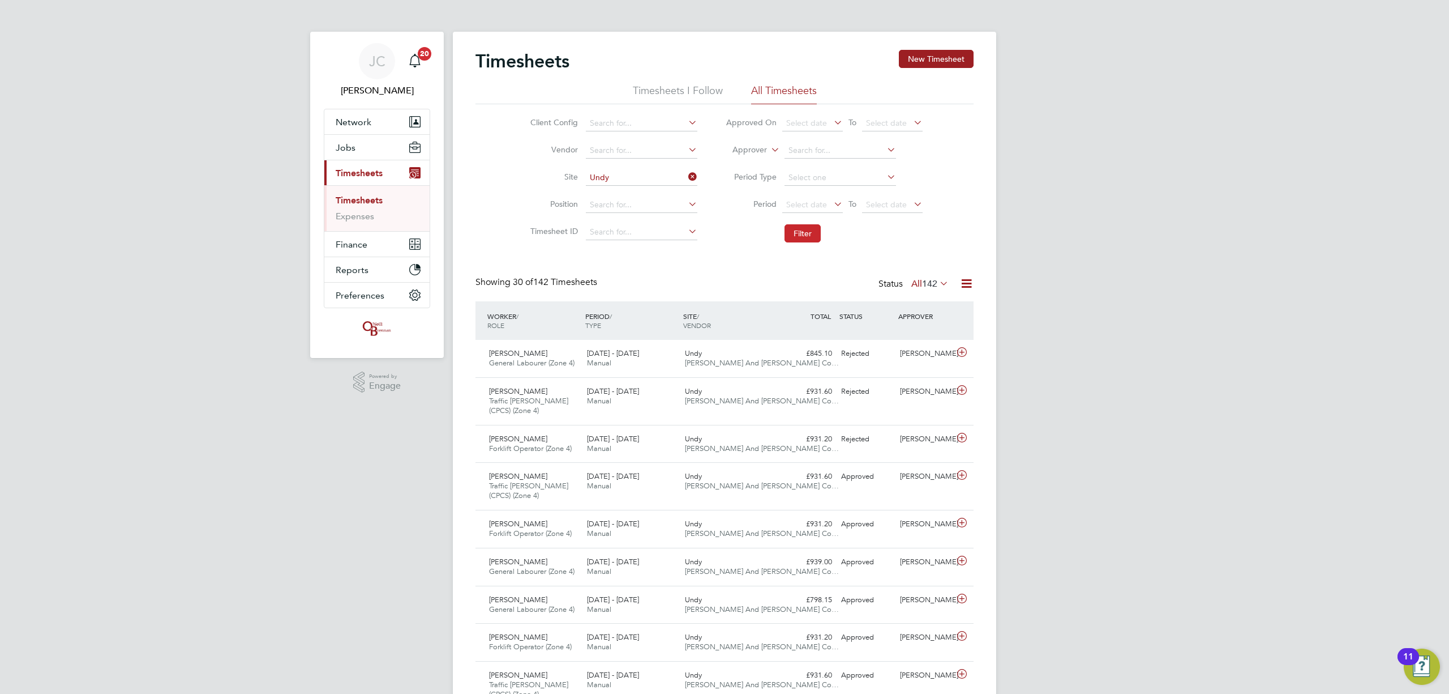
click at [810, 227] on button "Filter" at bounding box center [803, 233] width 36 height 18
click at [930, 55] on button "New Timesheet" at bounding box center [936, 59] width 75 height 18
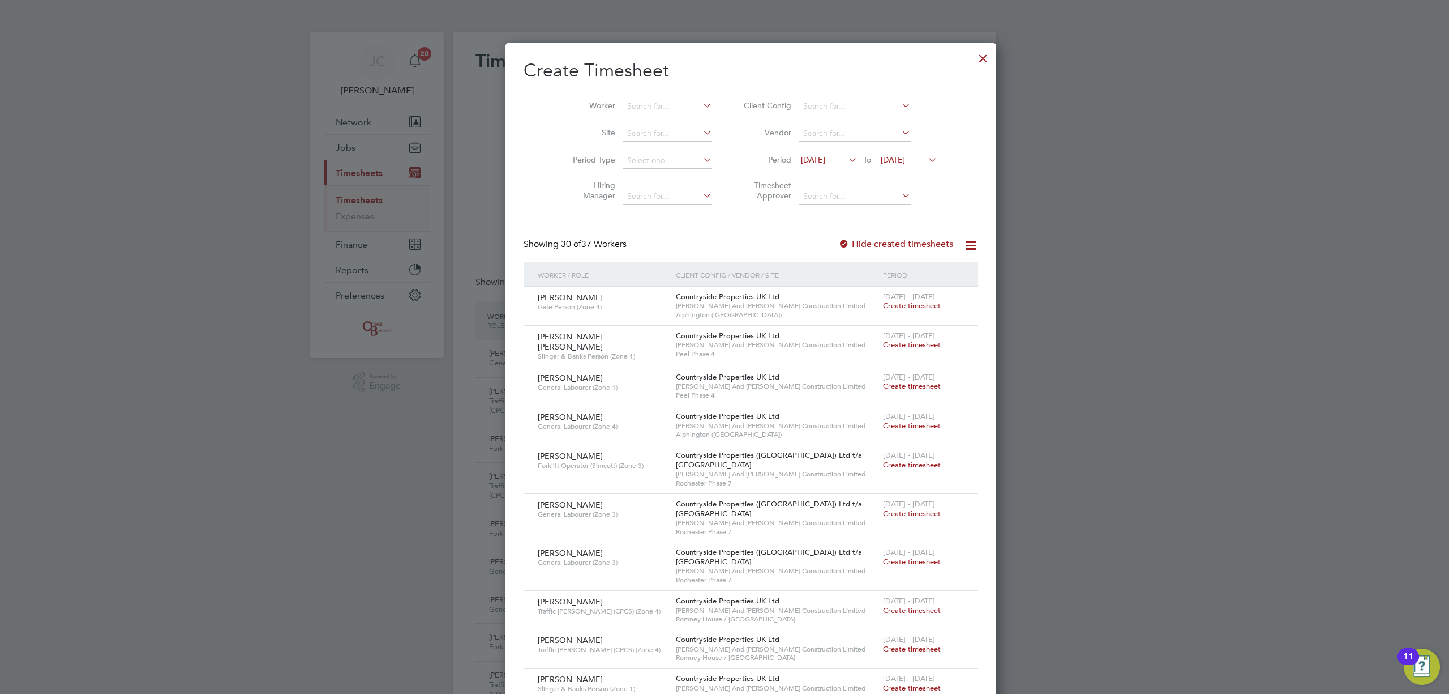
click at [973, 57] on div at bounding box center [983, 55] width 20 height 20
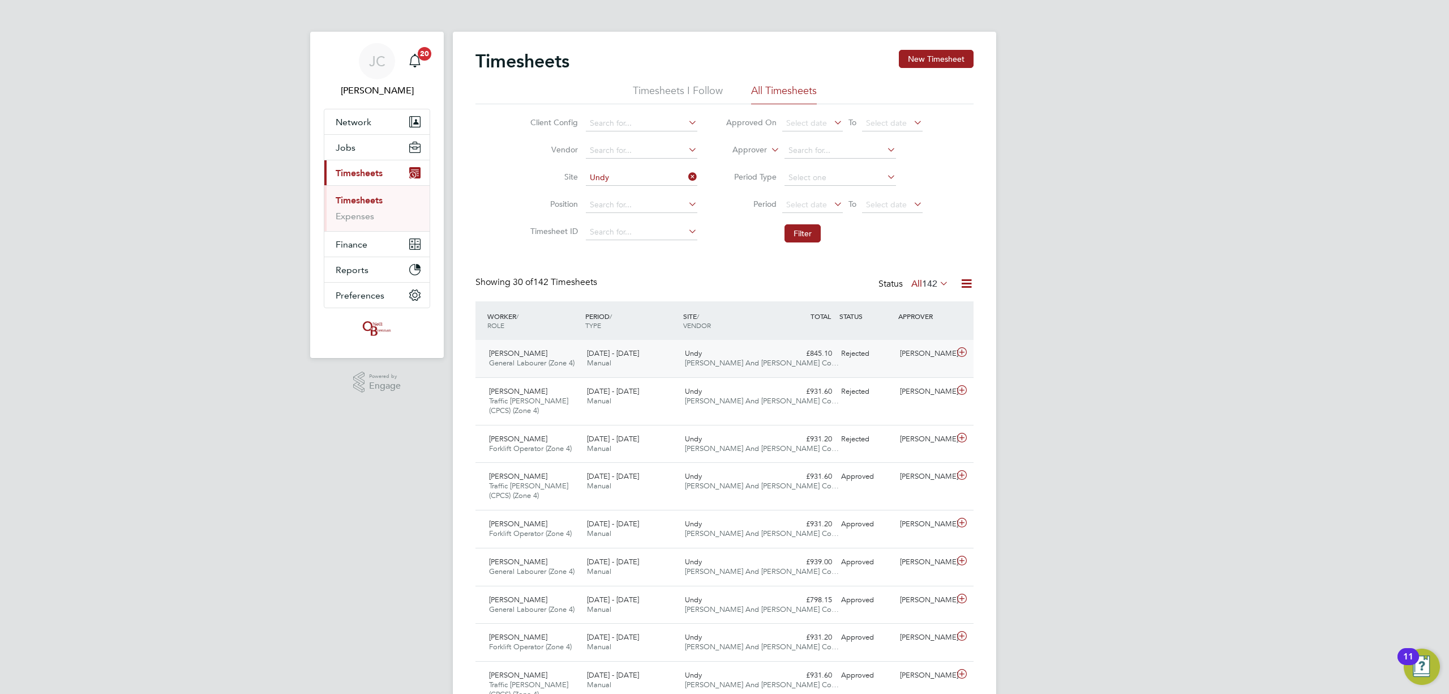
click at [870, 365] on div "Shane Faranham General Labourer (Zone 4) 18 - 24 Aug 2025 18 - 24 Aug 2025 Manu…" at bounding box center [725, 358] width 498 height 37
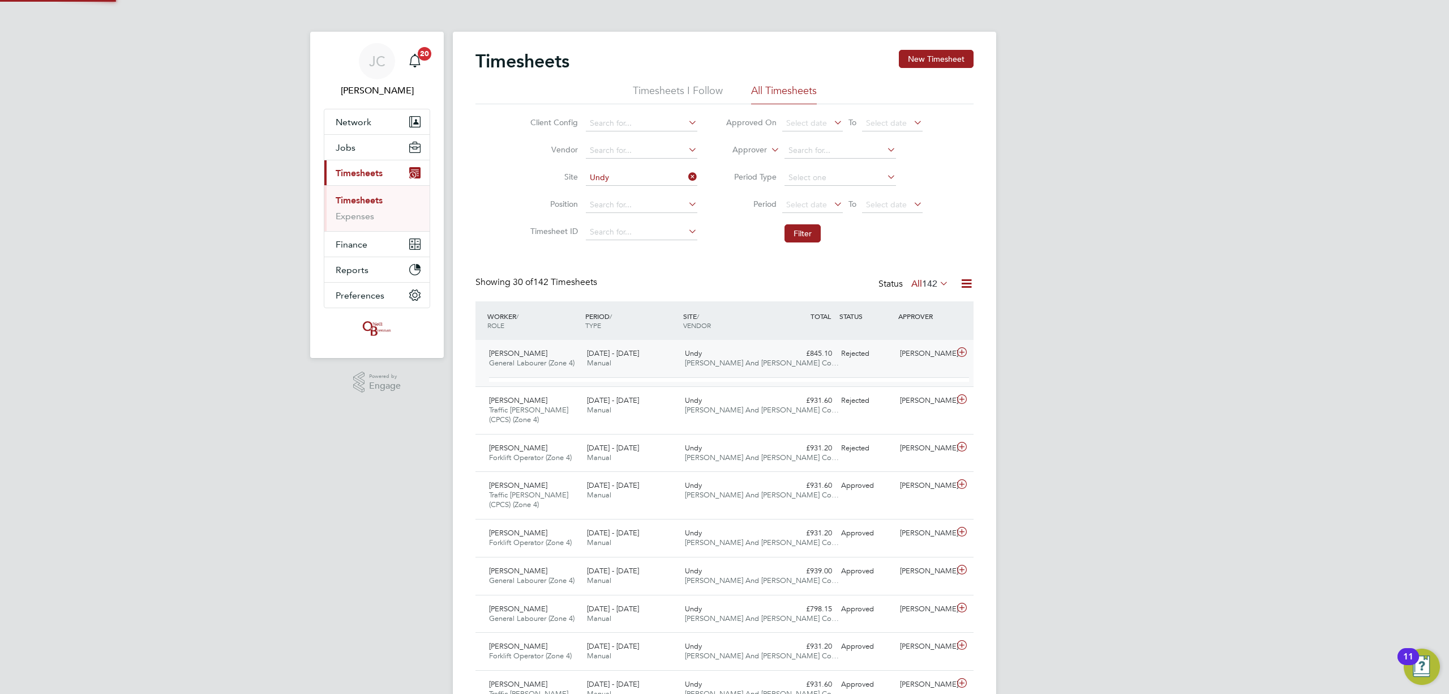
scroll to position [19, 110]
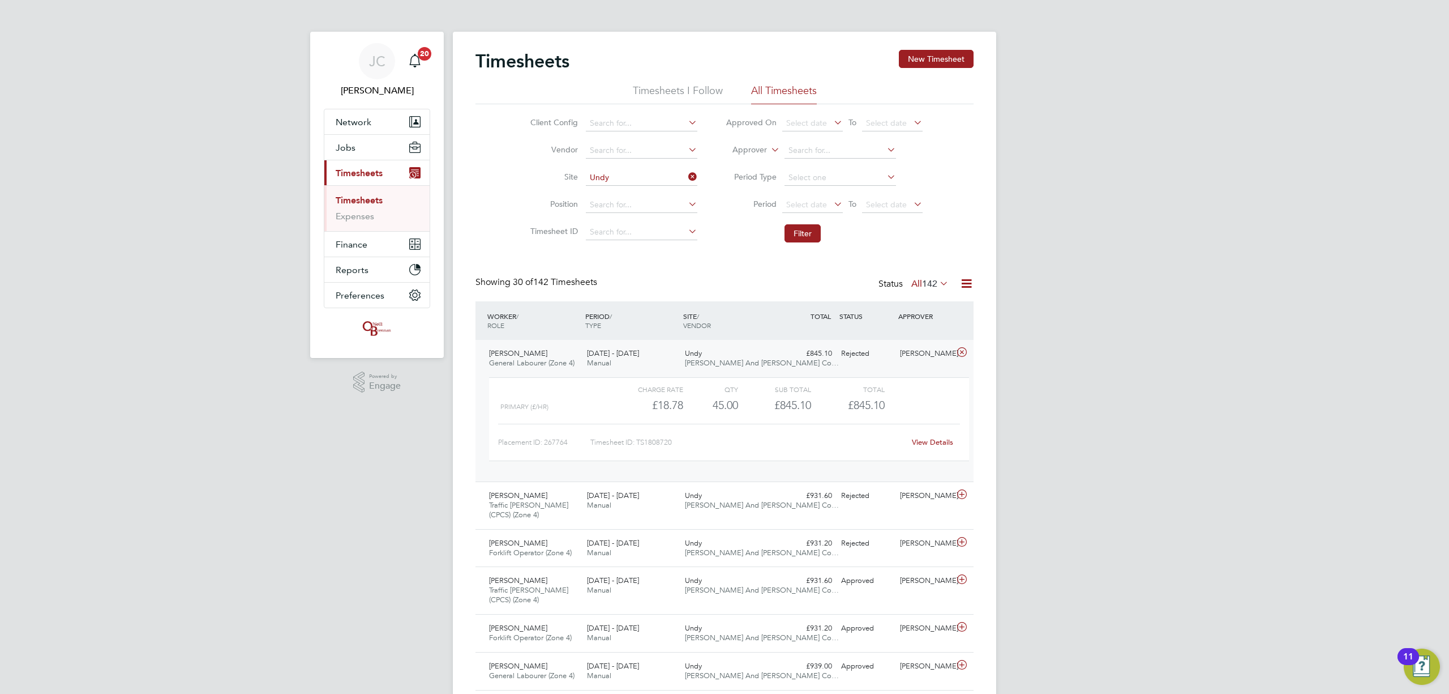
click at [358, 204] on link "Timesheets" at bounding box center [359, 200] width 47 height 11
click at [800, 239] on button "Filter" at bounding box center [803, 233] width 36 height 18
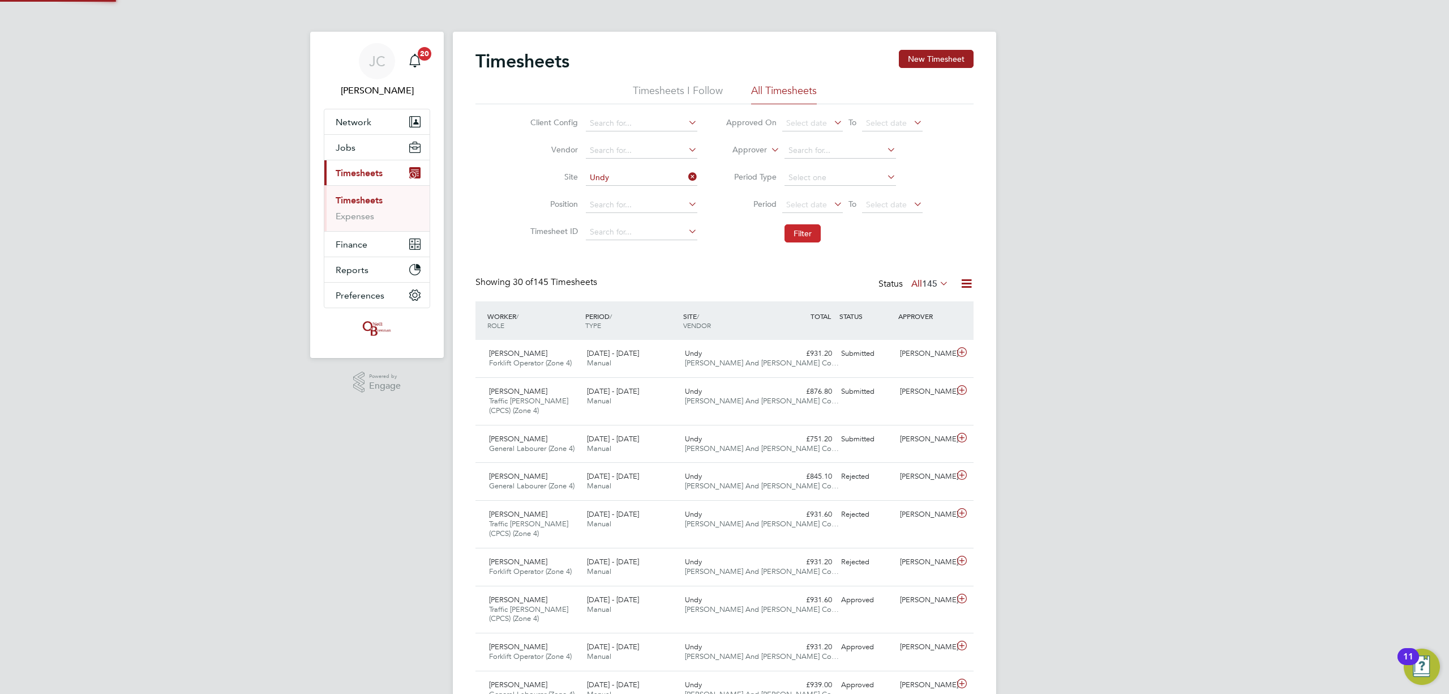
scroll to position [28, 99]
click at [909, 358] on div "[PERSON_NAME]" at bounding box center [925, 353] width 59 height 19
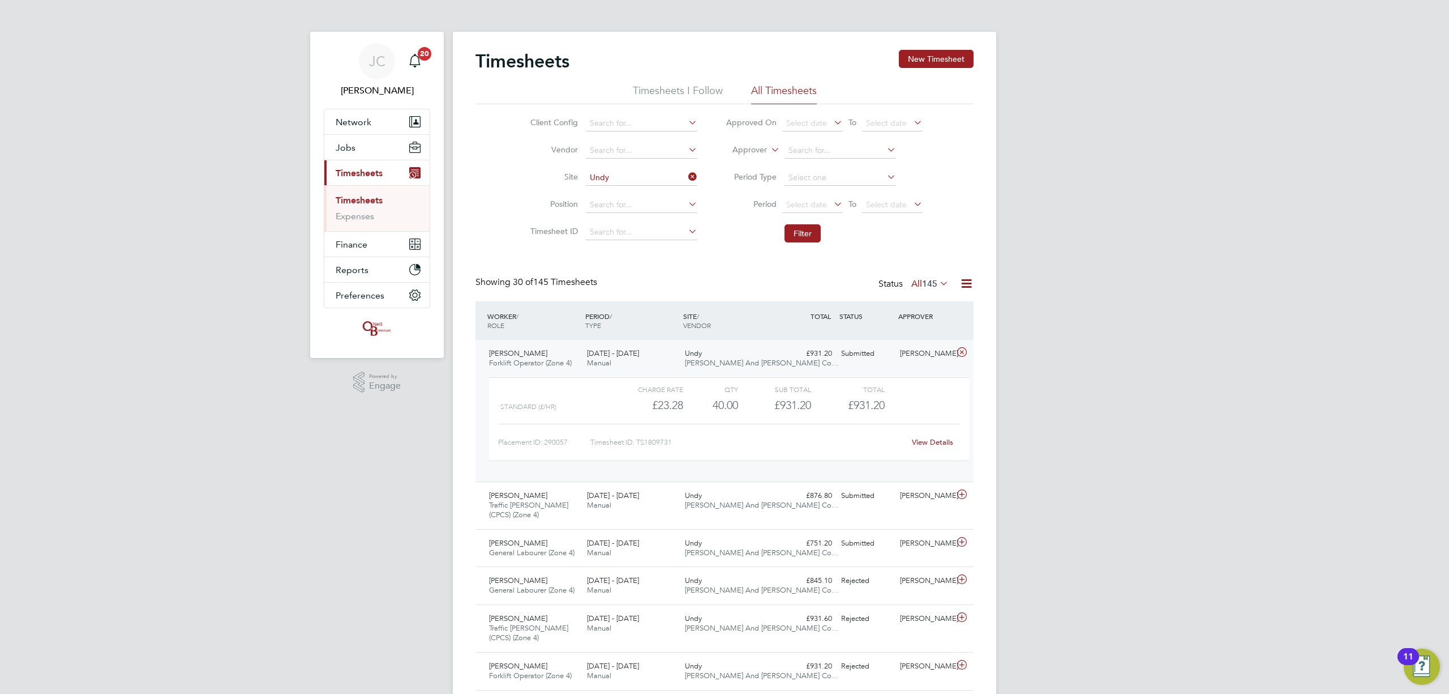
click at [927, 444] on link "View Details" at bounding box center [932, 442] width 41 height 10
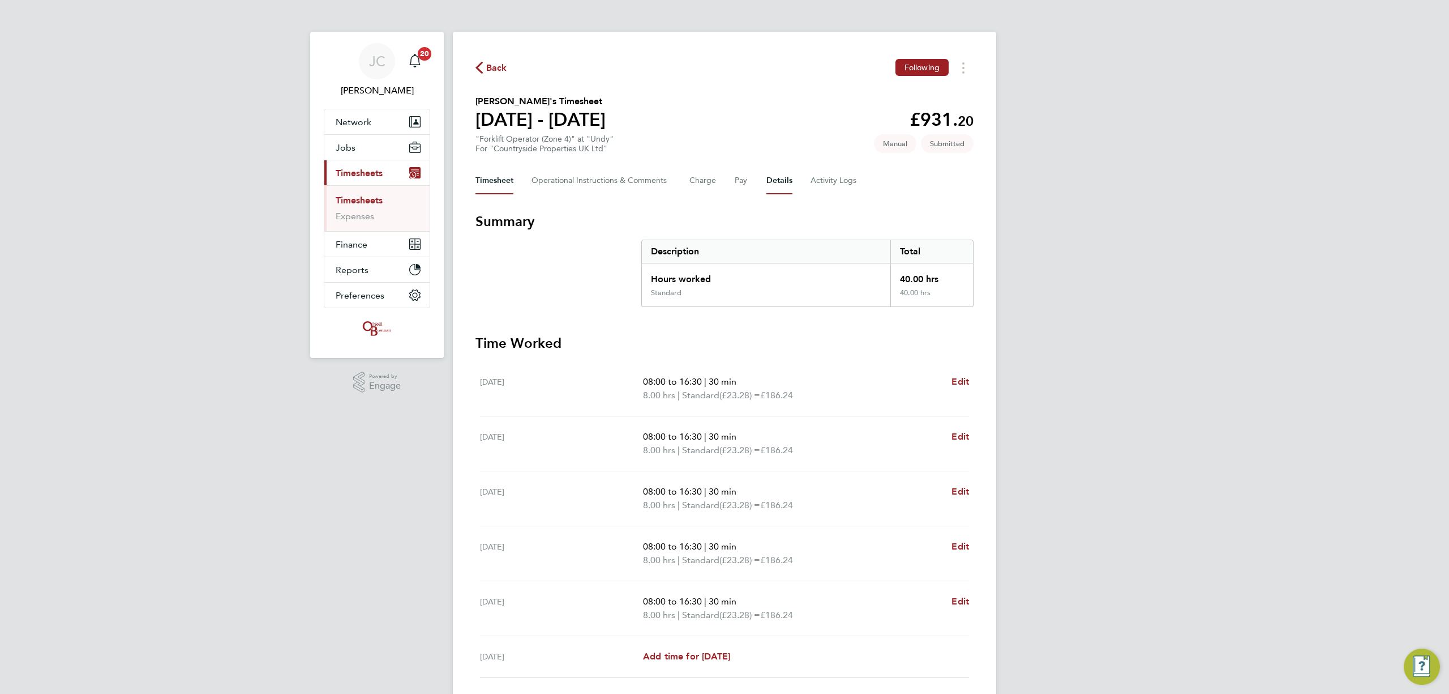
click at [784, 175] on button "Details" at bounding box center [780, 180] width 26 height 27
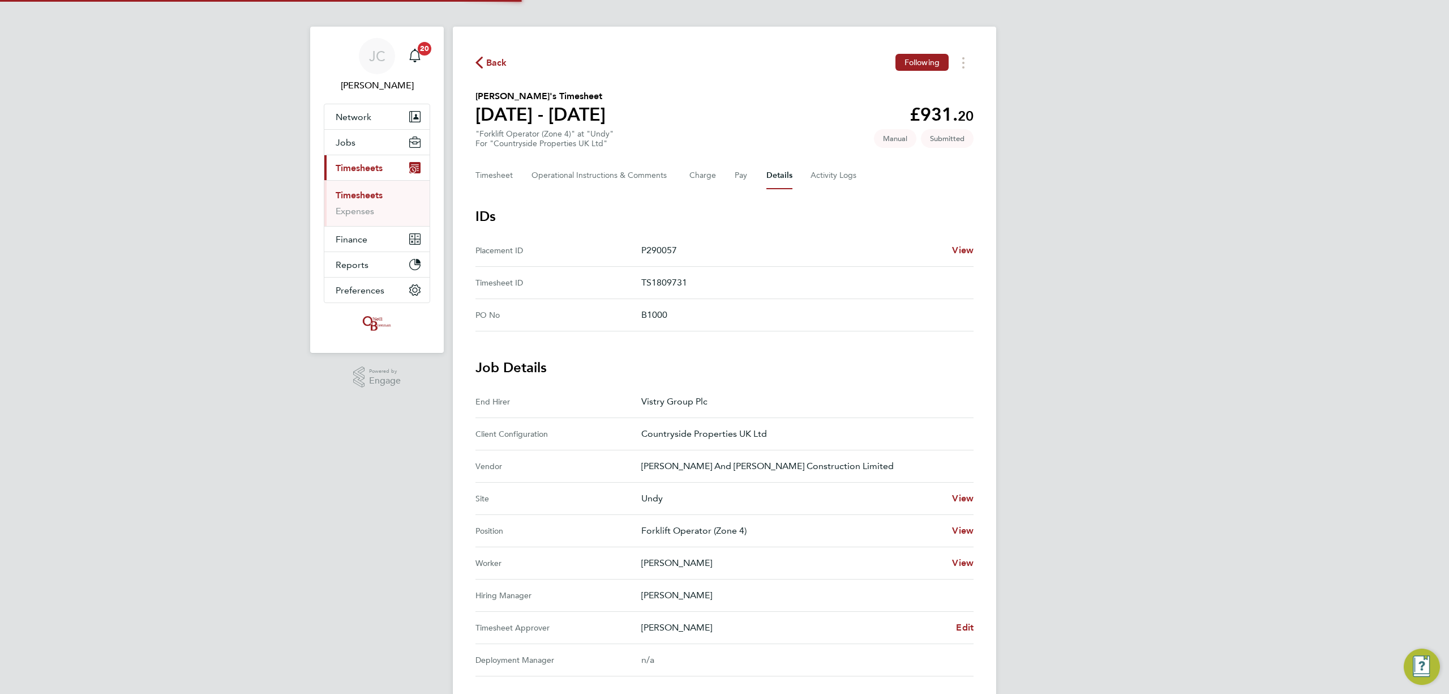
scroll to position [151, 0]
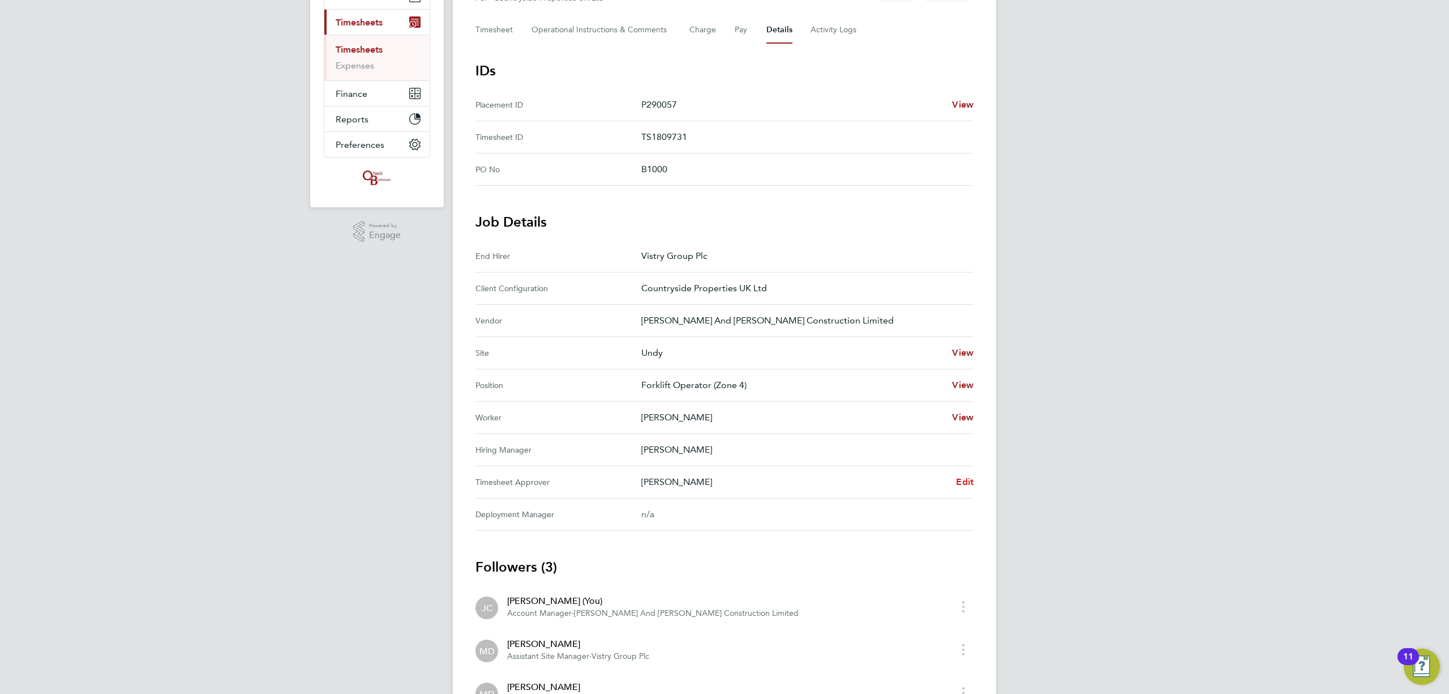
click at [969, 485] on span "Edit" at bounding box center [965, 481] width 18 height 11
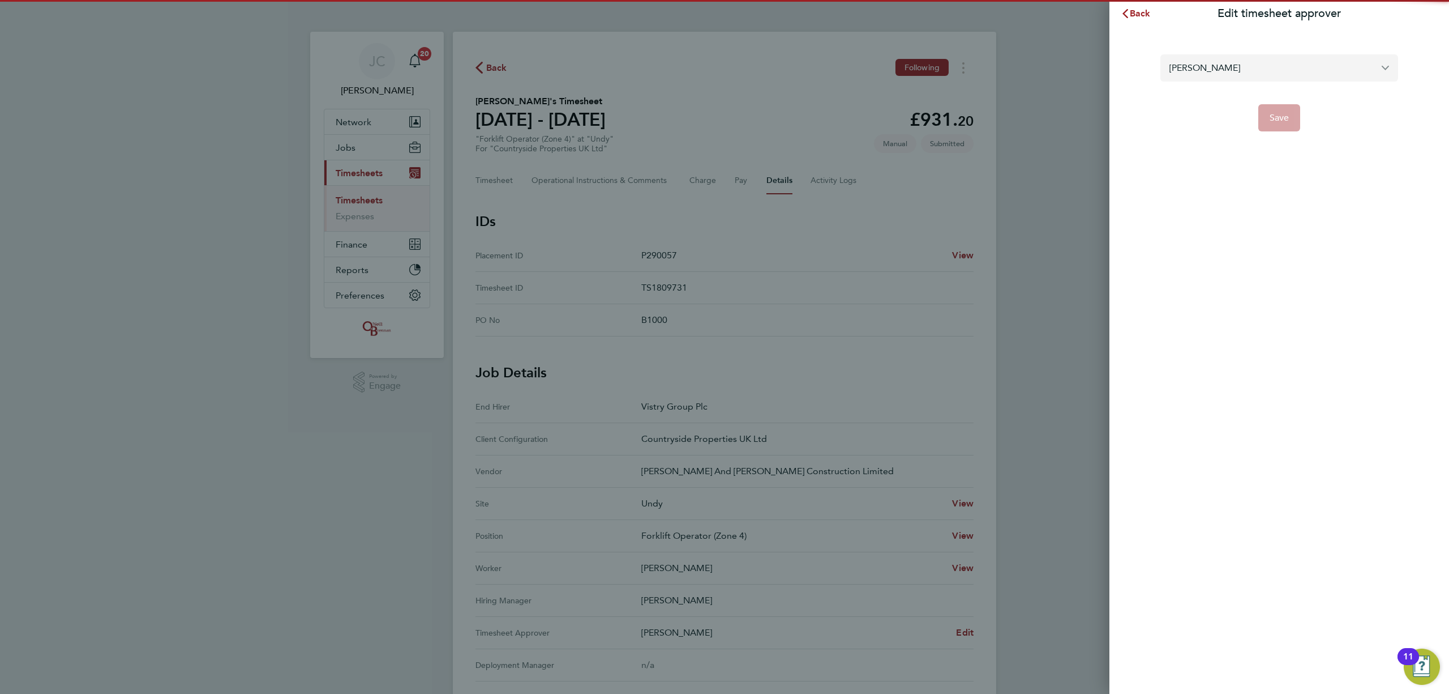
click at [1230, 72] on input "[PERSON_NAME]" at bounding box center [1280, 67] width 238 height 27
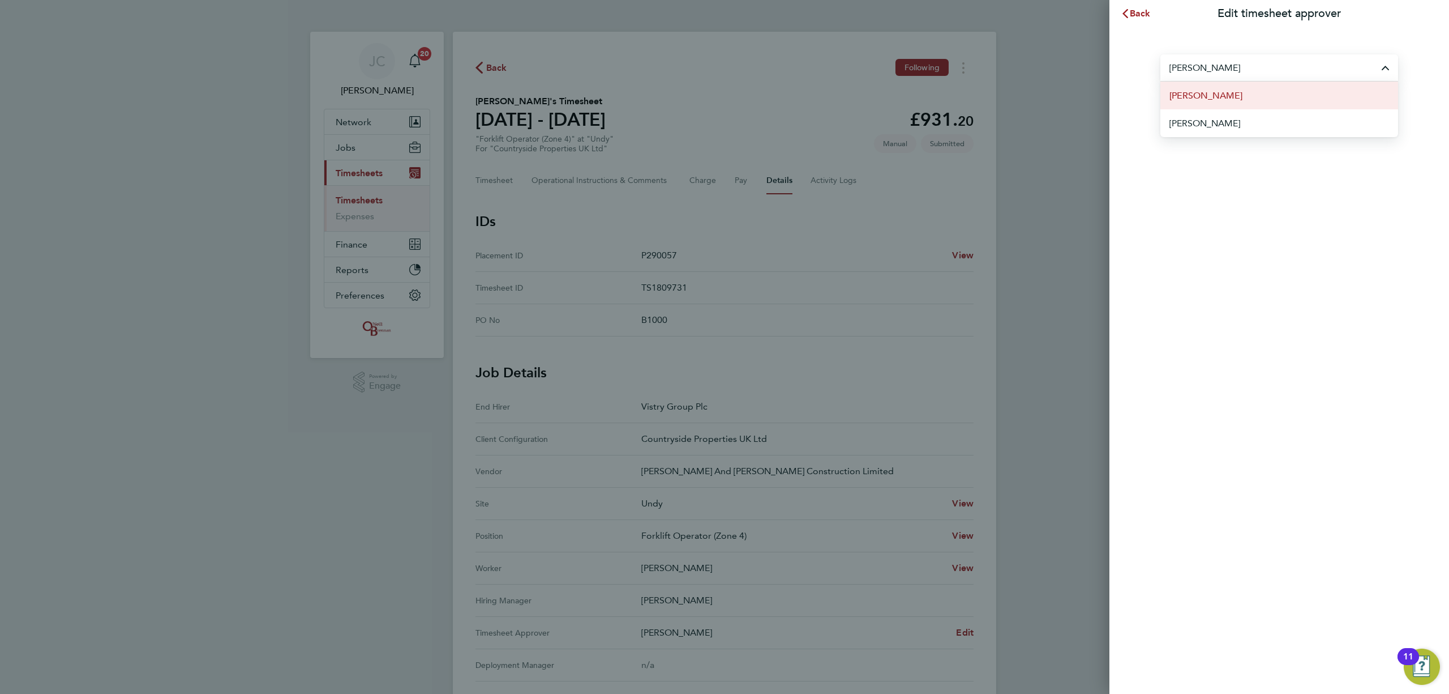
click at [1275, 89] on li "[PERSON_NAME]" at bounding box center [1280, 96] width 238 height 28
type input "[PERSON_NAME]"
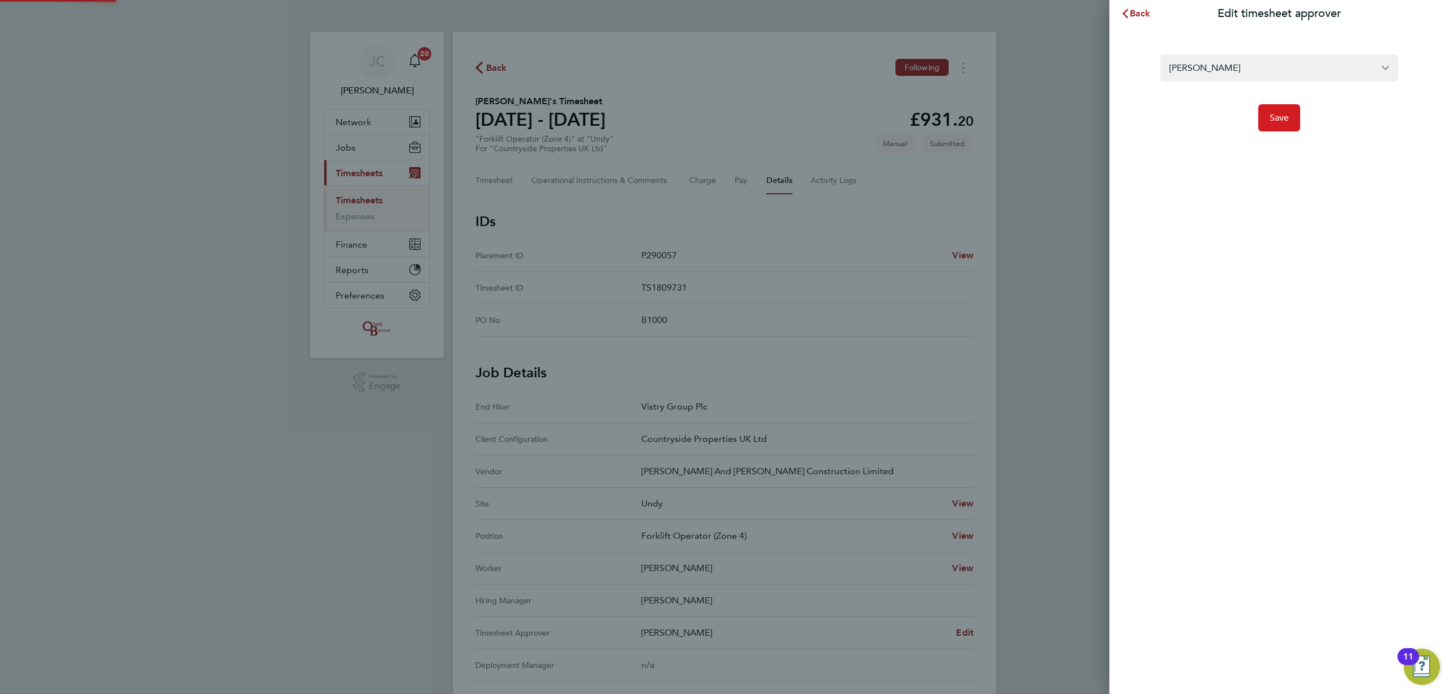
click at [1281, 122] on span "Save" at bounding box center [1280, 117] width 20 height 11
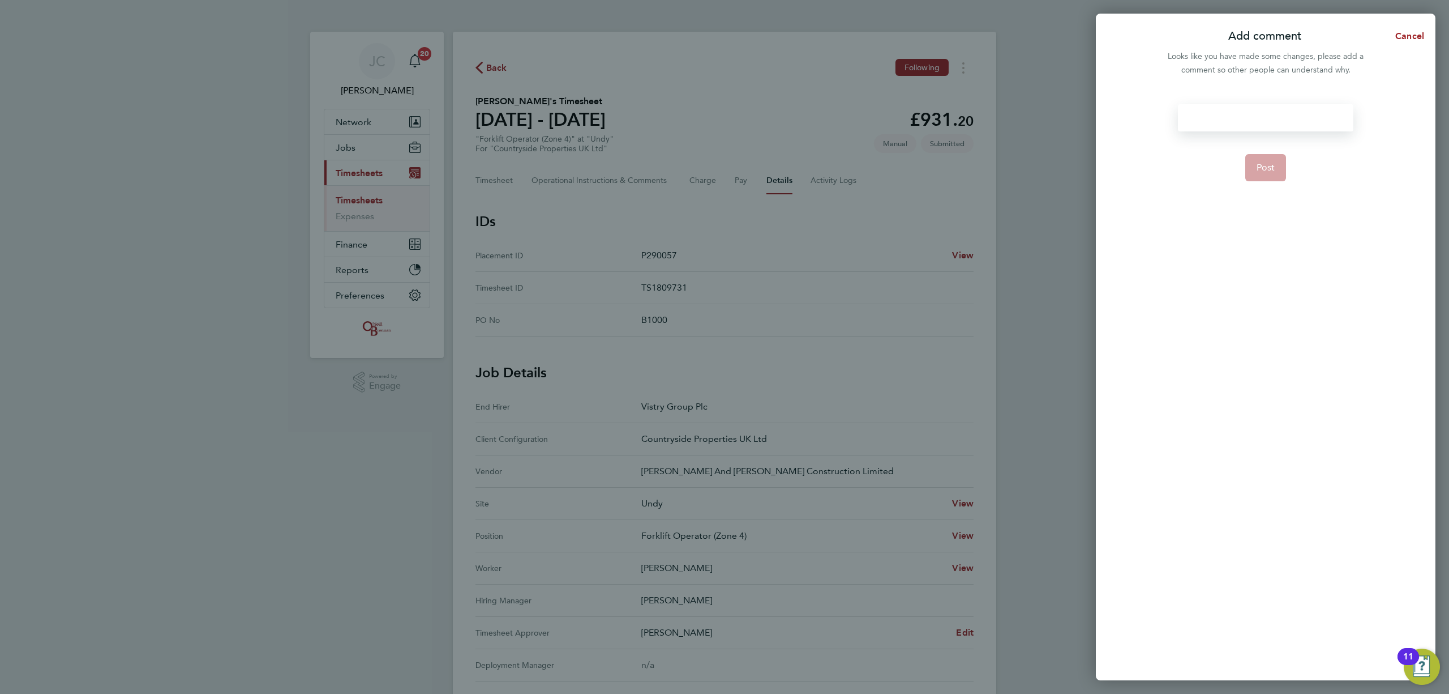
click at [1244, 110] on div at bounding box center [1265, 117] width 175 height 27
click at [1275, 161] on button "Post" at bounding box center [1265, 167] width 41 height 27
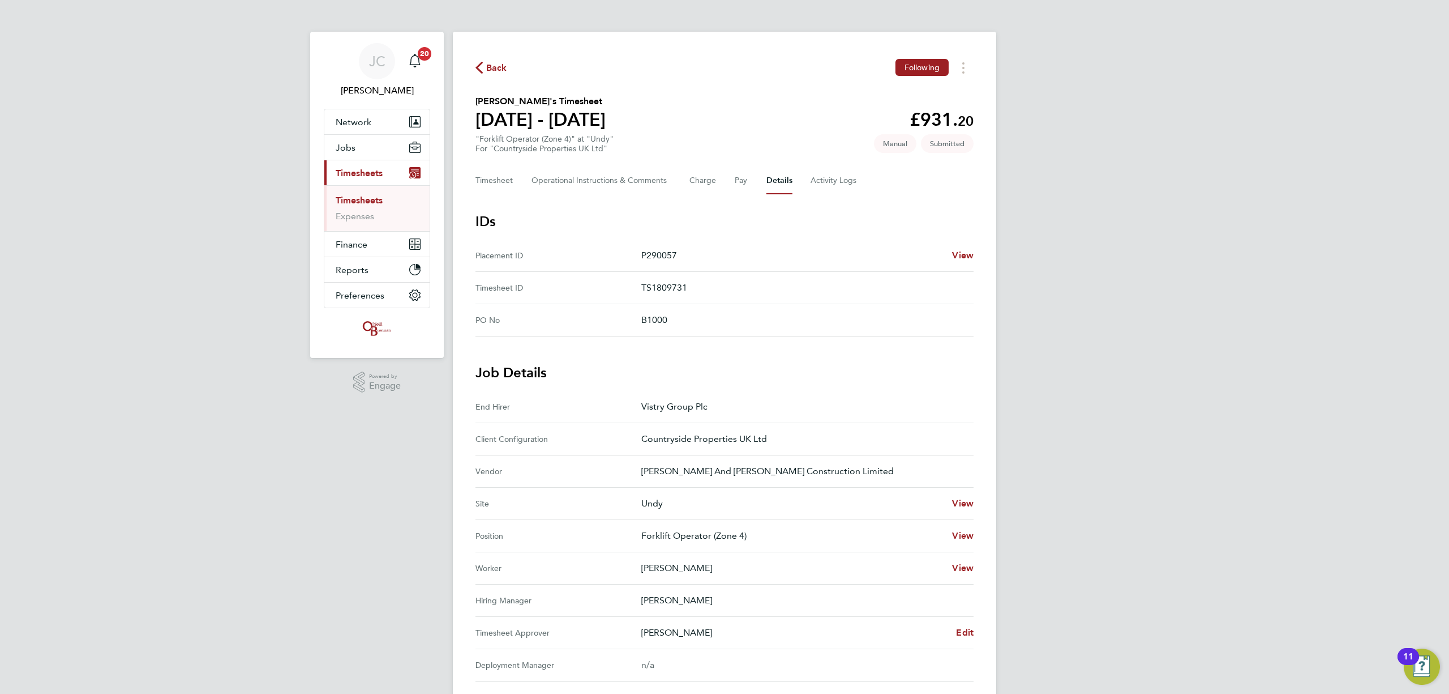
click at [497, 67] on span "Back" at bounding box center [496, 68] width 21 height 14
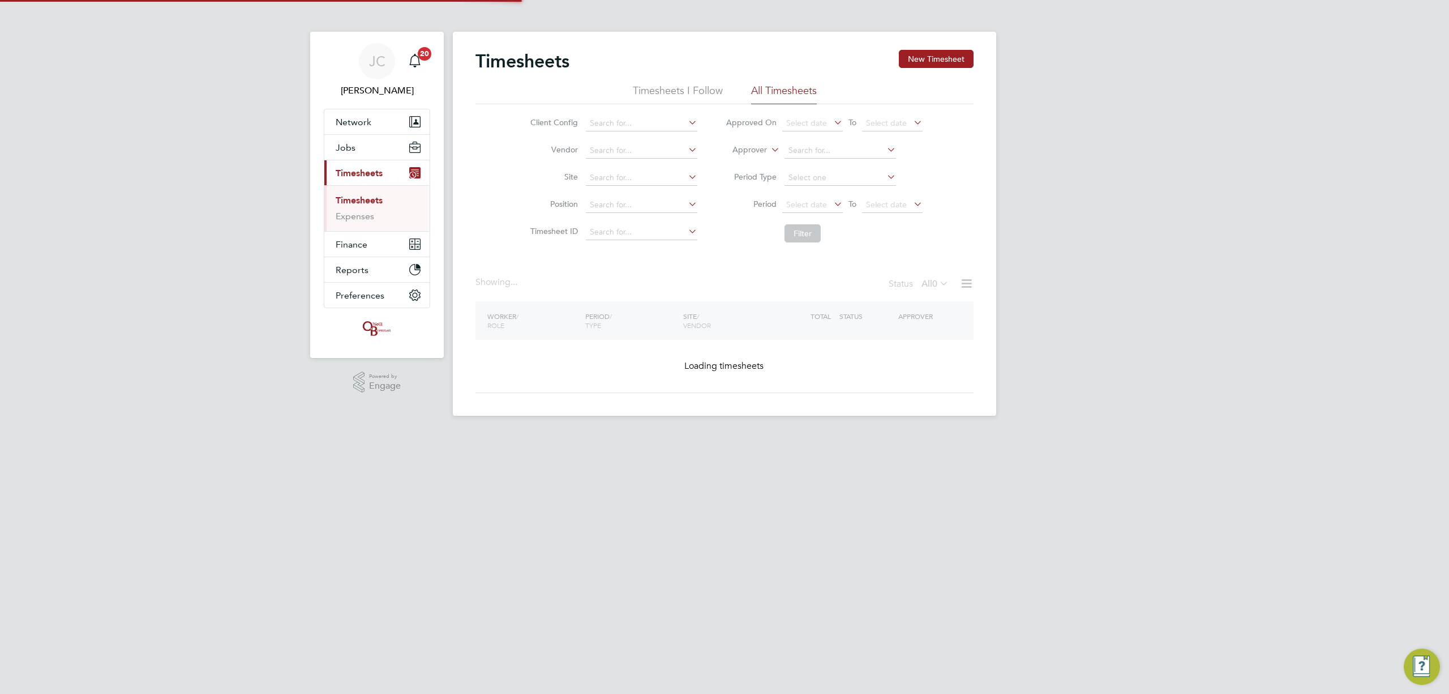
click at [379, 197] on link "Timesheets" at bounding box center [359, 200] width 47 height 11
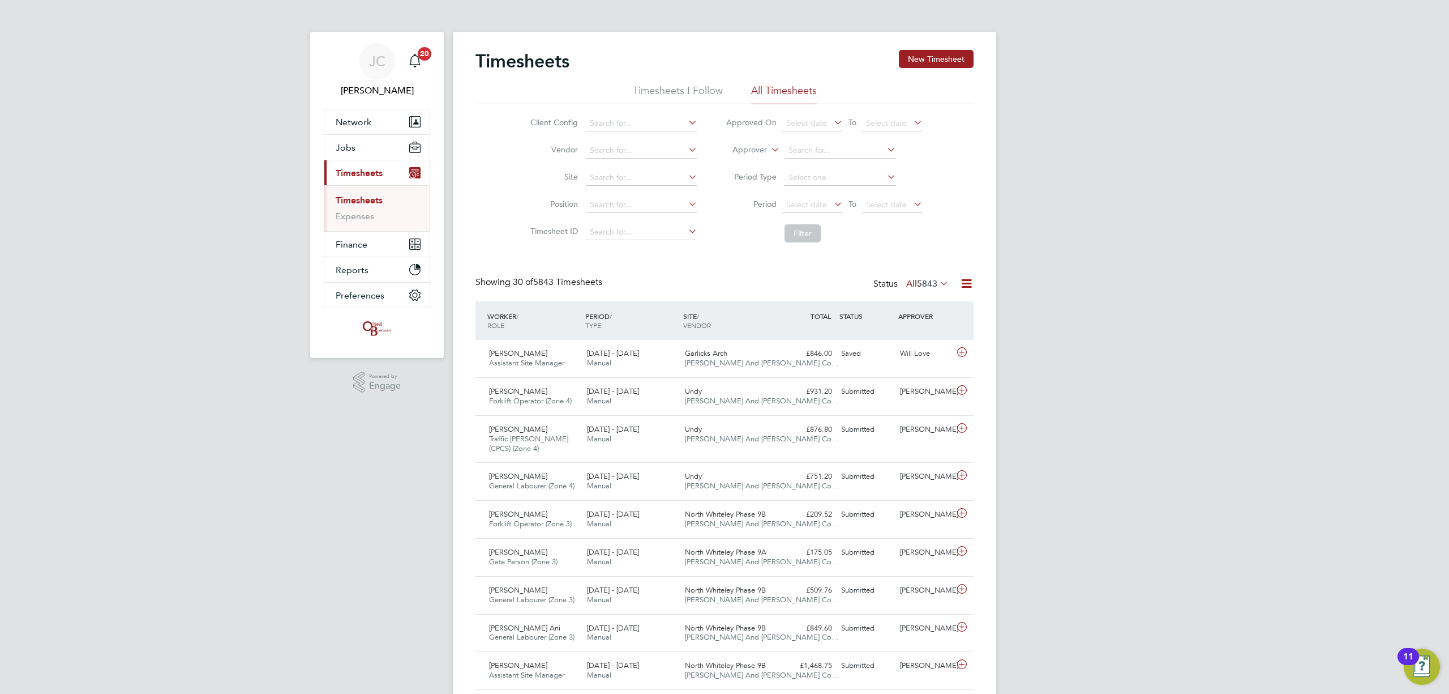
click at [614, 186] on li "Site" at bounding box center [612, 177] width 199 height 27
click at [616, 179] on input at bounding box center [642, 178] width 112 height 16
click at [615, 189] on li "Undy" at bounding box center [641, 193] width 113 height 15
type input "Undy"
click at [812, 239] on button "Filter" at bounding box center [803, 233] width 36 height 18
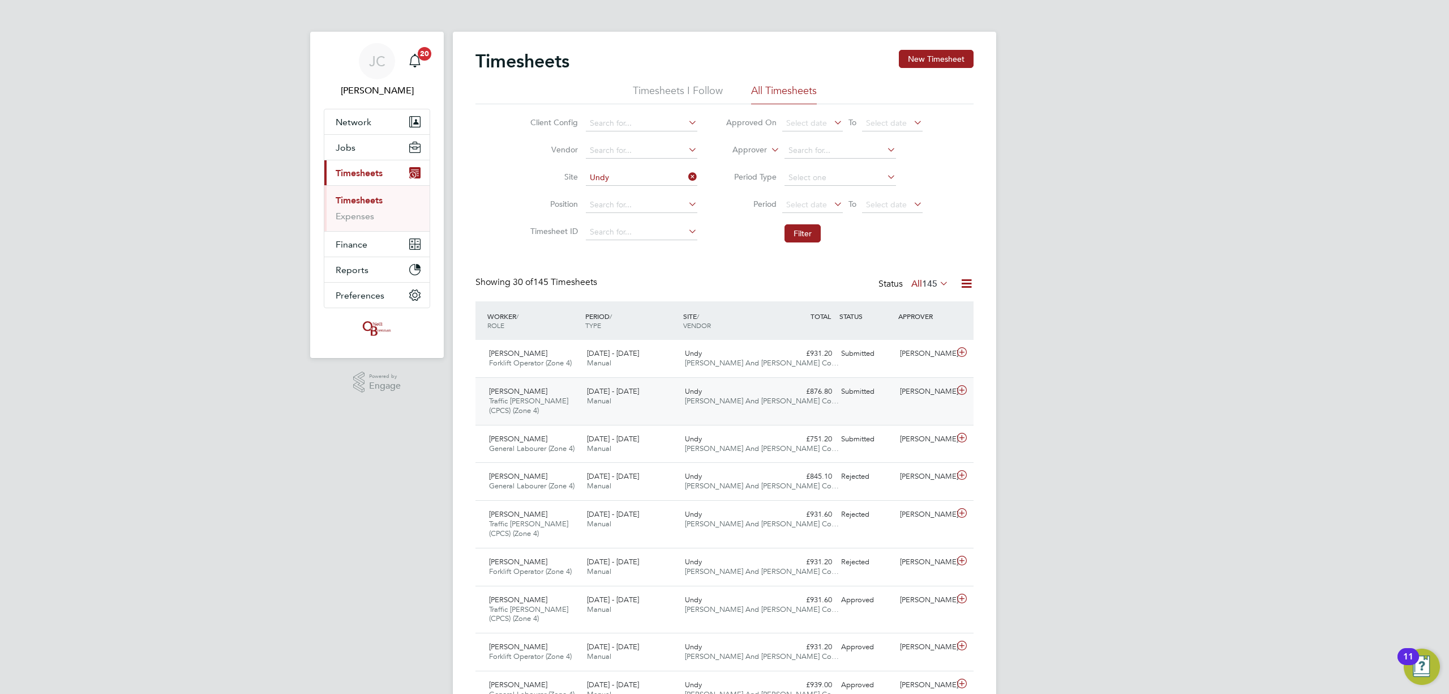
click at [705, 406] on div "Undy O'Neill And Brennan Co…" at bounding box center [729, 396] width 98 height 28
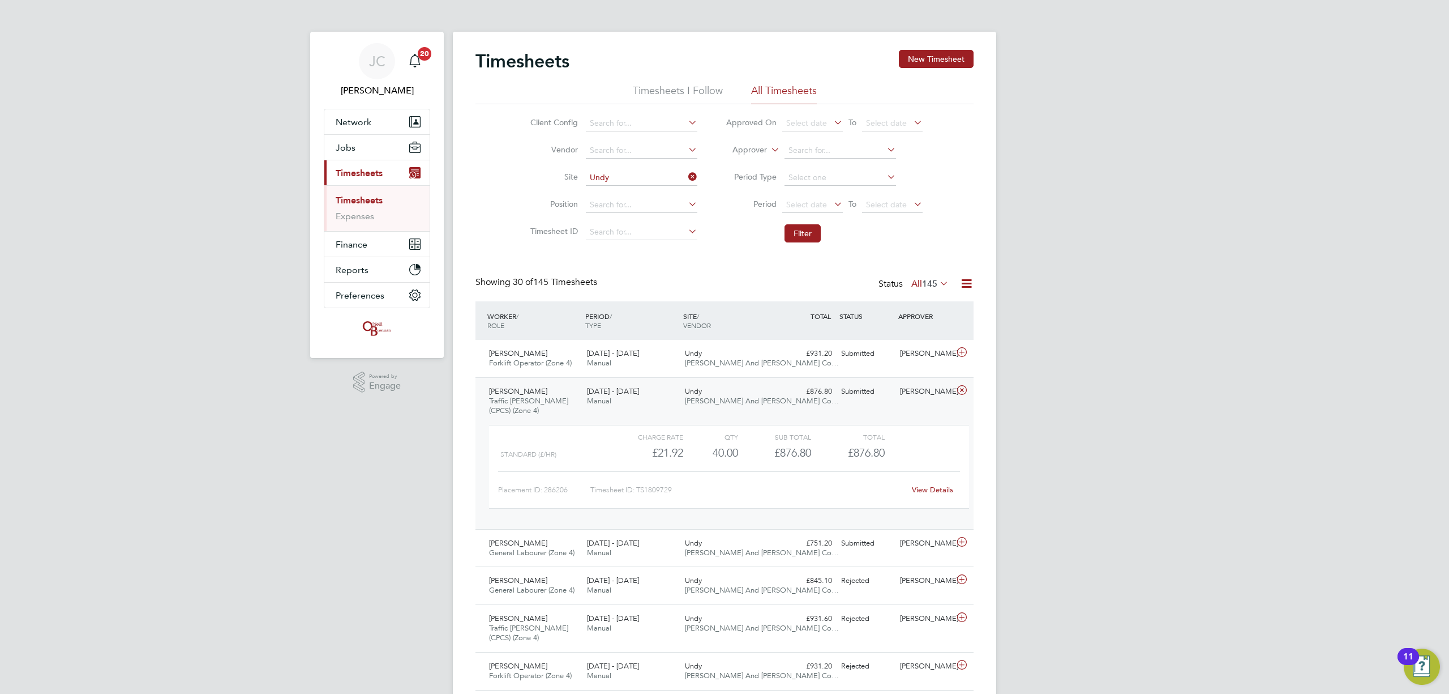
click at [936, 487] on link "View Details" at bounding box center [932, 490] width 41 height 10
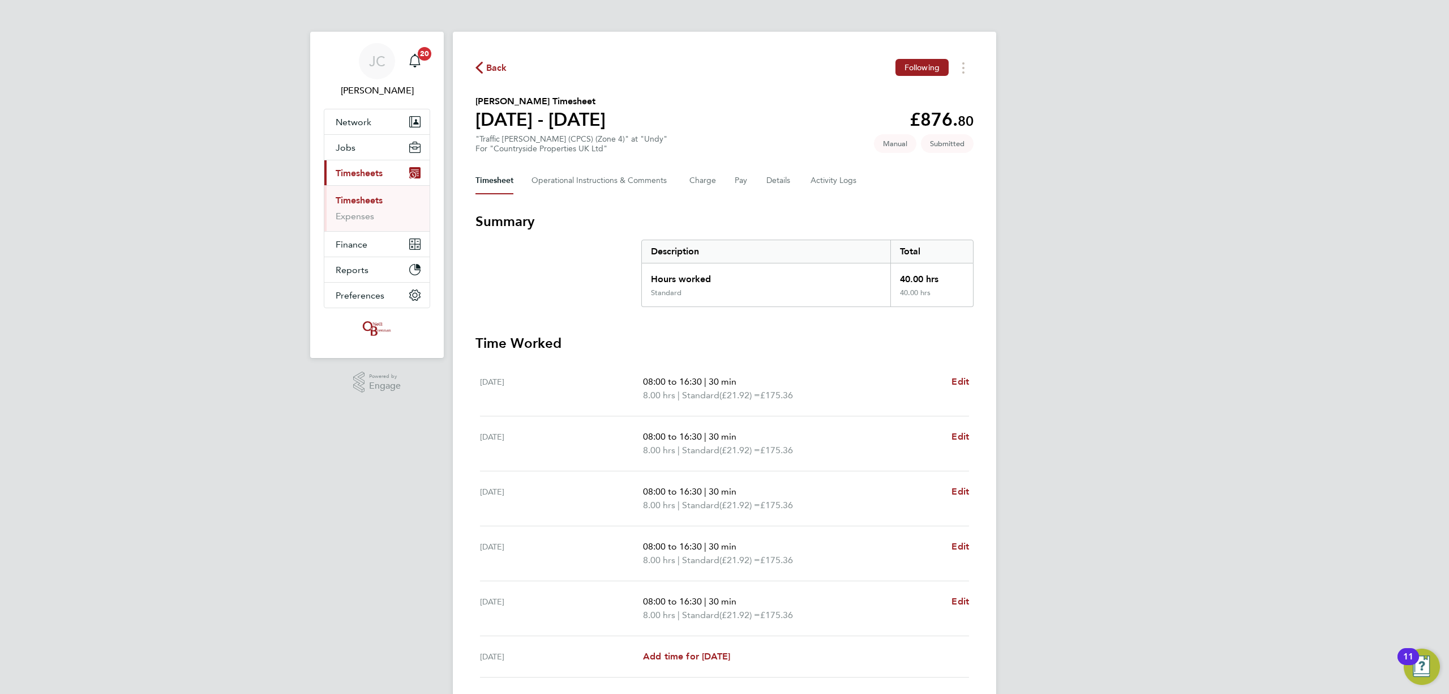
click at [756, 181] on div "Timesheet Operational Instructions & Comments Charge Pay Details Activity Logs" at bounding box center [725, 180] width 498 height 27
click at [737, 182] on button "Pay" at bounding box center [742, 180] width 14 height 27
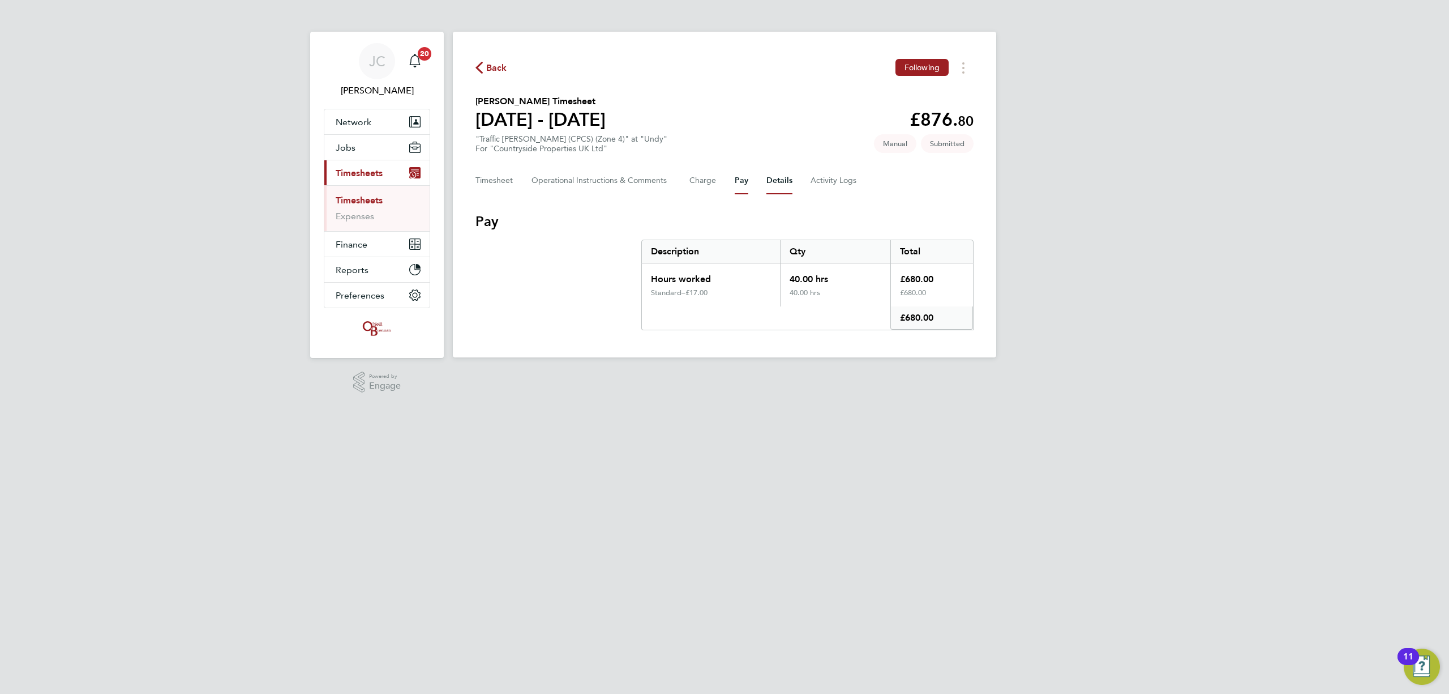
click at [768, 186] on button "Details" at bounding box center [780, 180] width 26 height 27
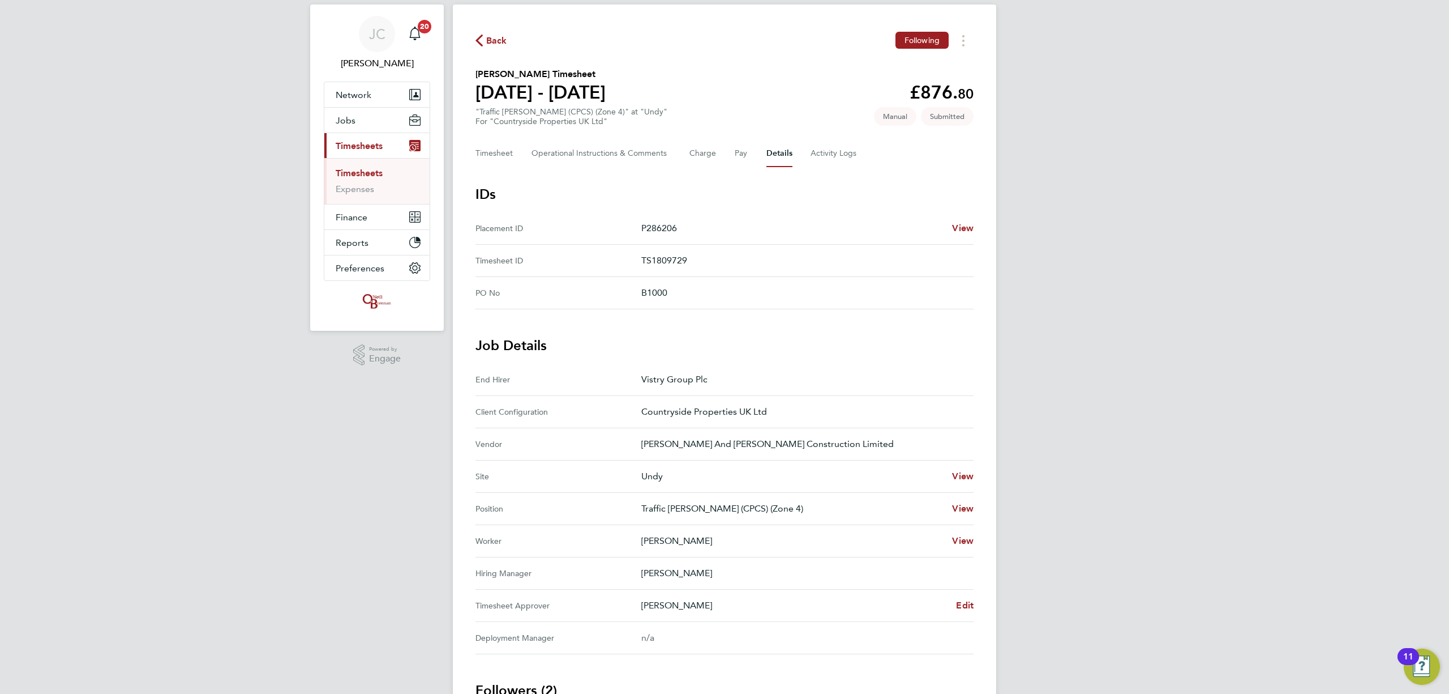
scroll to position [75, 0]
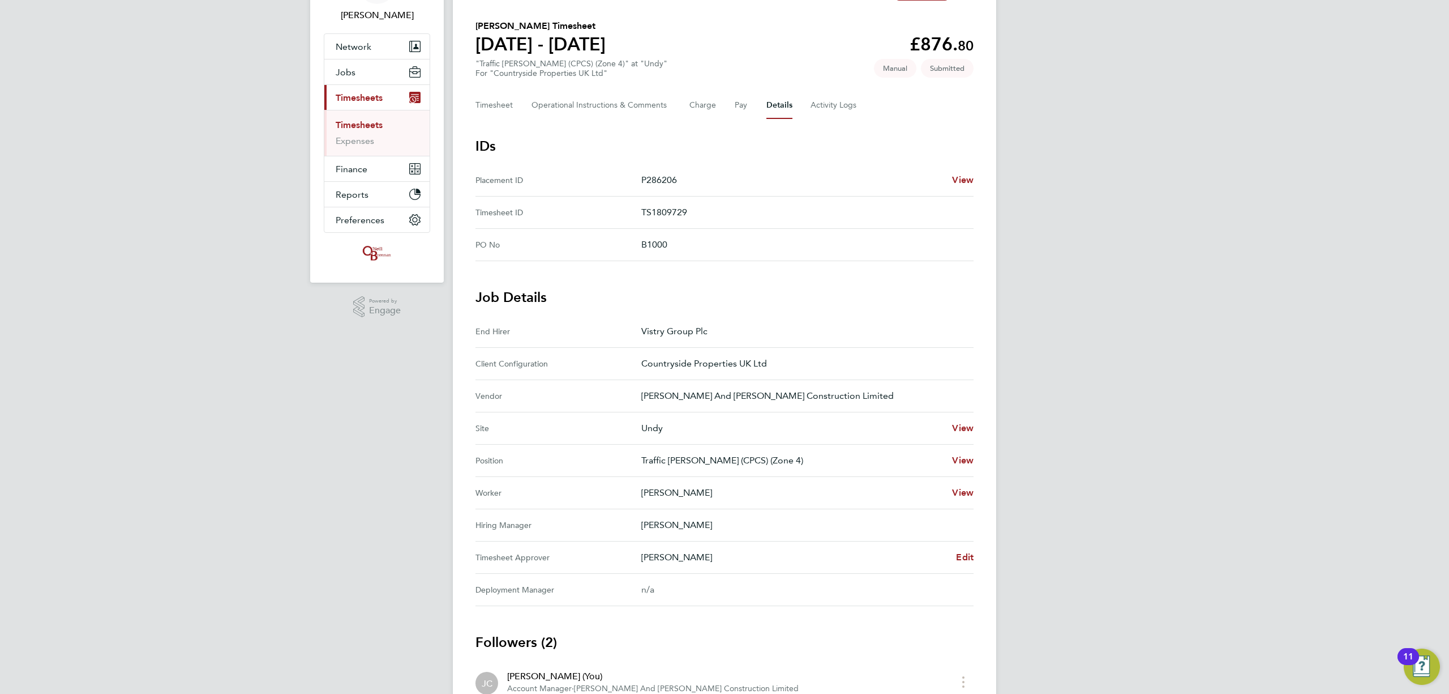
click at [963, 565] on Approver "Timesheet Approver Mark Doyle Edit" at bounding box center [725, 557] width 498 height 32
click at [963, 564] on link "Edit" at bounding box center [965, 557] width 18 height 14
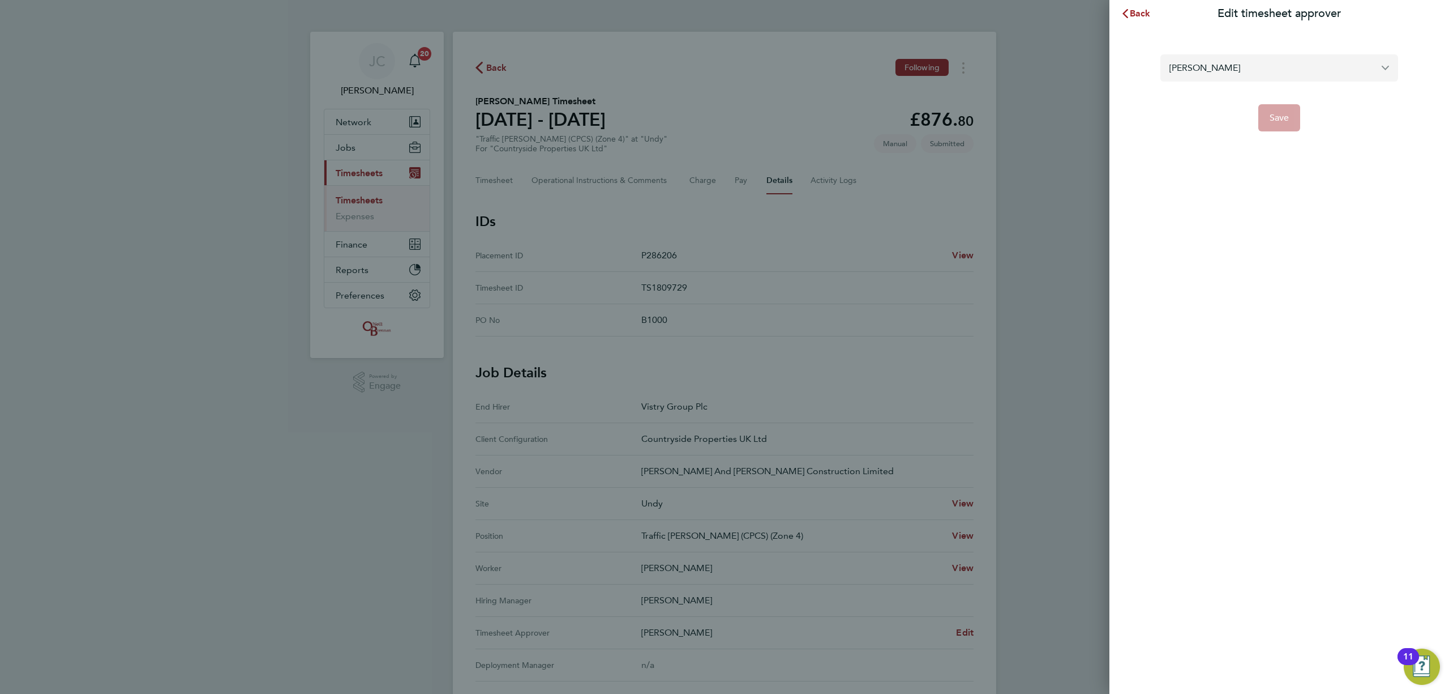
click at [1193, 71] on input "[PERSON_NAME]" at bounding box center [1280, 67] width 238 height 27
click at [1214, 101] on span "[PERSON_NAME]" at bounding box center [1206, 96] width 73 height 14
type input "[PERSON_NAME]"
click at [1278, 105] on button "Save" at bounding box center [1279, 117] width 42 height 27
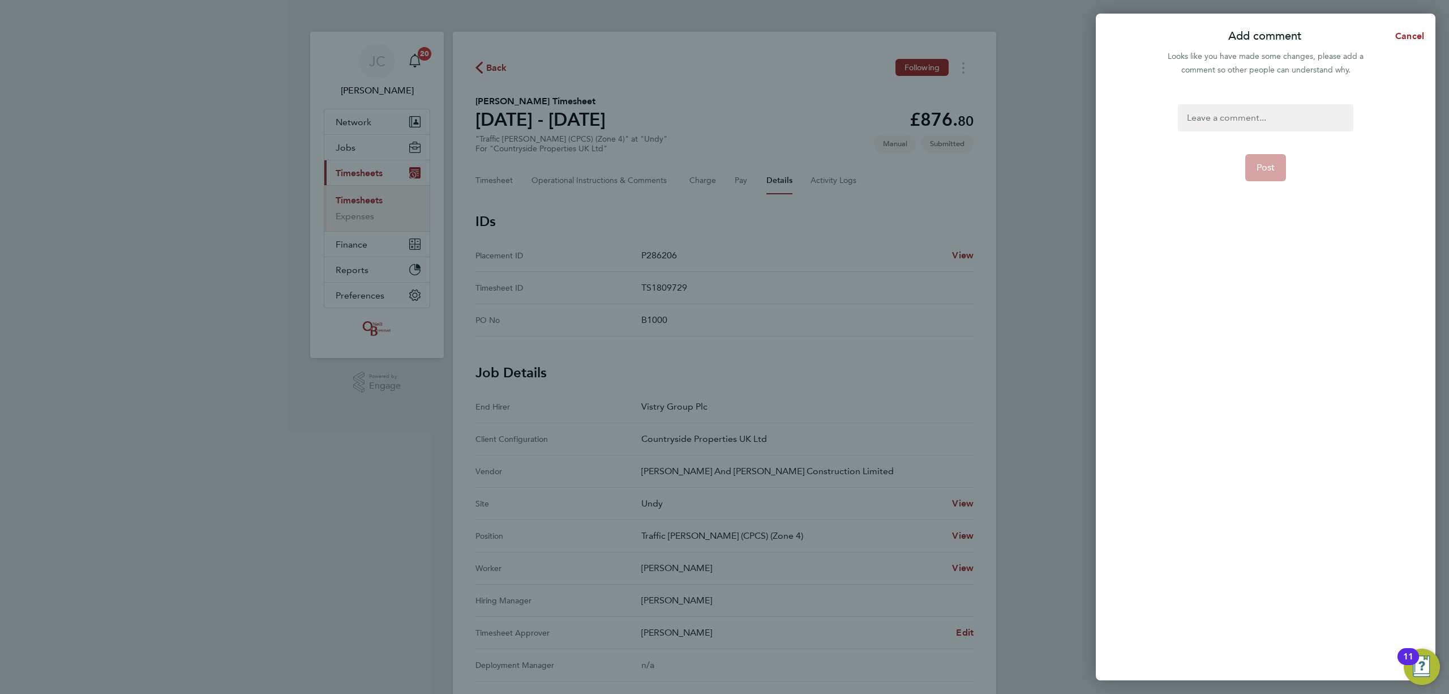
click at [1217, 131] on form "Post" at bounding box center [1266, 291] width 184 height 375
click at [1218, 106] on div at bounding box center [1265, 117] width 175 height 27
click at [1274, 161] on button "Post" at bounding box center [1265, 167] width 41 height 27
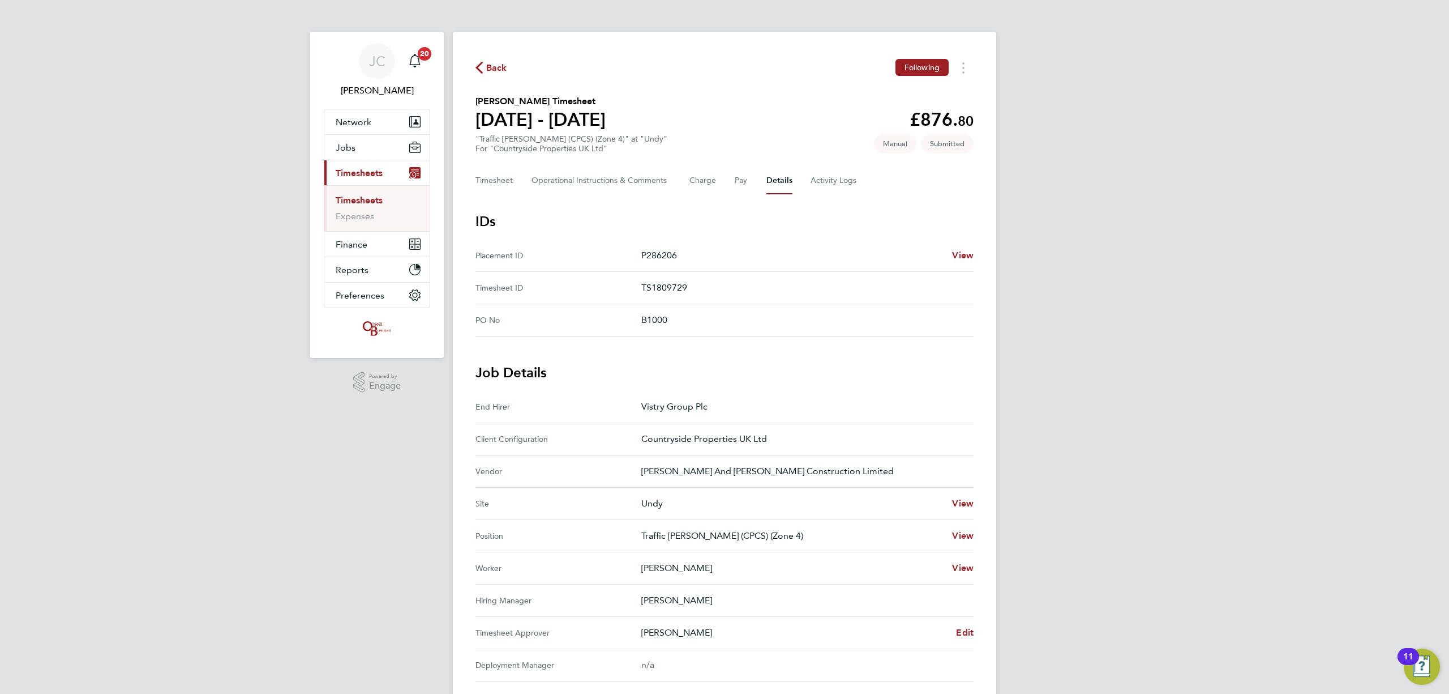
click at [478, 57] on div "Back Following Andrew Helm's Timesheet 18 - 24 Aug 2025 £876. 80 "Traffic Marsh…" at bounding box center [724, 456] width 543 height 849
click at [496, 66] on span "Back" at bounding box center [496, 68] width 21 height 14
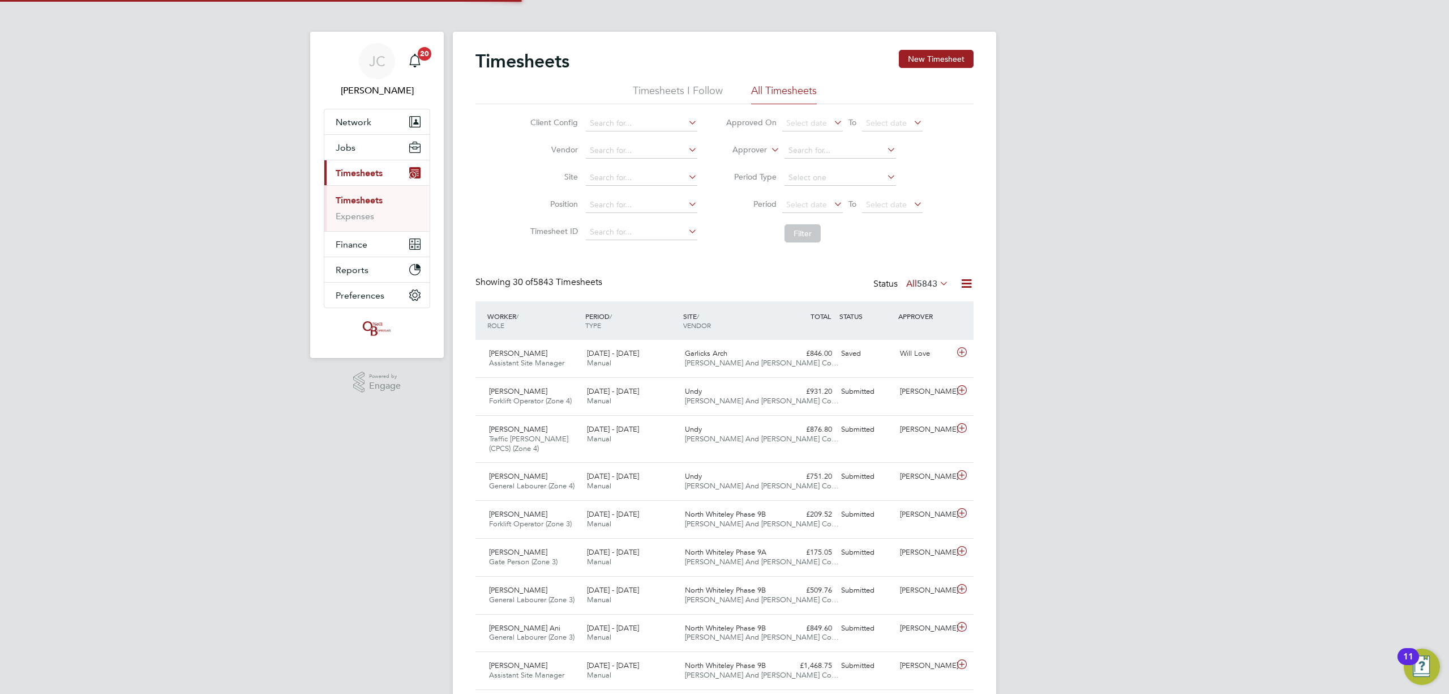
click at [368, 202] on link "Timesheets" at bounding box center [359, 200] width 47 height 11
click at [359, 200] on link "Timesheets" at bounding box center [359, 200] width 47 height 11
click at [624, 177] on input at bounding box center [642, 178] width 112 height 16
click at [632, 195] on li "Undy" at bounding box center [641, 193] width 113 height 15
type input "Undy"
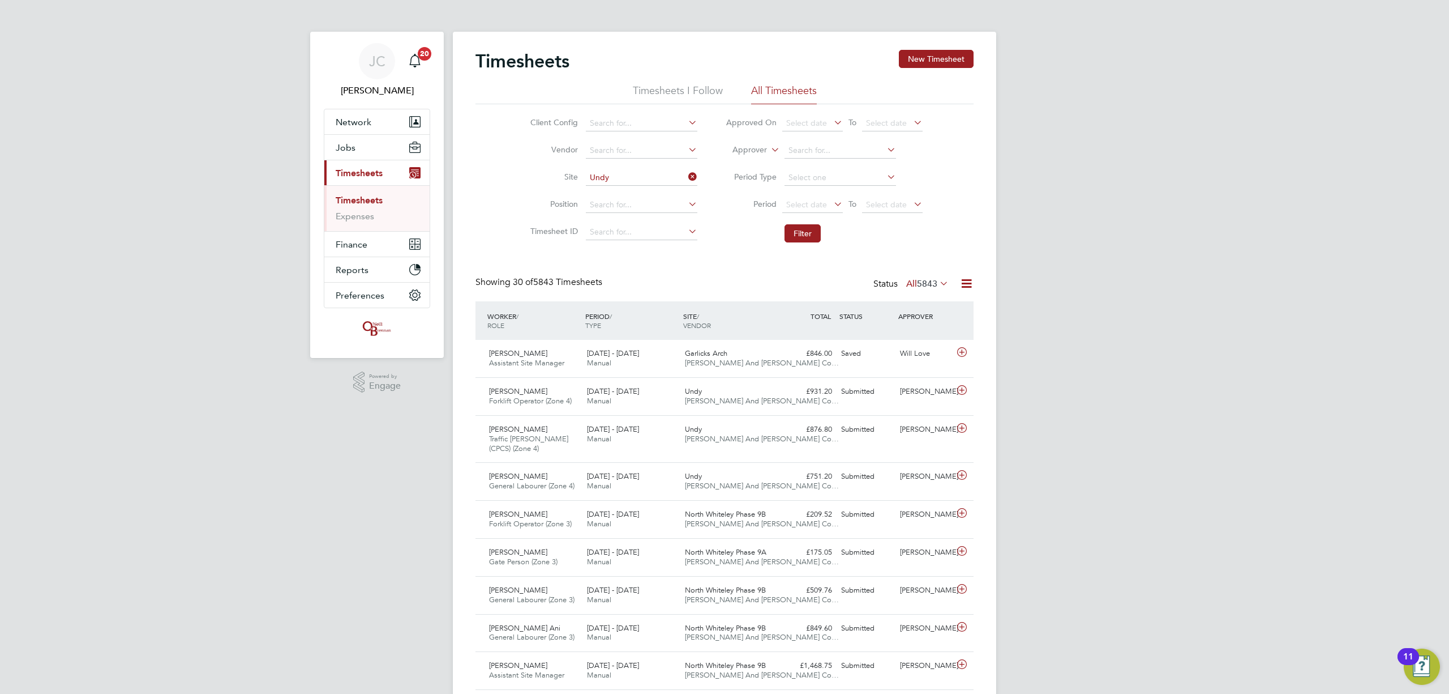
click at [777, 238] on li "Filter" at bounding box center [824, 233] width 225 height 29
click at [795, 242] on button "Filter" at bounding box center [803, 233] width 36 height 18
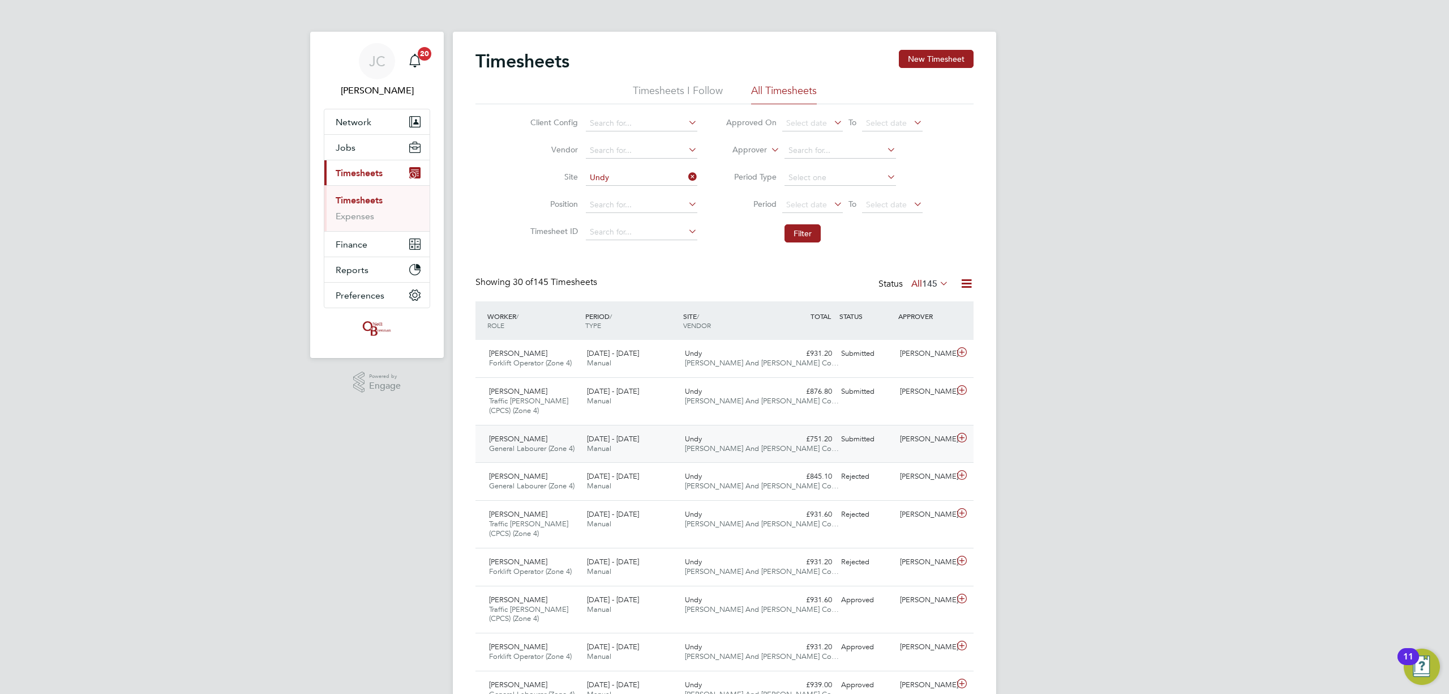
click at [728, 444] on span "O'Neill And Brennan Co…" at bounding box center [762, 448] width 154 height 10
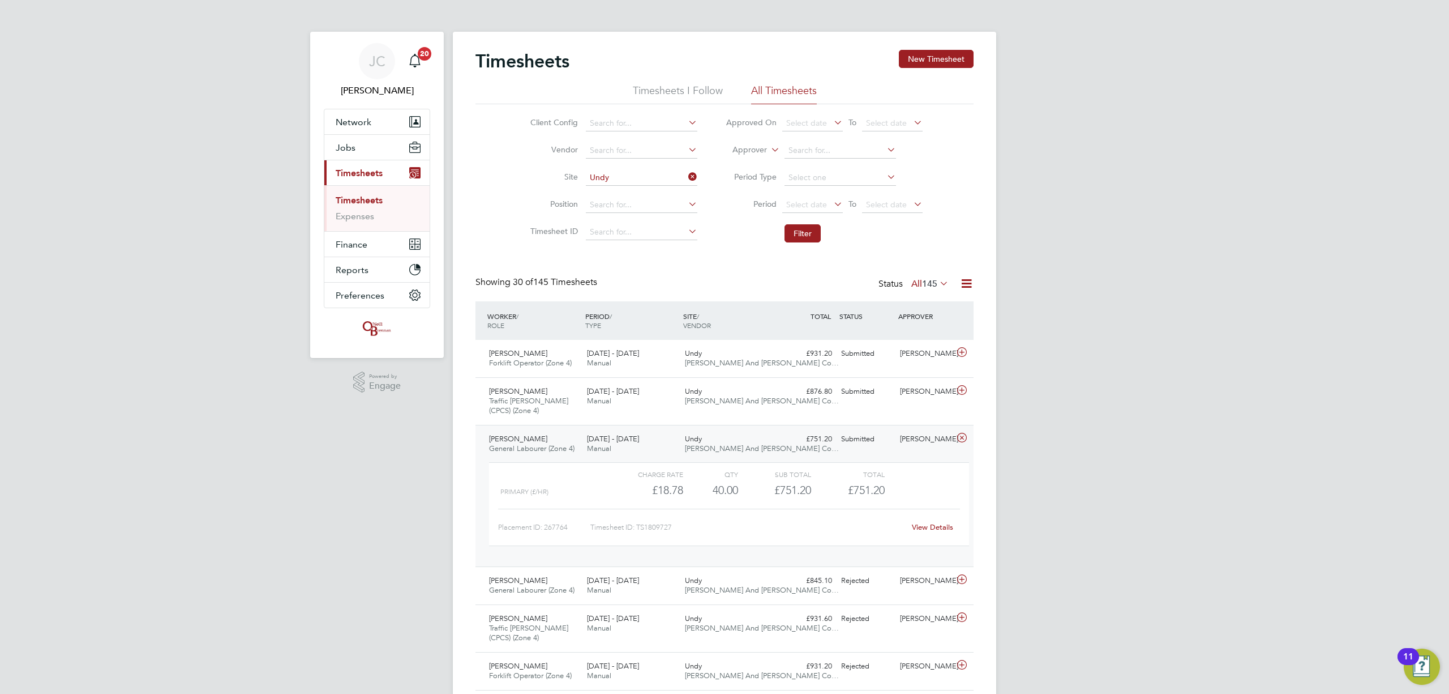
click at [952, 524] on link "View Details" at bounding box center [932, 527] width 41 height 10
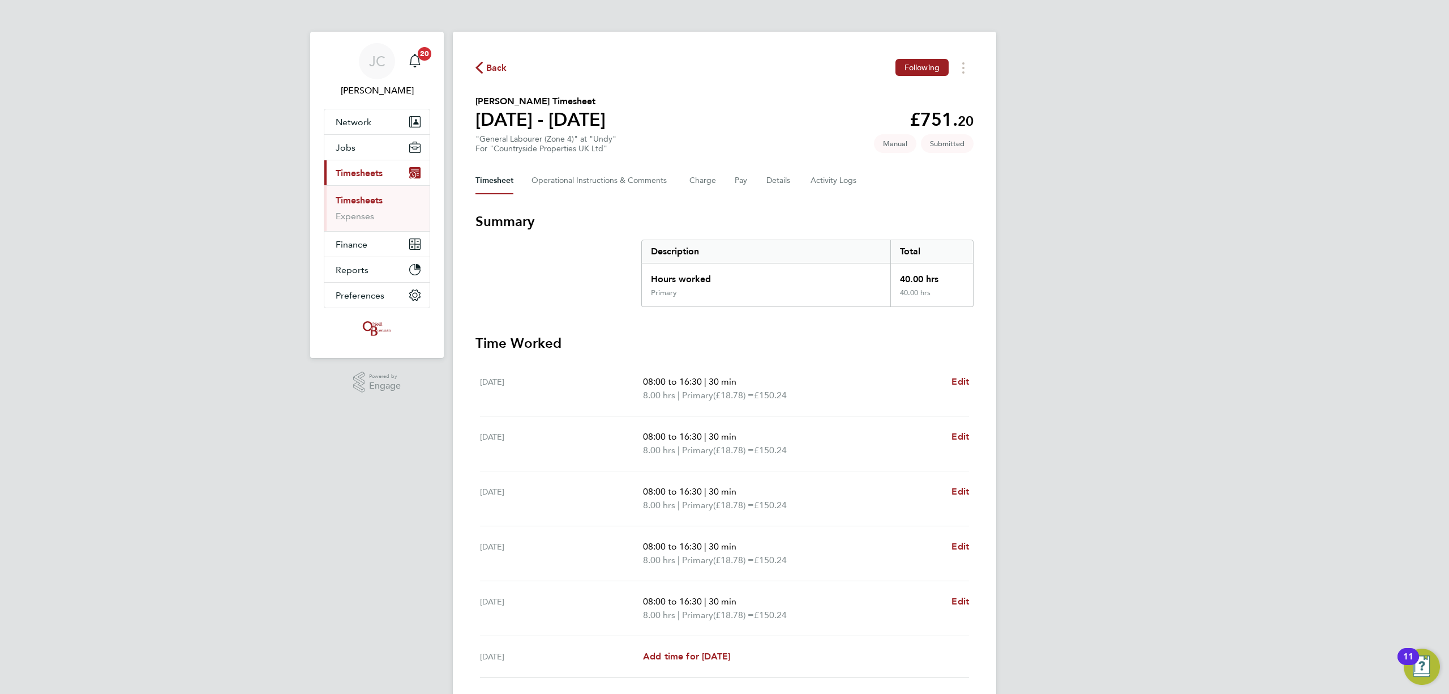
click at [793, 179] on div "Timesheet Operational Instructions & Comments Charge Pay Details Activity Logs" at bounding box center [725, 180] width 498 height 27
click at [787, 186] on button "Details" at bounding box center [780, 180] width 26 height 27
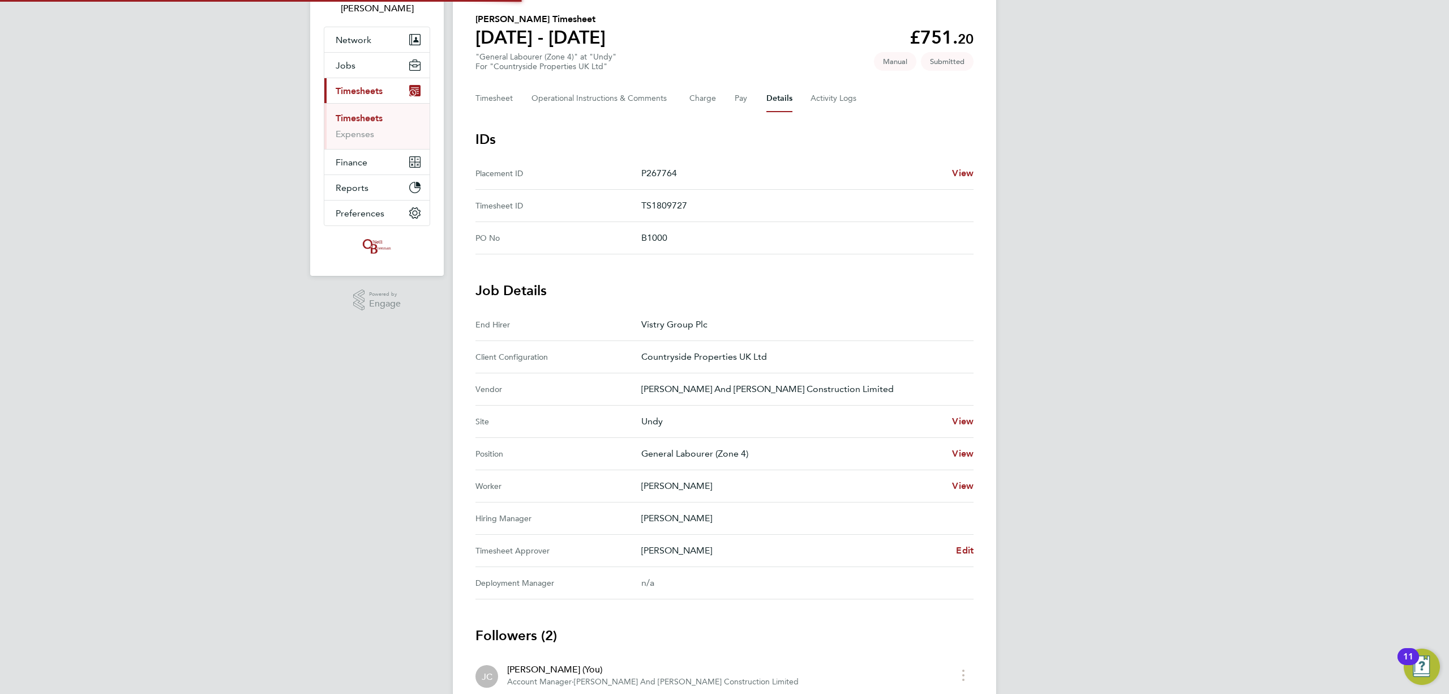
scroll to position [207, 0]
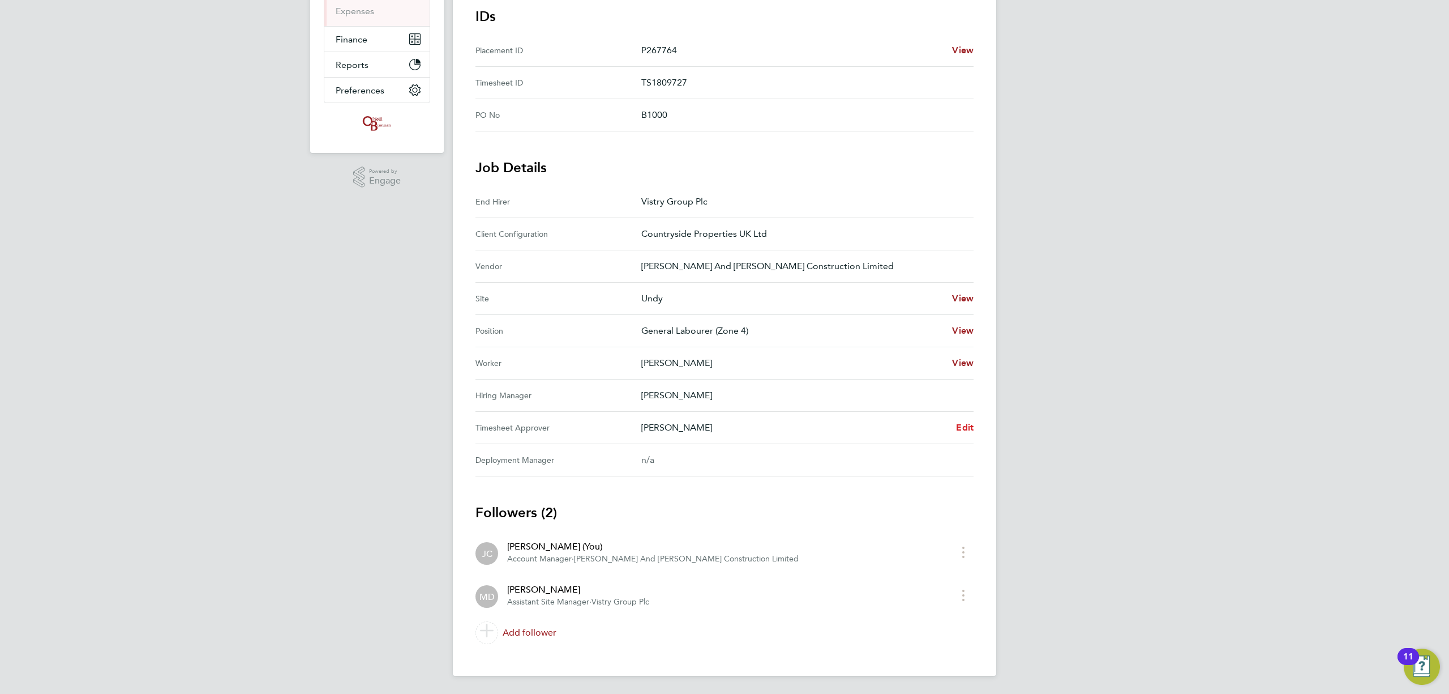
click at [967, 431] on span "Edit" at bounding box center [965, 427] width 18 height 11
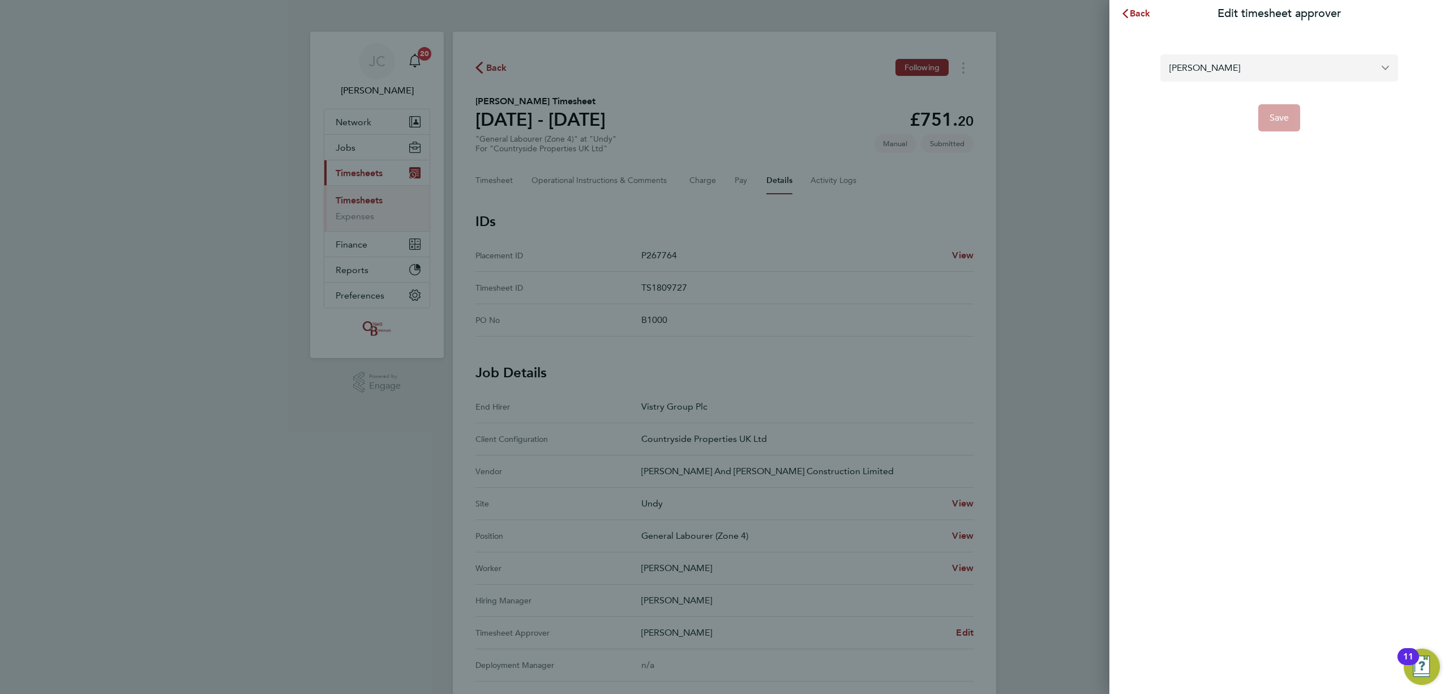
click at [1214, 75] on input "[PERSON_NAME]" at bounding box center [1280, 67] width 238 height 27
click at [1232, 91] on li "[PERSON_NAME]" at bounding box center [1280, 96] width 238 height 28
type input "[PERSON_NAME]"
click at [1282, 115] on span "Save" at bounding box center [1280, 117] width 20 height 11
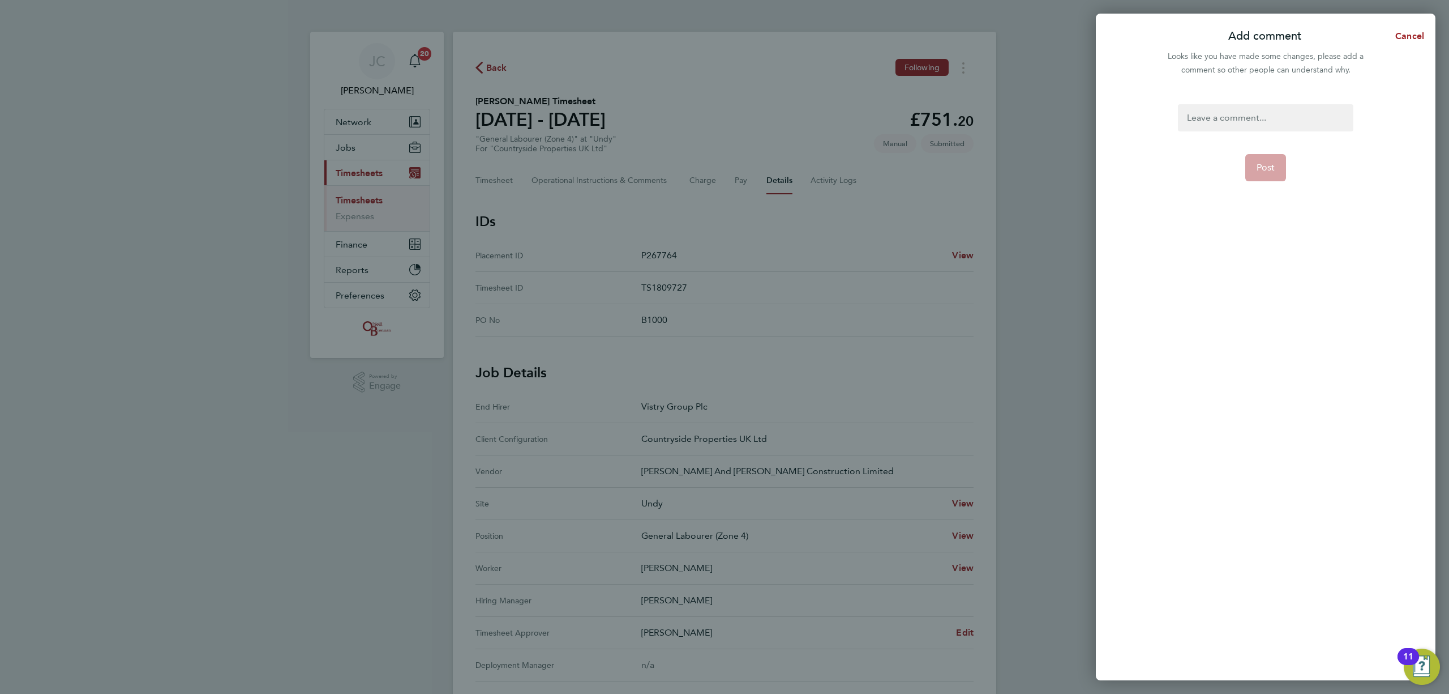
click at [1230, 96] on div "Post" at bounding box center [1266, 385] width 340 height 589
click at [1228, 106] on div at bounding box center [1265, 117] width 175 height 27
click at [1208, 123] on div at bounding box center [1265, 117] width 175 height 27
drag, startPoint x: 1273, startPoint y: 156, endPoint x: 1271, endPoint y: 162, distance: 5.9
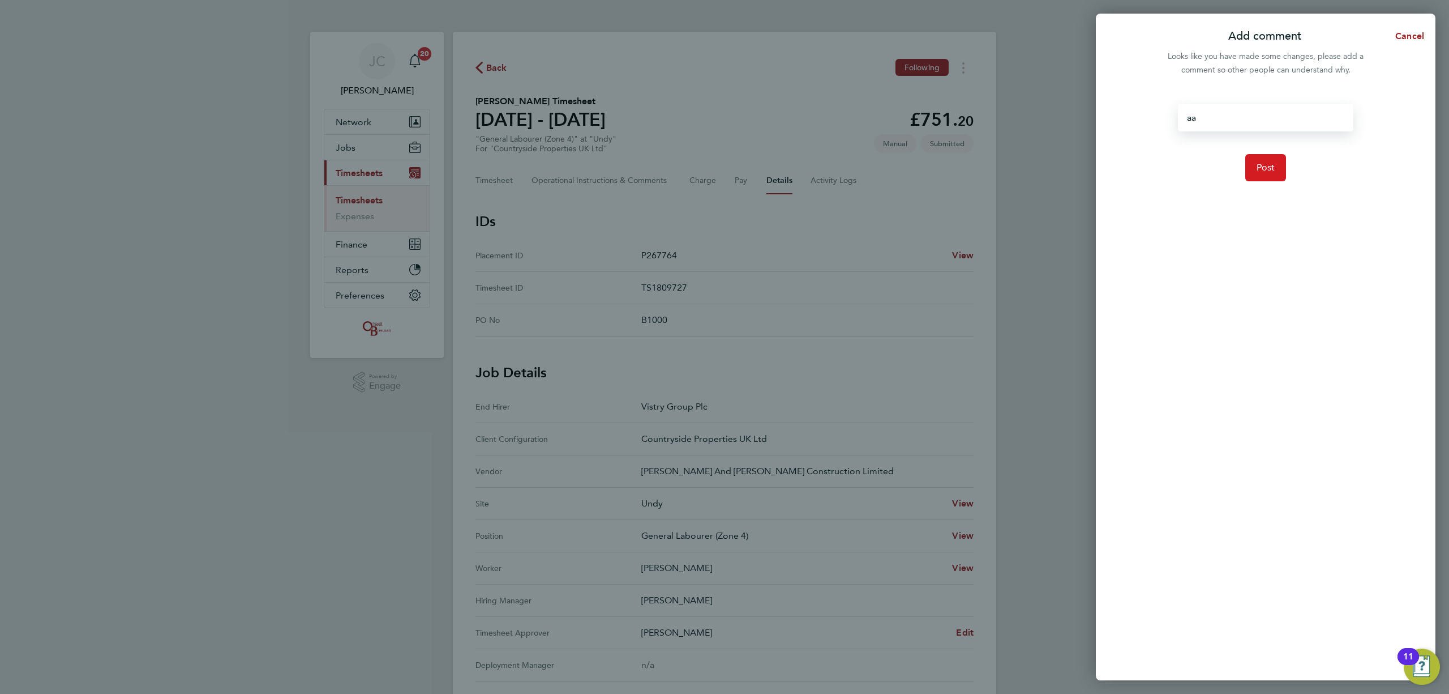
click at [1272, 157] on button "Post" at bounding box center [1265, 167] width 41 height 27
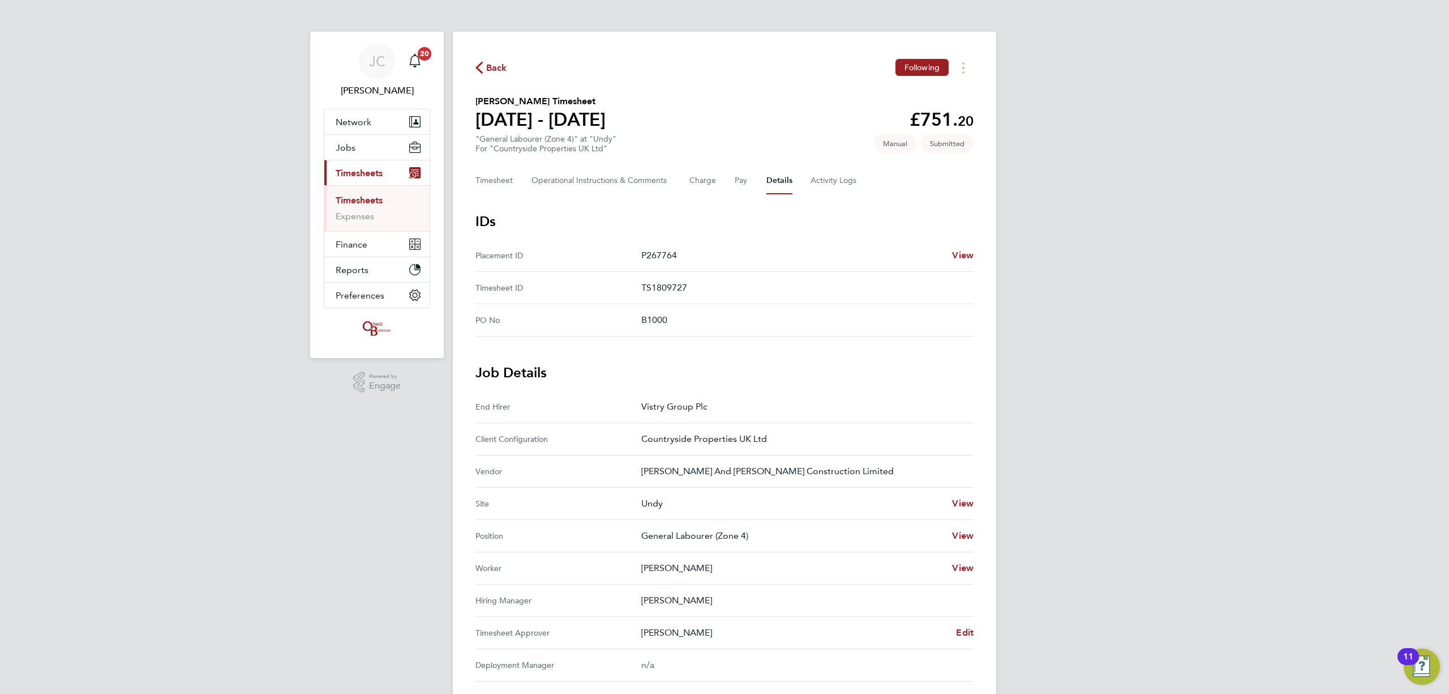
click at [388, 204] on li "Timesheets" at bounding box center [378, 203] width 85 height 16
click at [386, 203] on li "Timesheets" at bounding box center [378, 203] width 85 height 16
click at [380, 200] on link "Timesheets" at bounding box center [359, 200] width 47 height 11
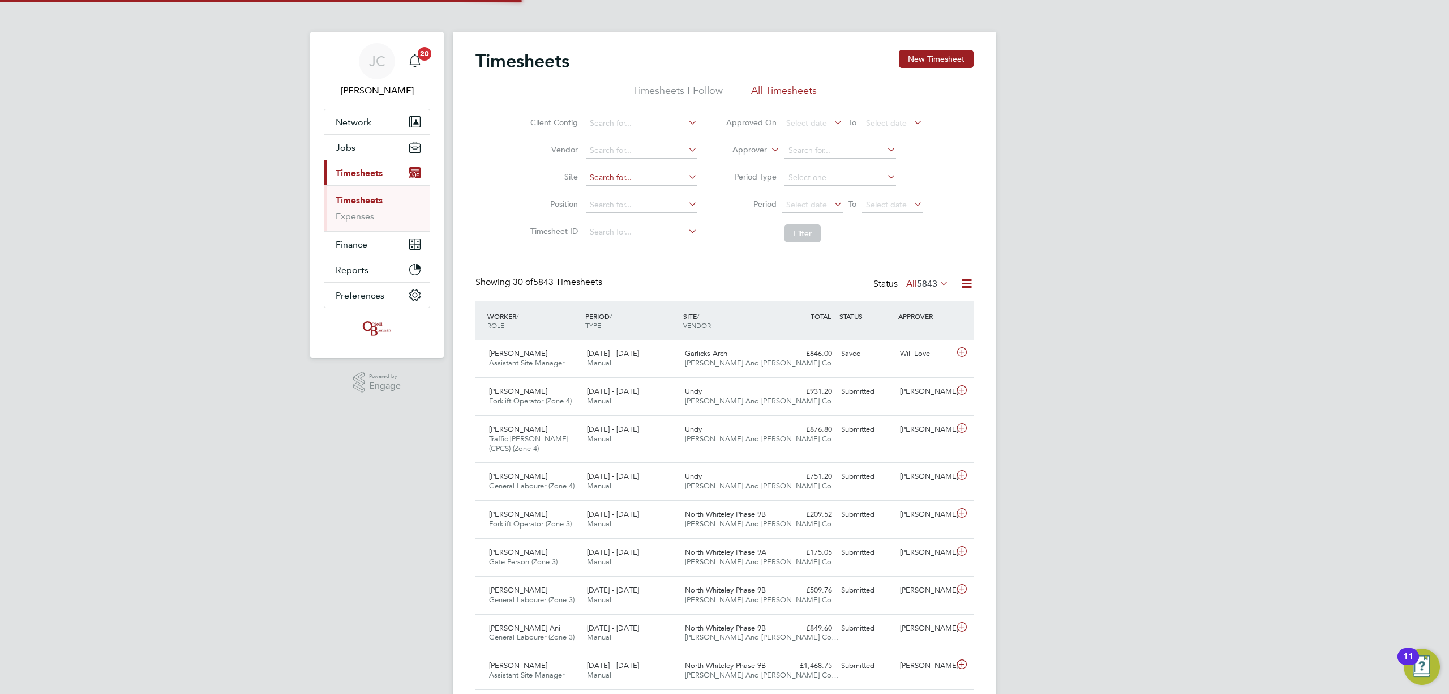
click at [628, 170] on input at bounding box center [642, 178] width 112 height 16
click at [626, 188] on li "Undy" at bounding box center [641, 193] width 113 height 15
type input "Undy"
click at [800, 230] on button "Filter" at bounding box center [803, 233] width 36 height 18
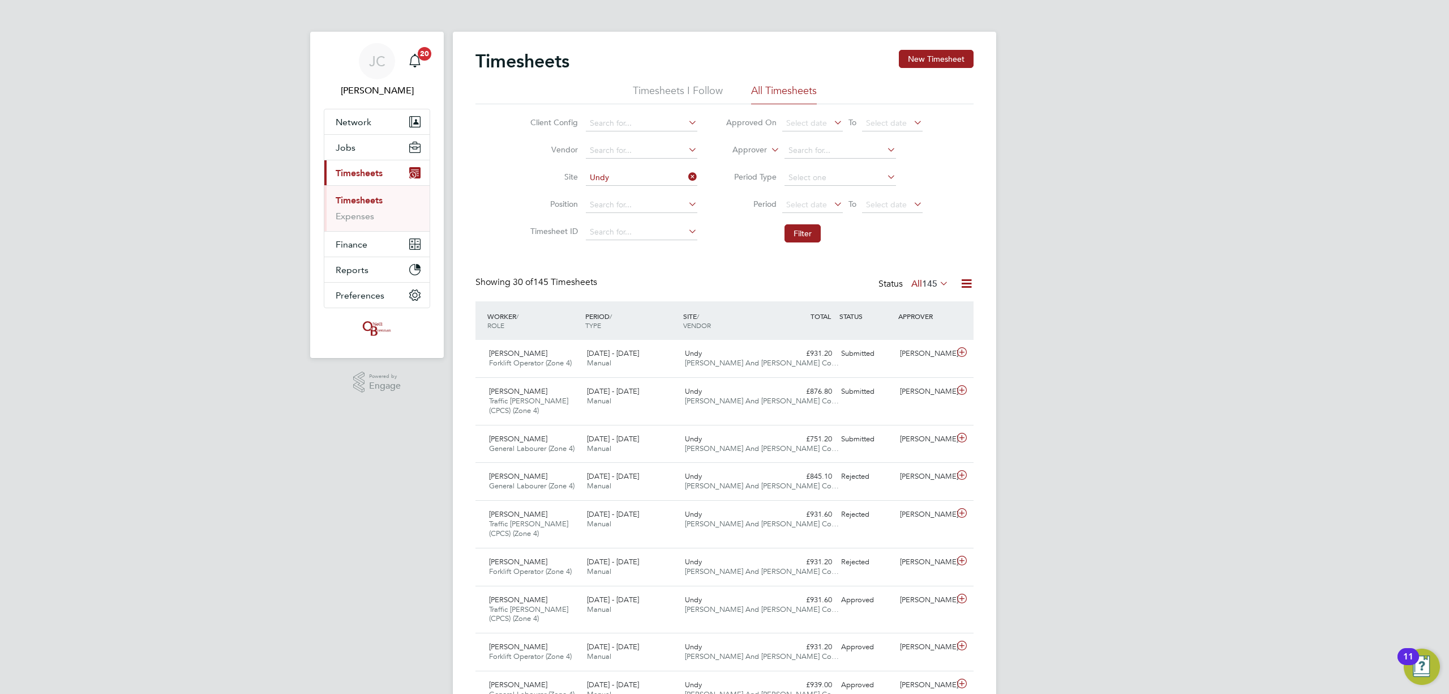
click at [379, 198] on link "Timesheets" at bounding box center [359, 200] width 47 height 11
click at [371, 212] on link "Expenses" at bounding box center [355, 216] width 38 height 11
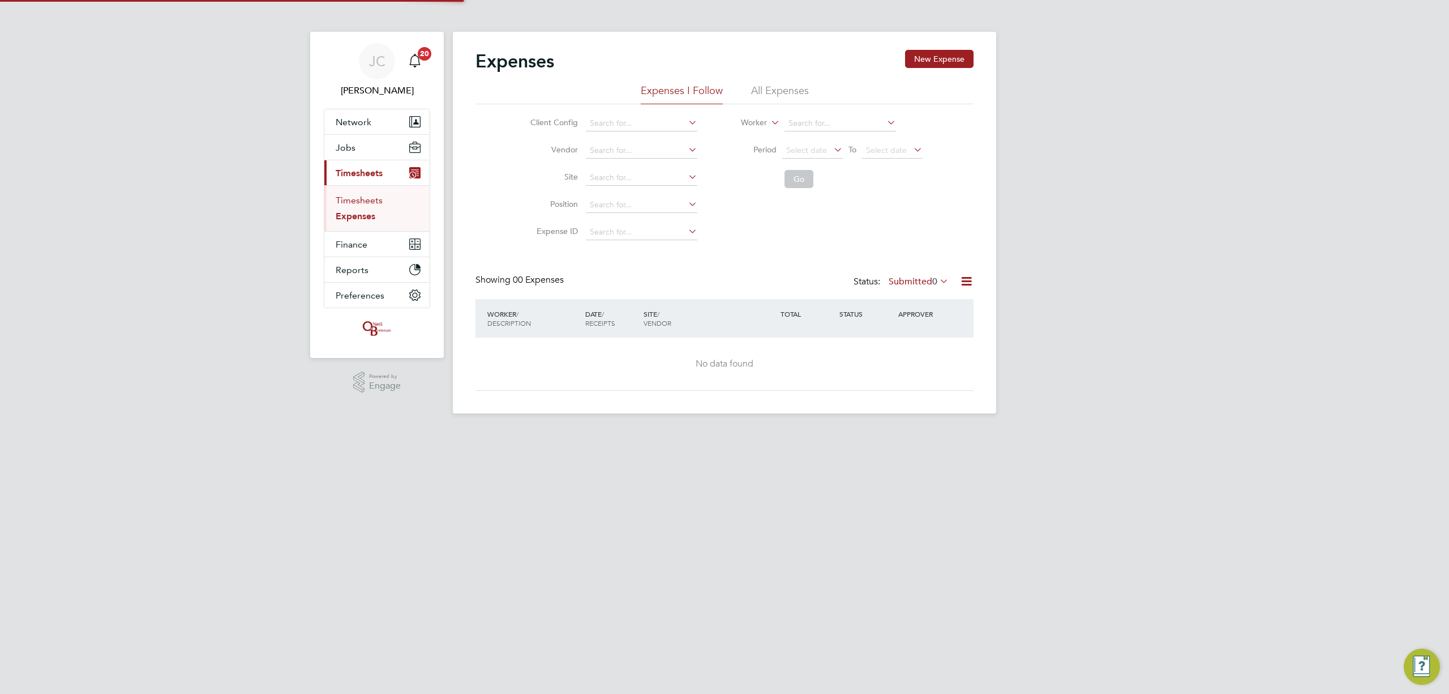
click at [366, 203] on link "Timesheets" at bounding box center [359, 200] width 47 height 11
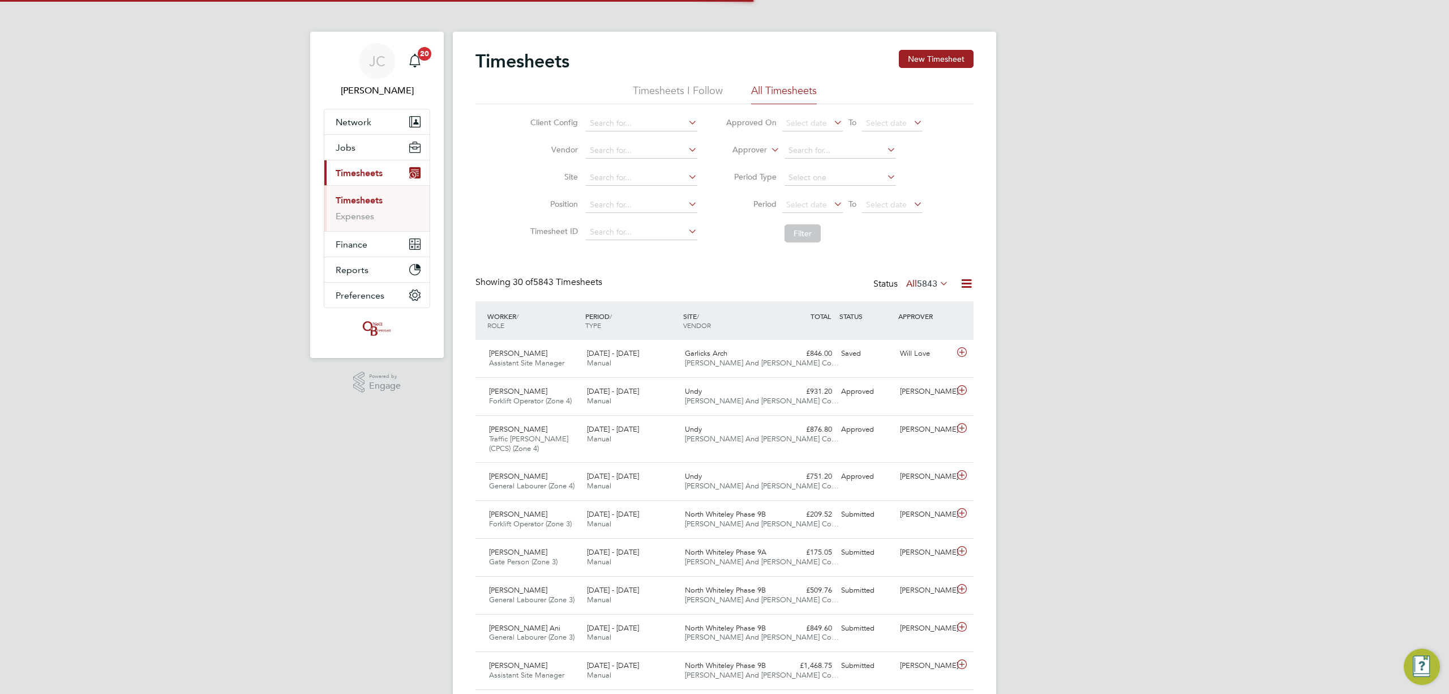
scroll to position [38, 99]
click at [727, 399] on span "[PERSON_NAME] And [PERSON_NAME] Co…" at bounding box center [762, 401] width 154 height 10
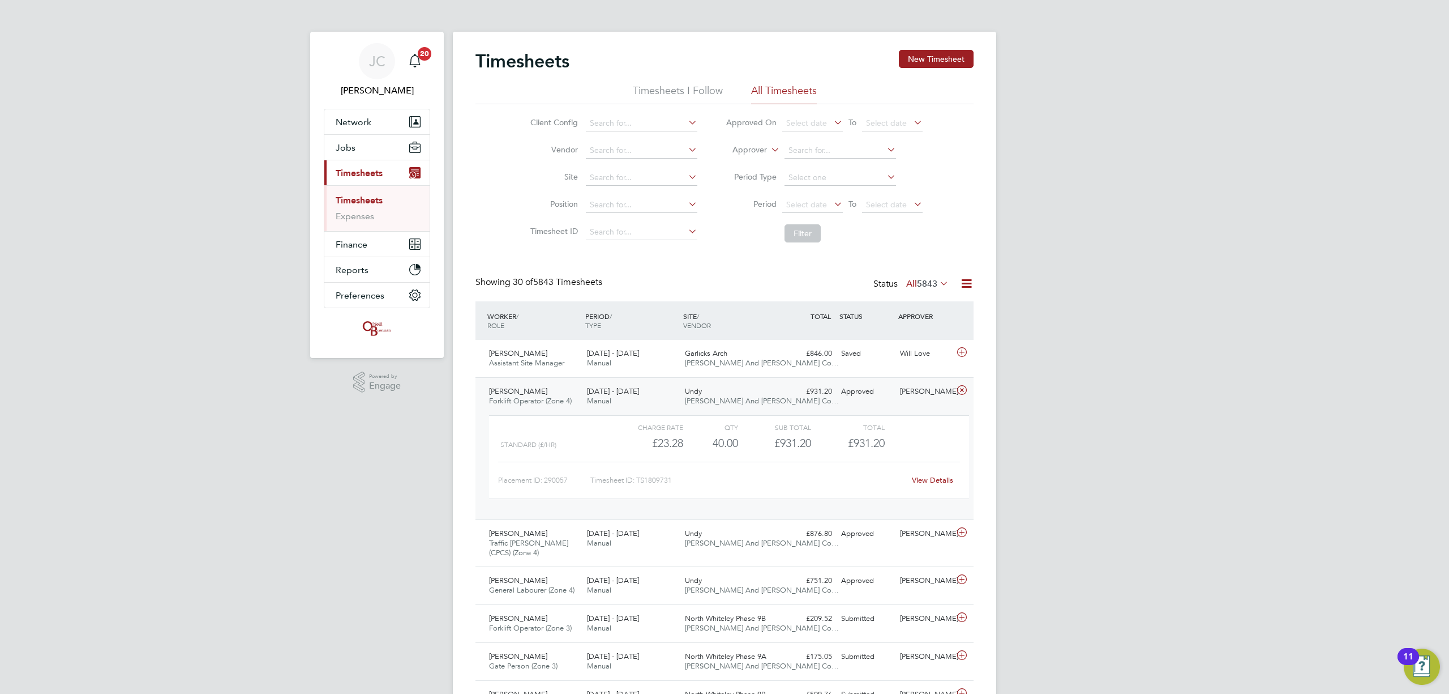
click at [639, 397] on div "[DATE] - [DATE] Manual" at bounding box center [632, 396] width 98 height 28
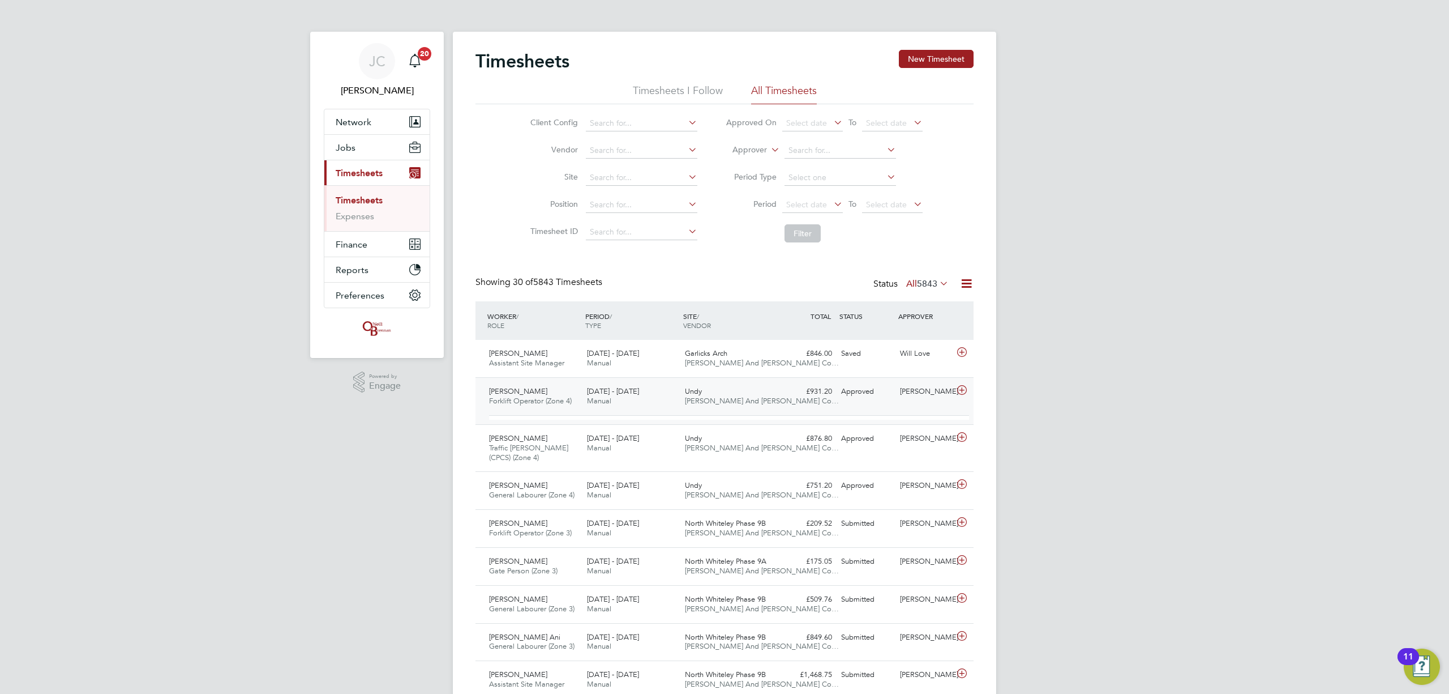
click at [639, 397] on div "[DATE] - [DATE] Manual" at bounding box center [632, 396] width 98 height 28
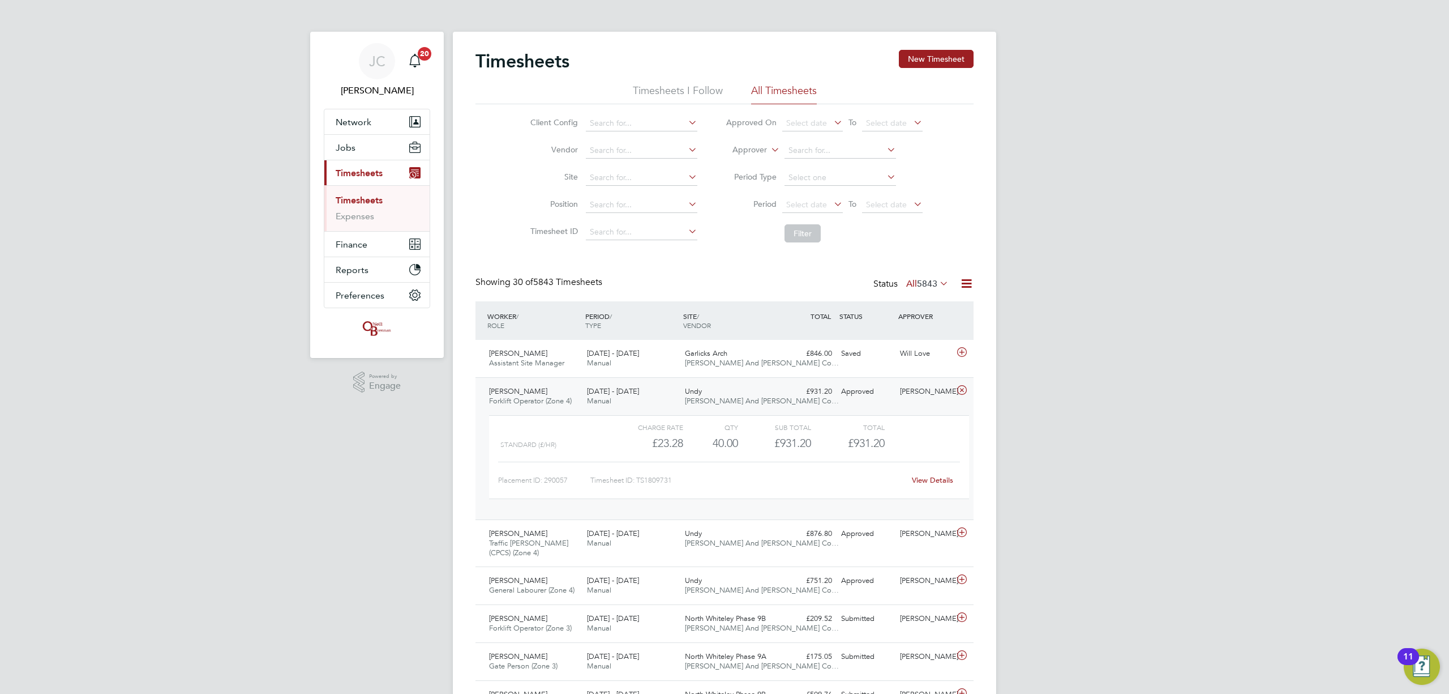
click at [803, 395] on div "£931.20 Approved" at bounding box center [807, 391] width 59 height 19
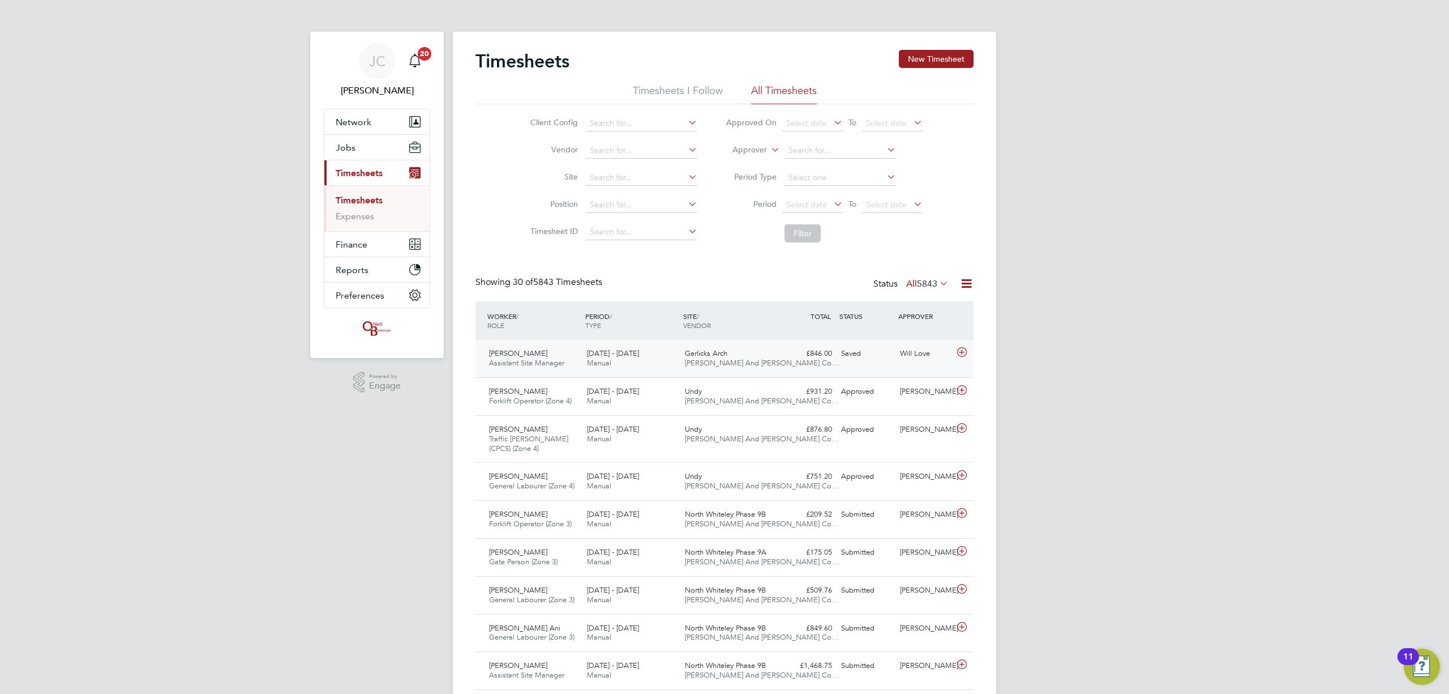
click at [784, 360] on div "£846.00 Saved" at bounding box center [807, 353] width 59 height 19
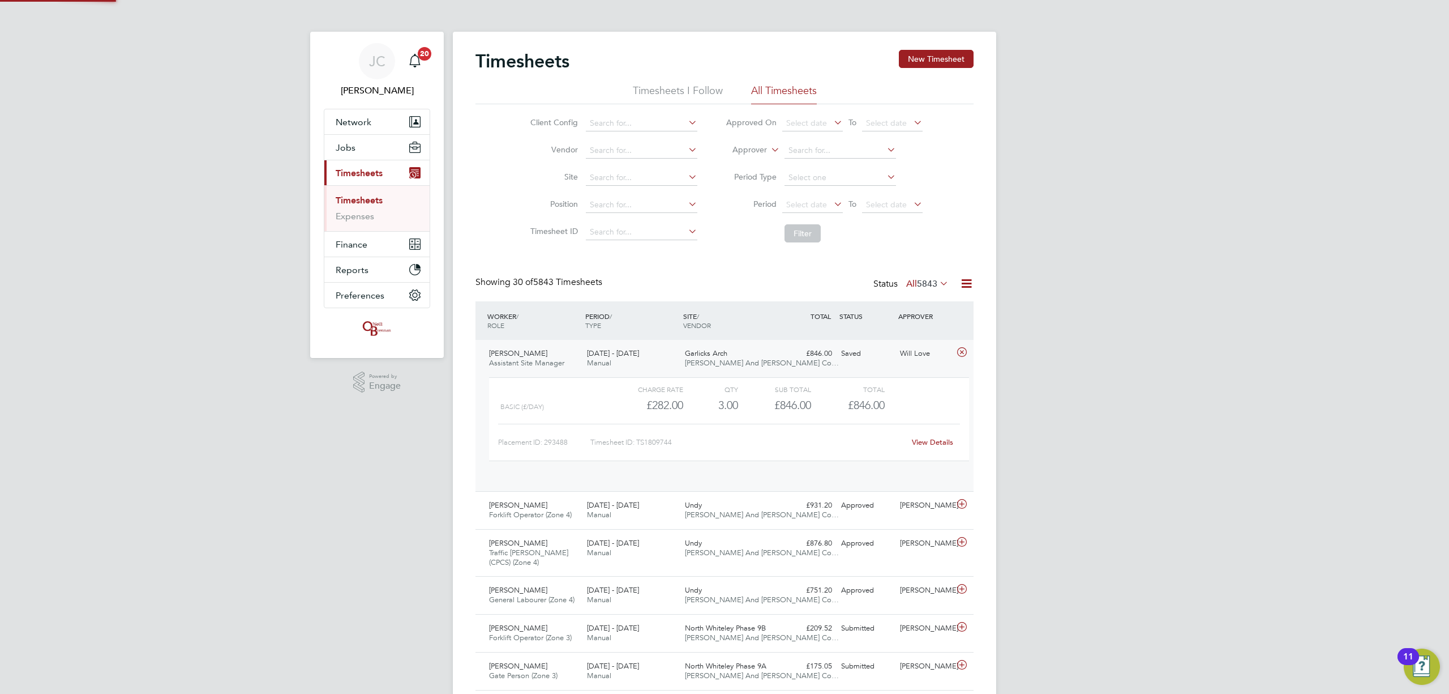
scroll to position [19, 110]
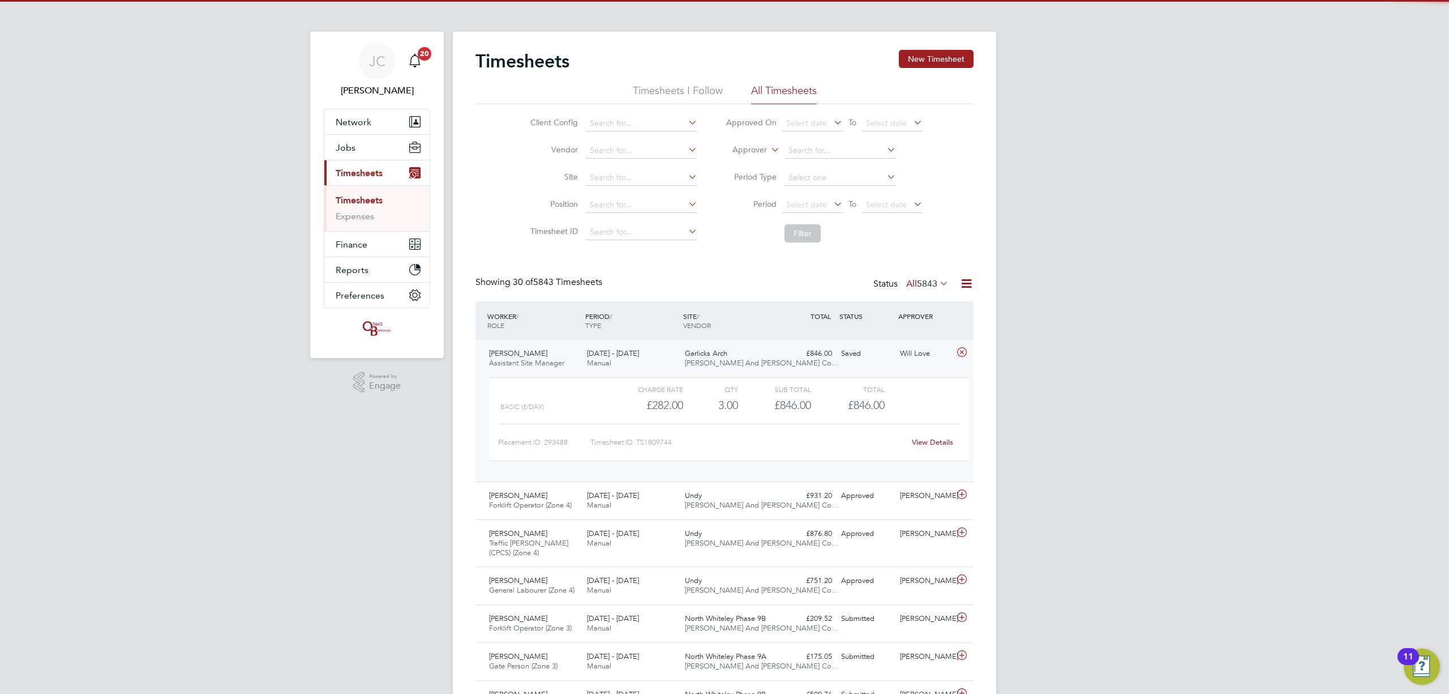
click at [773, 362] on div "Garlicks Arch [PERSON_NAME] And [PERSON_NAME] Co…" at bounding box center [729, 358] width 98 height 28
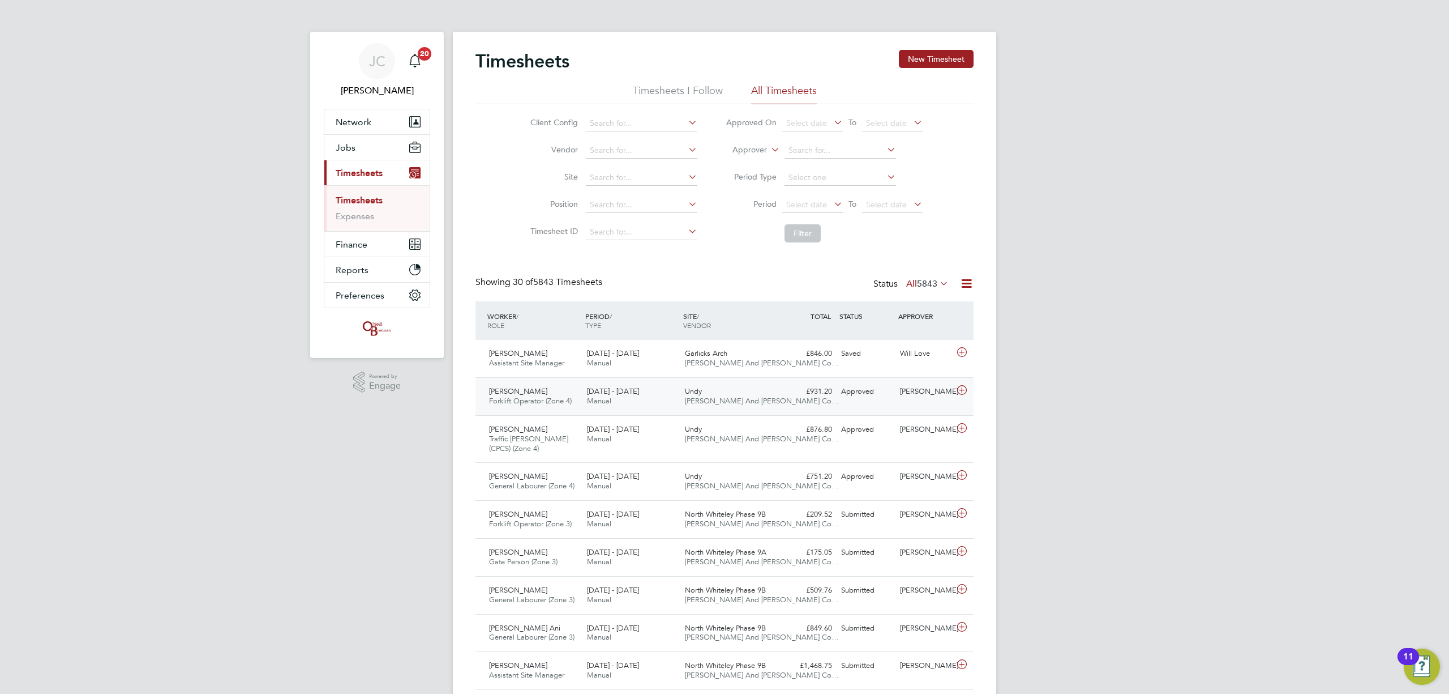
click at [825, 388] on div "£931.20 Approved" at bounding box center [807, 391] width 59 height 19
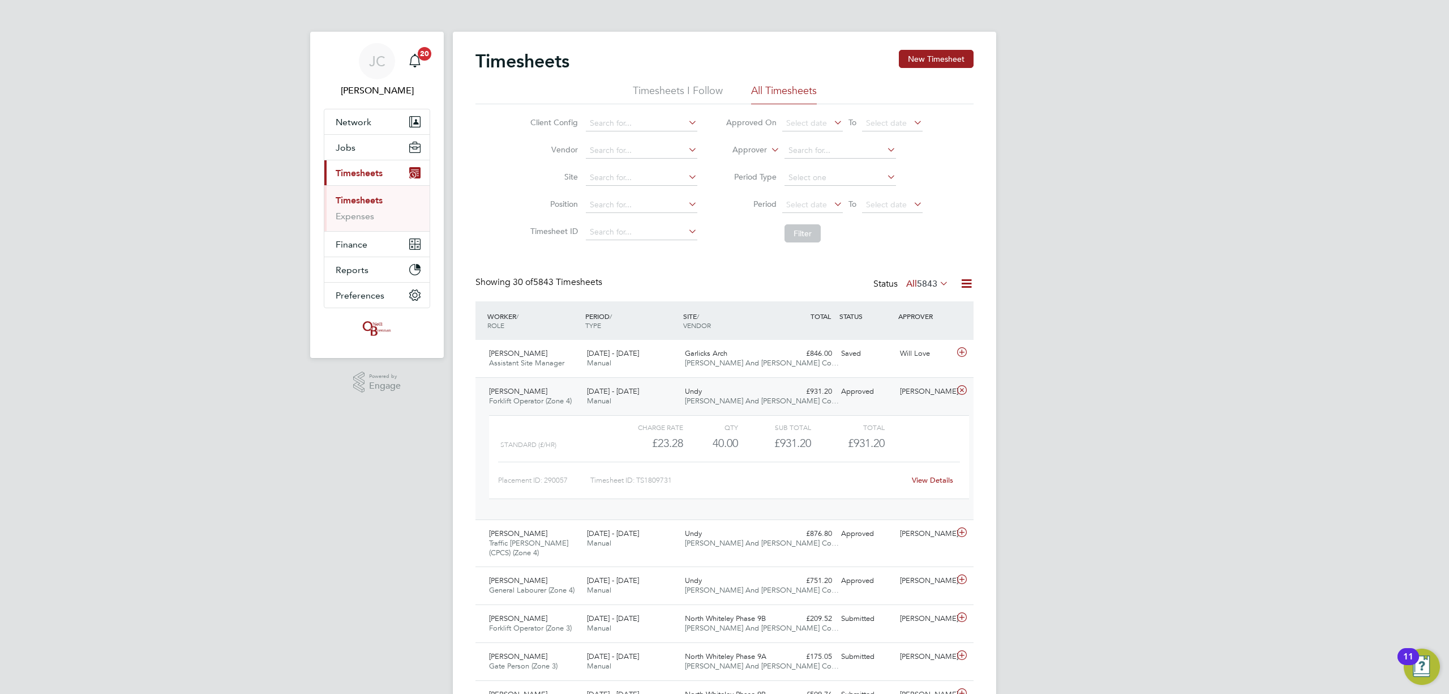
click at [934, 477] on link "View Details" at bounding box center [932, 480] width 41 height 10
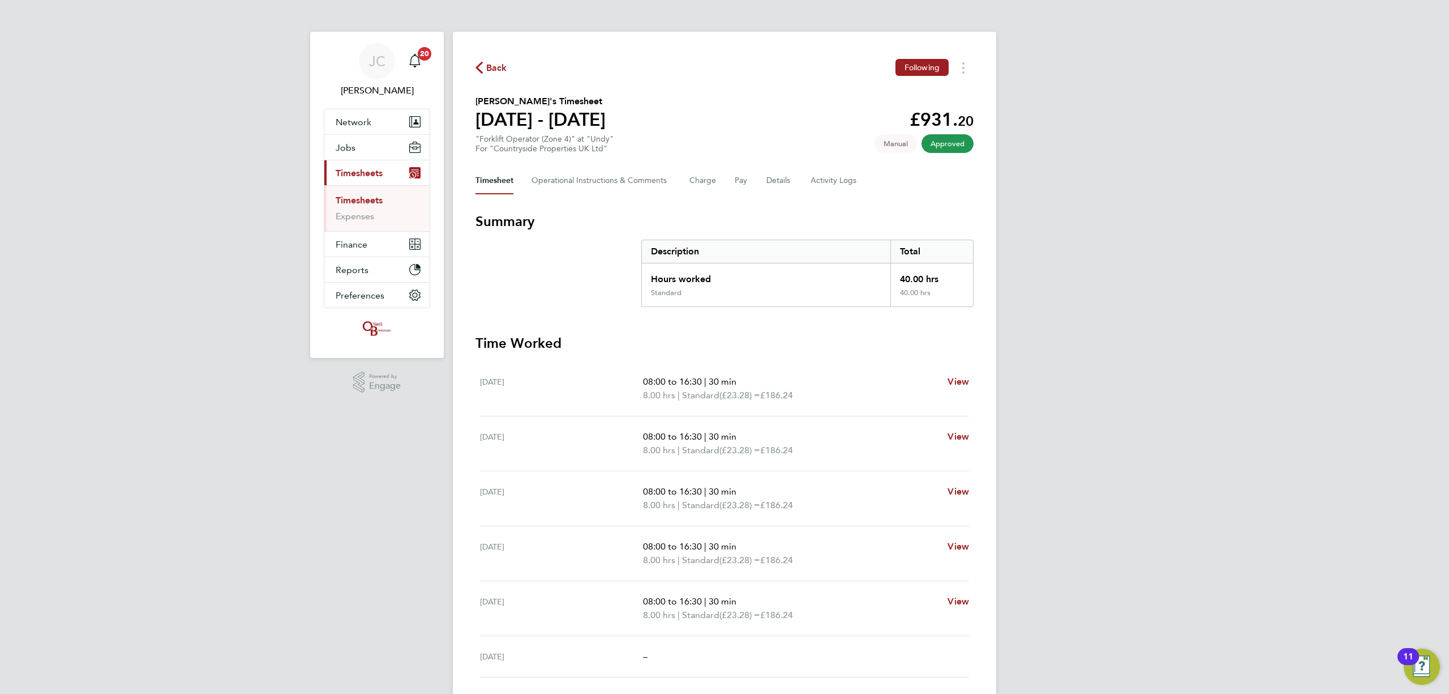
click at [481, 65] on icon "button" at bounding box center [479, 68] width 7 height 12
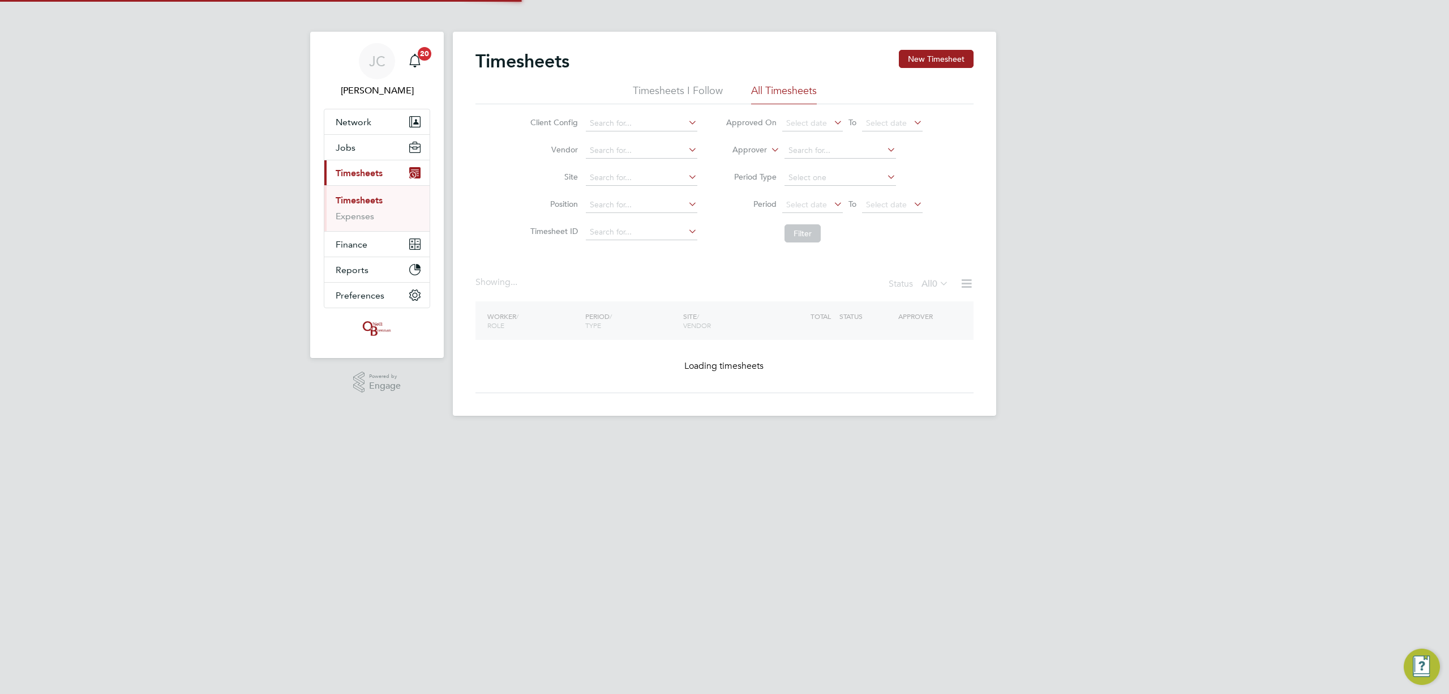
click at [594, 168] on li "Site" at bounding box center [612, 177] width 199 height 27
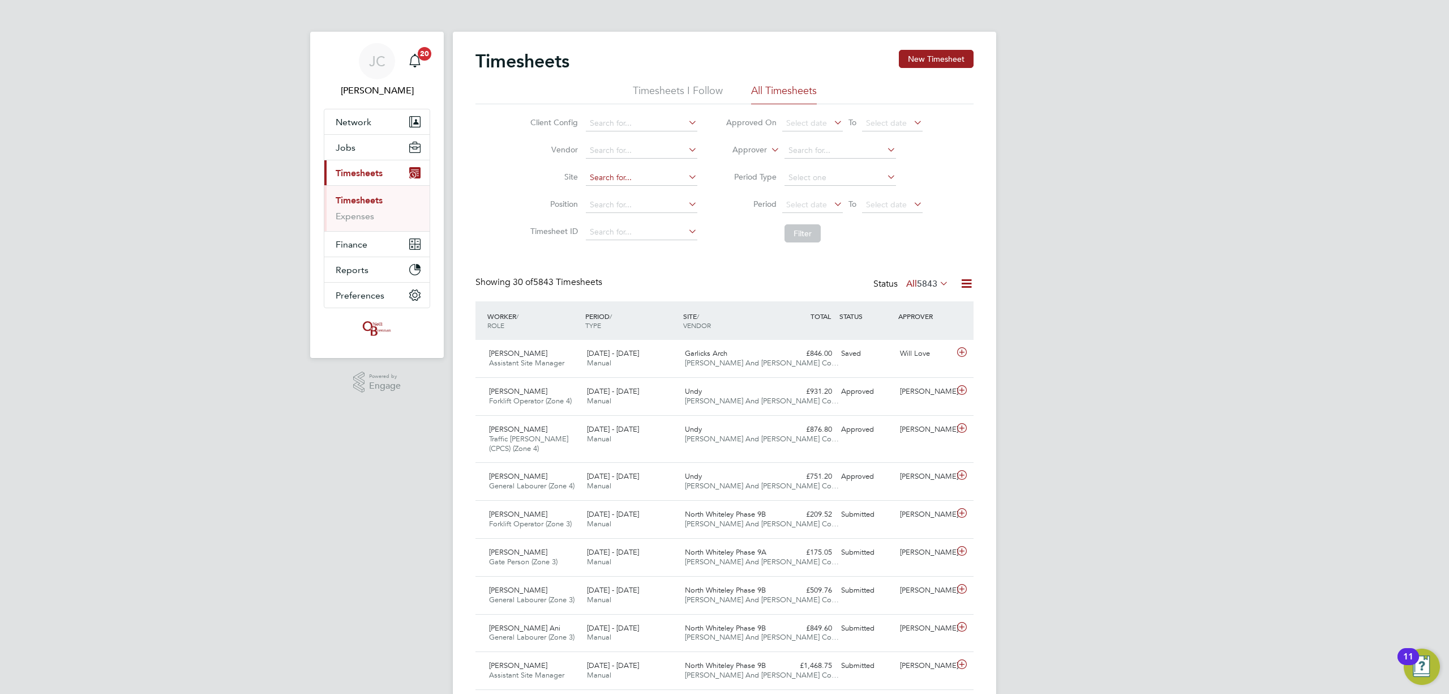
click at [593, 171] on input at bounding box center [642, 178] width 112 height 16
click at [614, 187] on li "Undy" at bounding box center [641, 193] width 113 height 15
type input "Undy"
click at [810, 228] on button "Filter" at bounding box center [803, 233] width 36 height 18
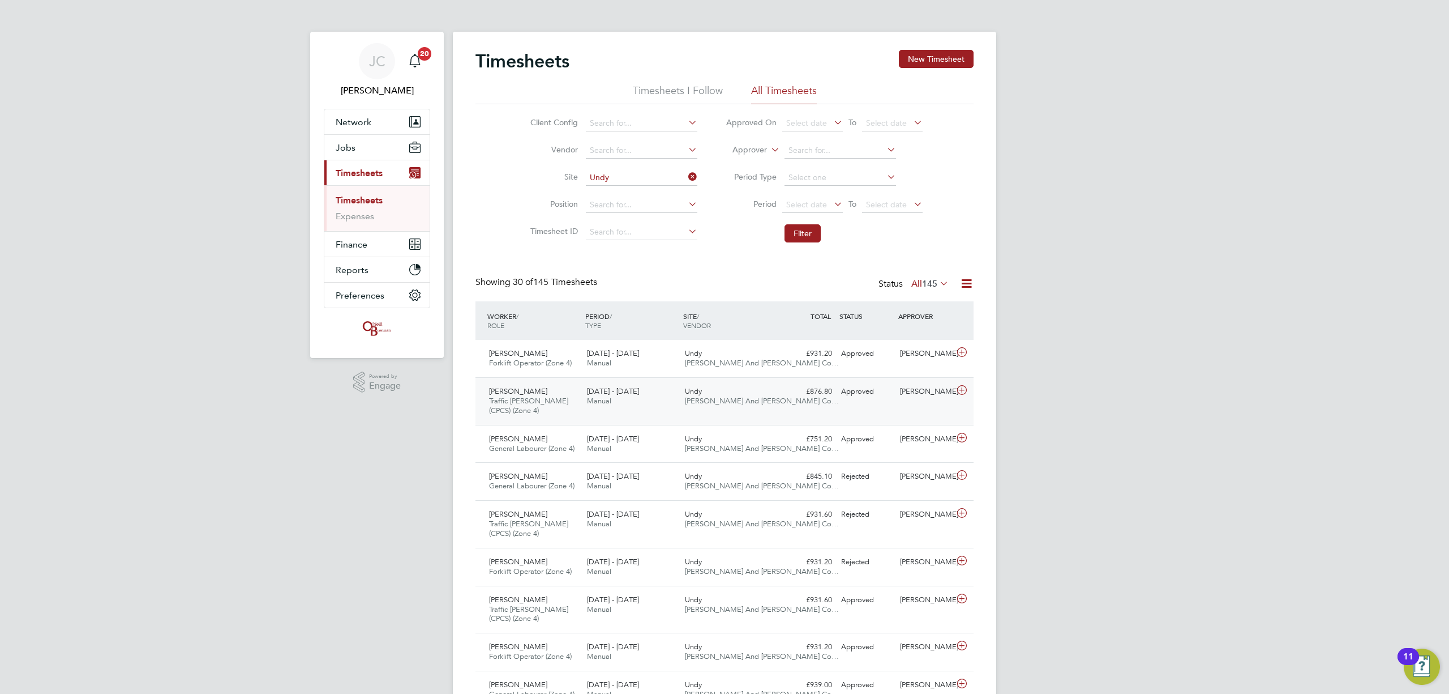
click at [678, 404] on div "[DATE] - [DATE] Manual" at bounding box center [632, 396] width 98 height 28
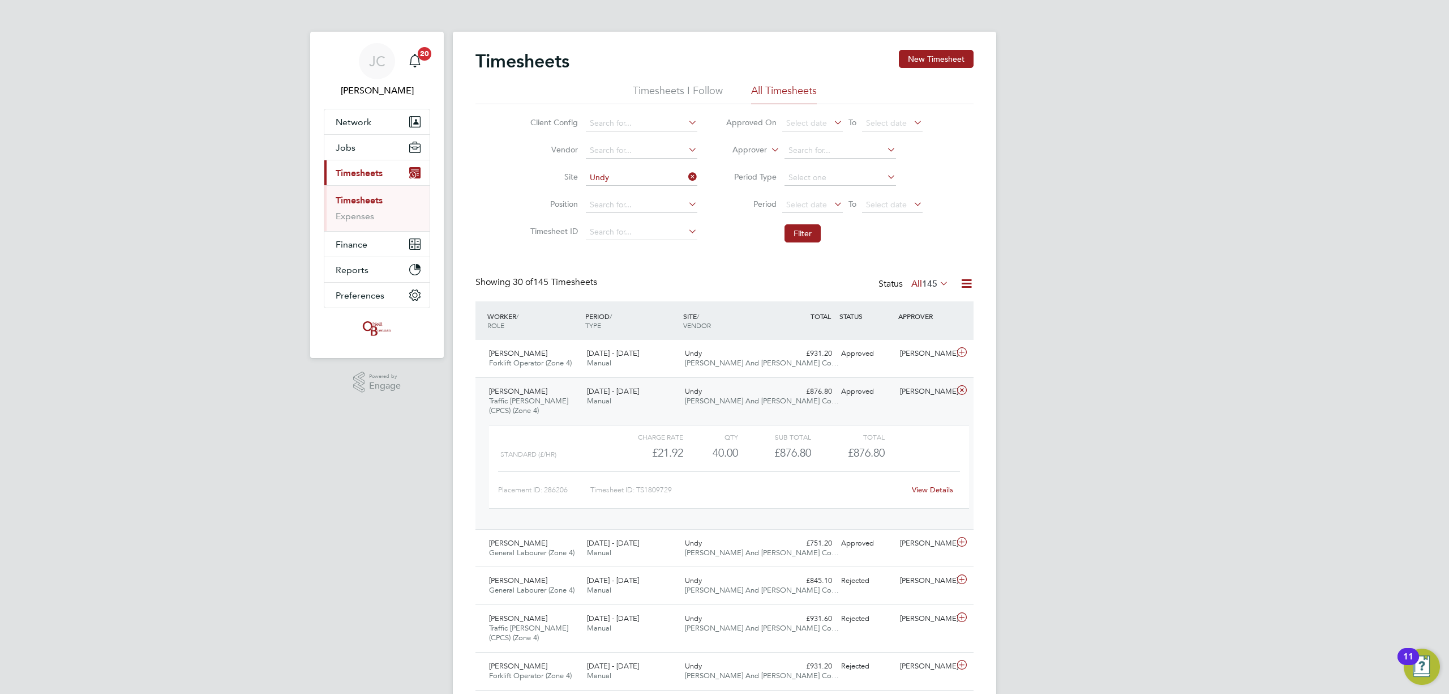
click at [932, 491] on link "View Details" at bounding box center [932, 490] width 41 height 10
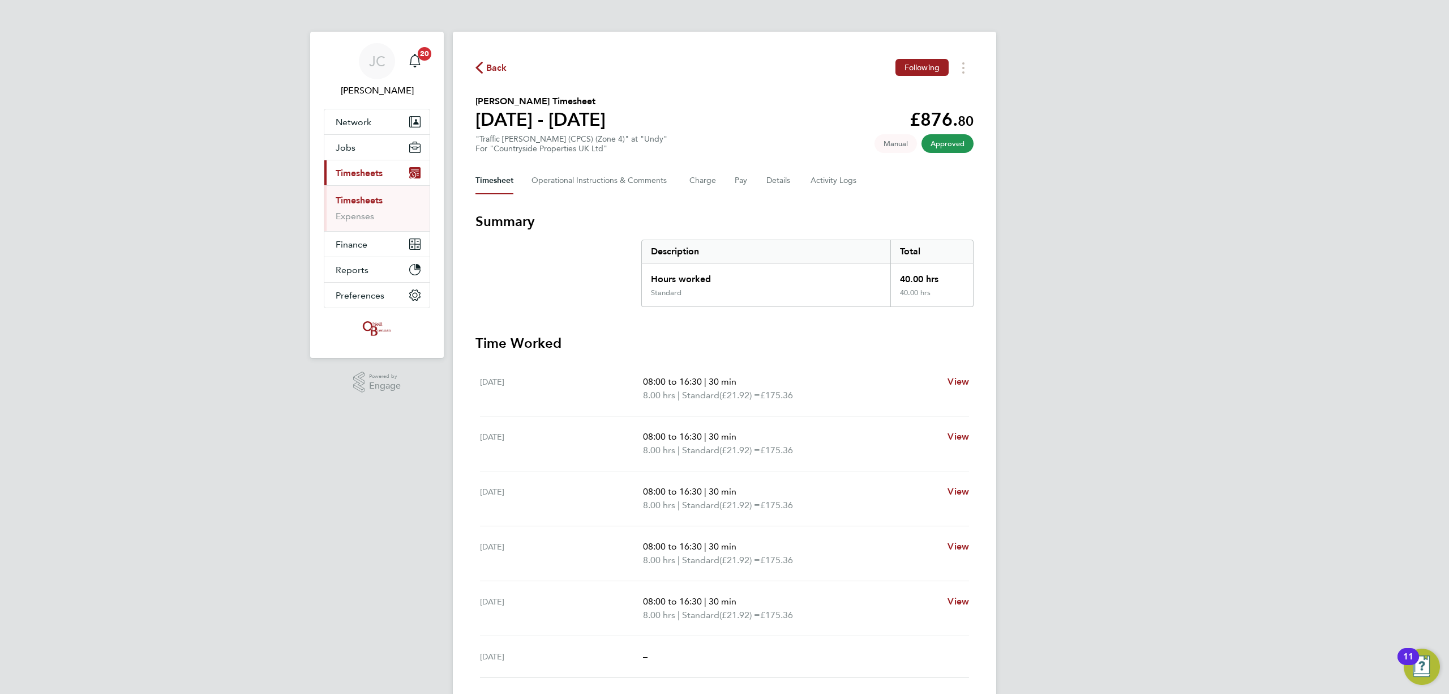
click at [499, 63] on span "Back" at bounding box center [496, 68] width 21 height 14
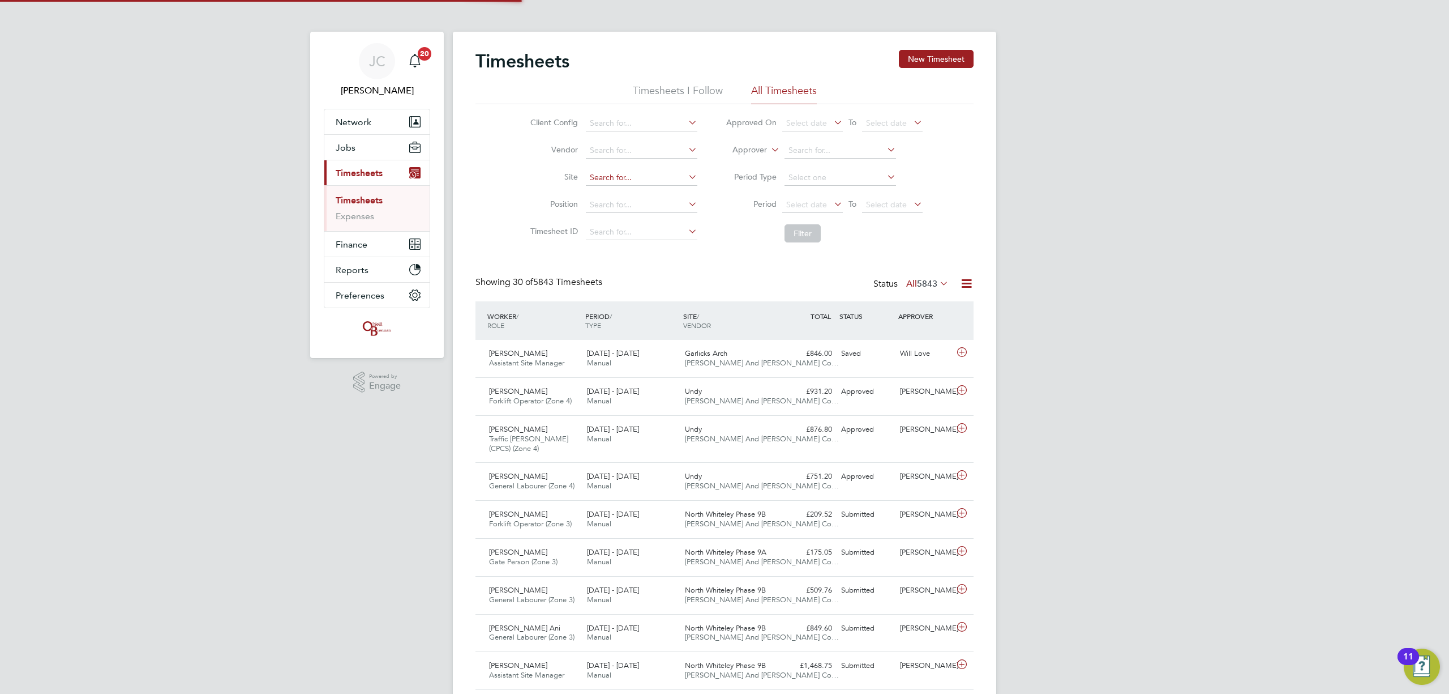
click at [613, 174] on input at bounding box center [642, 178] width 112 height 16
click at [617, 186] on li "Undy" at bounding box center [641, 193] width 113 height 15
type input "Undy"
click at [805, 229] on button "Filter" at bounding box center [803, 233] width 36 height 18
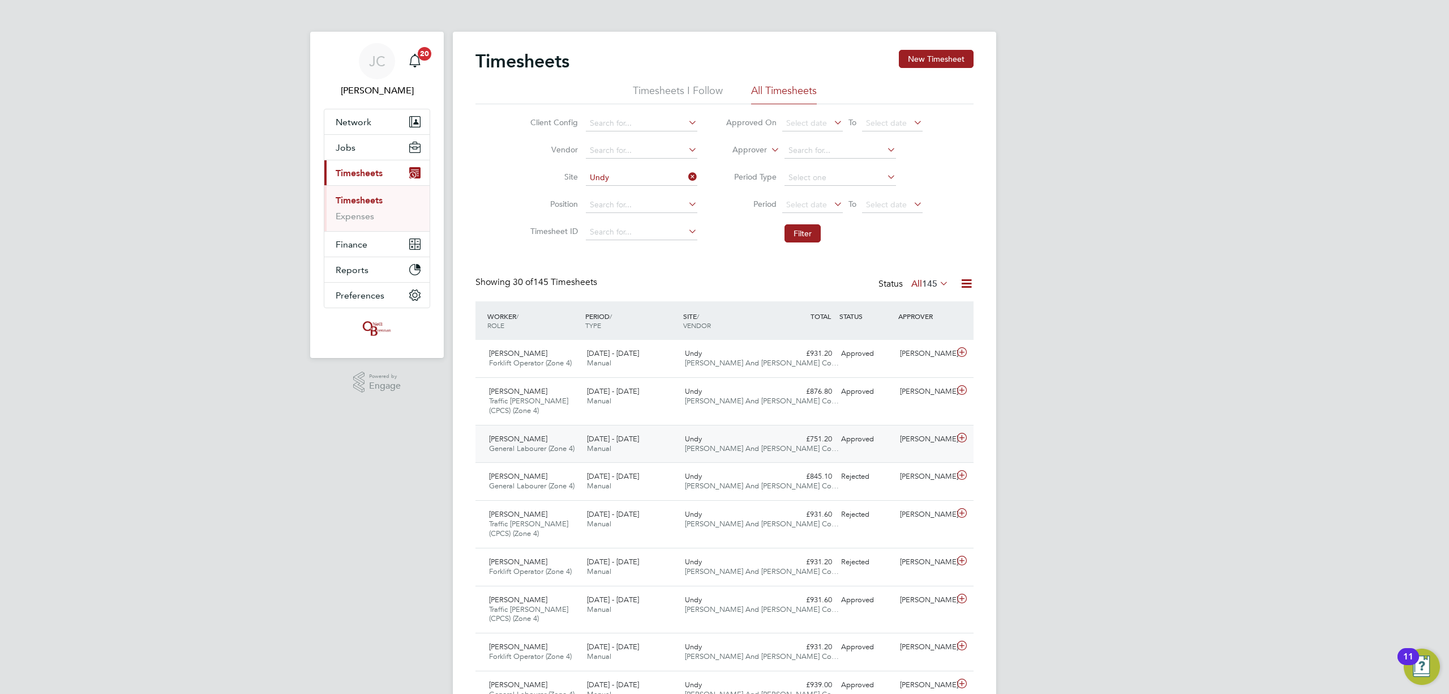
drag, startPoint x: 653, startPoint y: 444, endPoint x: 670, endPoint y: 452, distance: 18.5
click at [652, 445] on div "18 - 24 Aug 2025 Manual" at bounding box center [632, 444] width 98 height 28
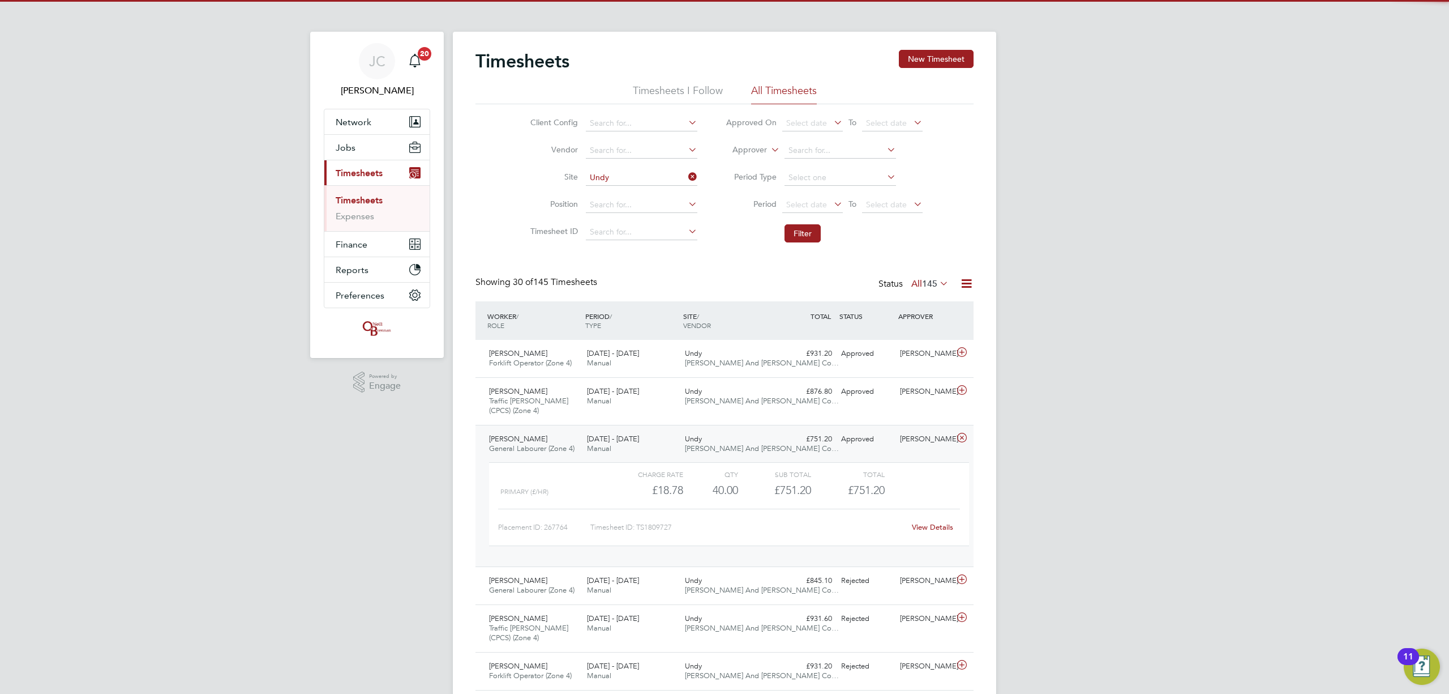
click at [935, 524] on link "View Details" at bounding box center [932, 527] width 41 height 10
